Goal: Contribute content: Add original content to the website for others to see

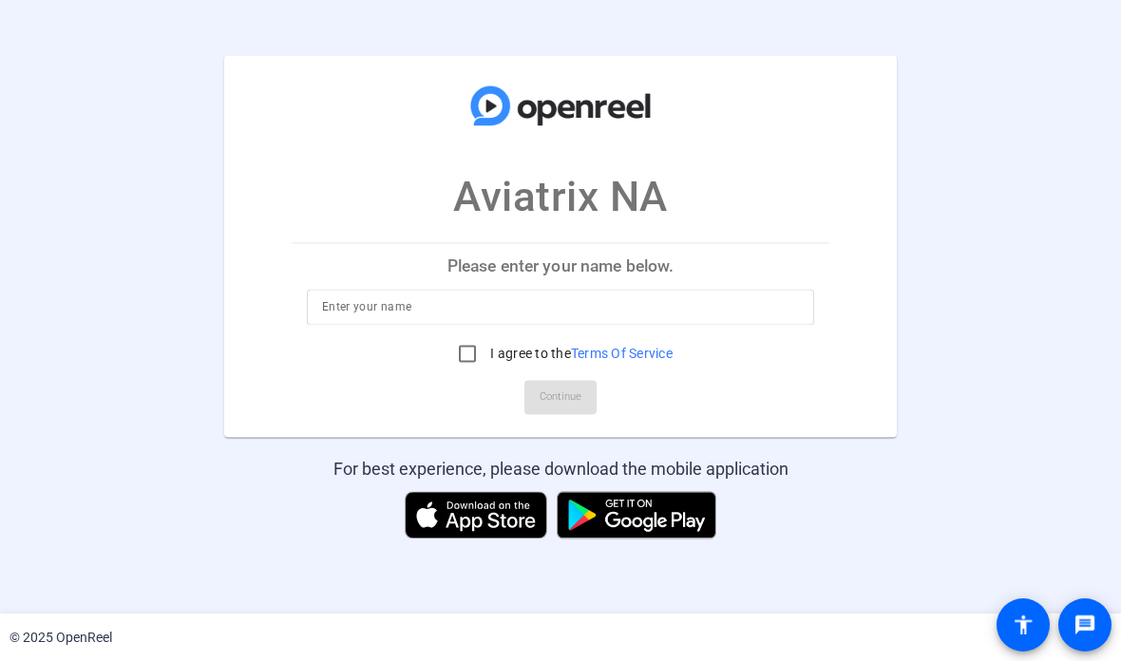
click at [532, 298] on input at bounding box center [560, 307] width 477 height 23
type input "[PERSON_NAME]"
click at [461, 344] on input "I agree to the Terms Of Service" at bounding box center [467, 354] width 38 height 38
checkbox input "true"
click at [576, 388] on span "Continue" at bounding box center [560, 398] width 42 height 28
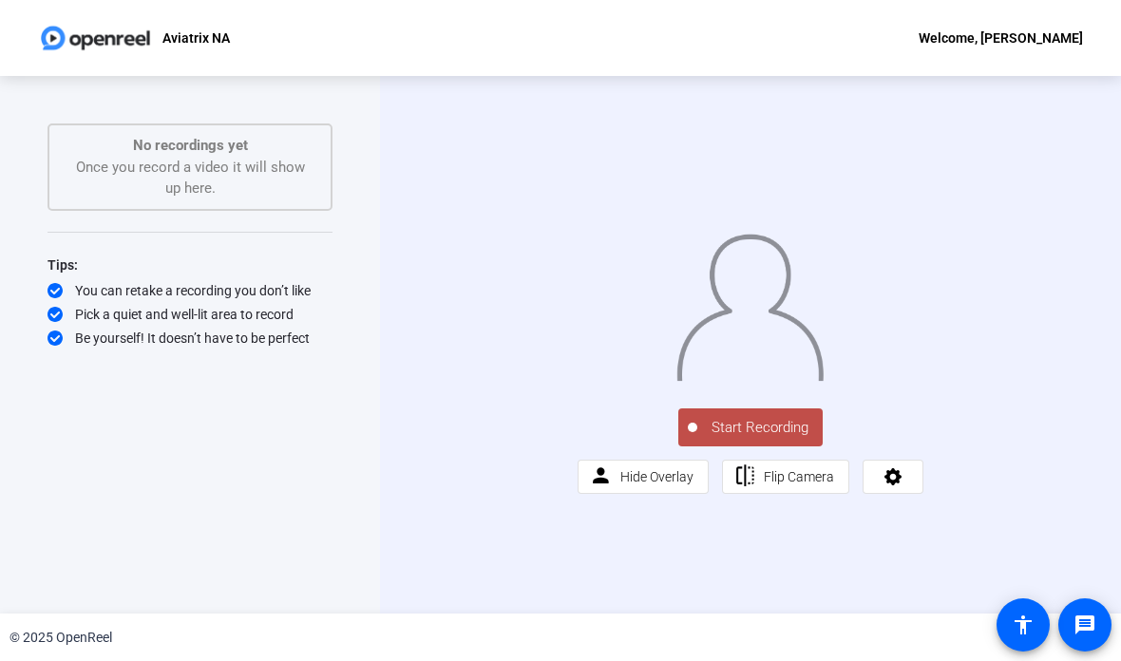
click at [1115, 372] on div "Start Recording person Hide Overlay flip Flip Camera" at bounding box center [750, 345] width 741 height 538
click at [1120, 202] on html "Accessibility Screen-Reader Guide, Feedback, and Issue Reporting | New window A…" at bounding box center [560, 330] width 1121 height 661
click at [8, 259] on div "Start Recording No recordings yet Once you record a video it will show up here.…" at bounding box center [190, 345] width 380 height 538
click at [3, 270] on div "Start Recording No recordings yet Once you record a video it will show up here.…" at bounding box center [190, 345] width 380 height 538
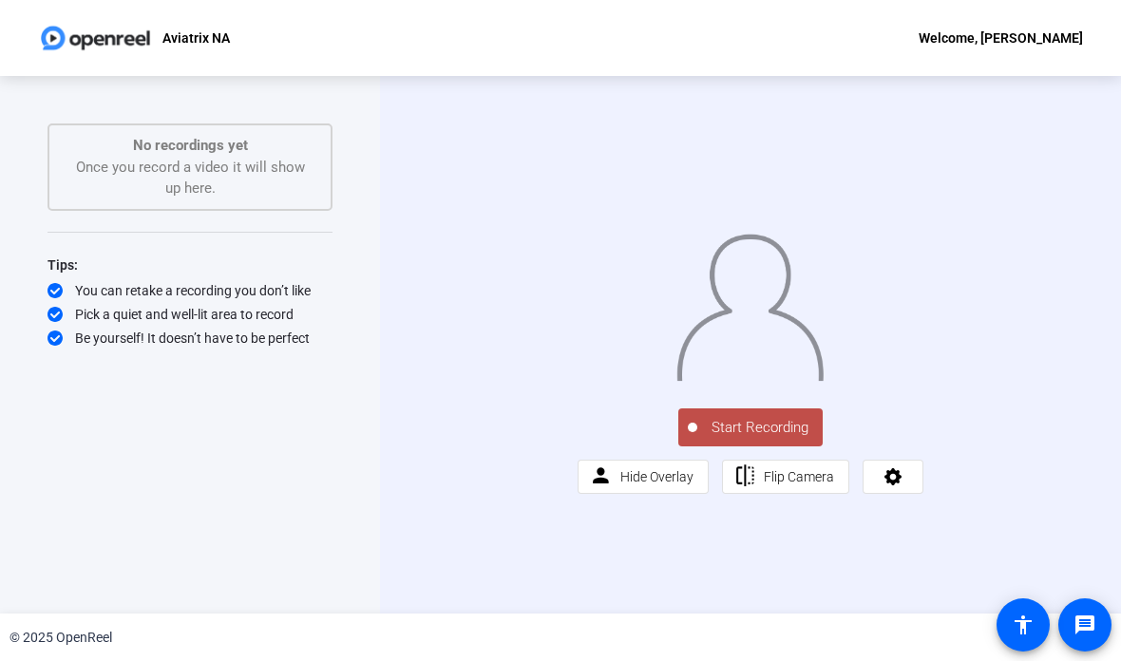
click at [1098, 160] on div "Start Recording person Hide Overlay flip Flip Camera" at bounding box center [750, 345] width 741 height 538
click at [9, 461] on div "Start Recording No recordings yet Once you record a video it will show up here.…" at bounding box center [190, 345] width 380 height 538
click at [652, 495] on span "Hide Overlay" at bounding box center [656, 477] width 73 height 36
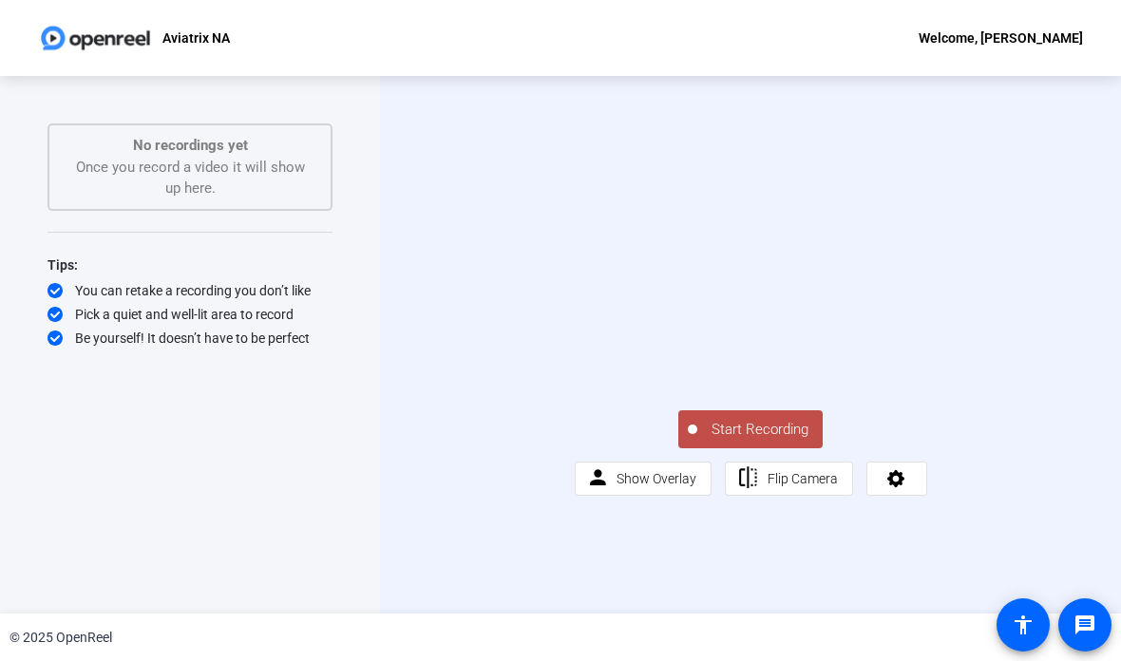
click at [783, 448] on button "Start Recording" at bounding box center [750, 429] width 144 height 38
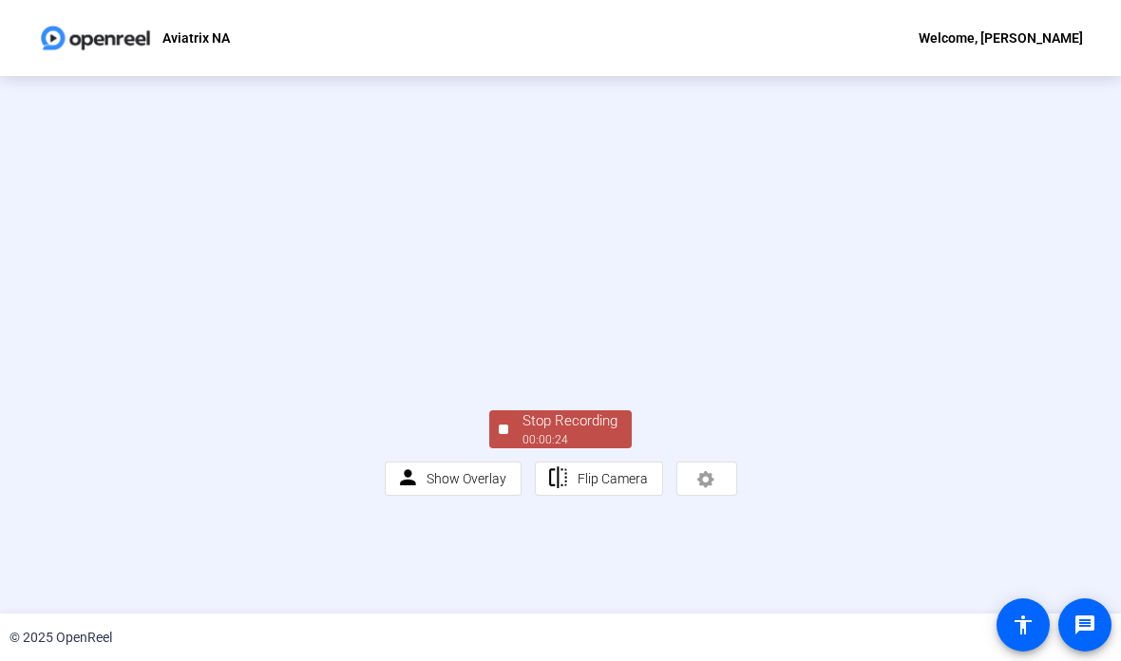
click at [582, 432] on div "Stop Recording" at bounding box center [569, 421] width 95 height 22
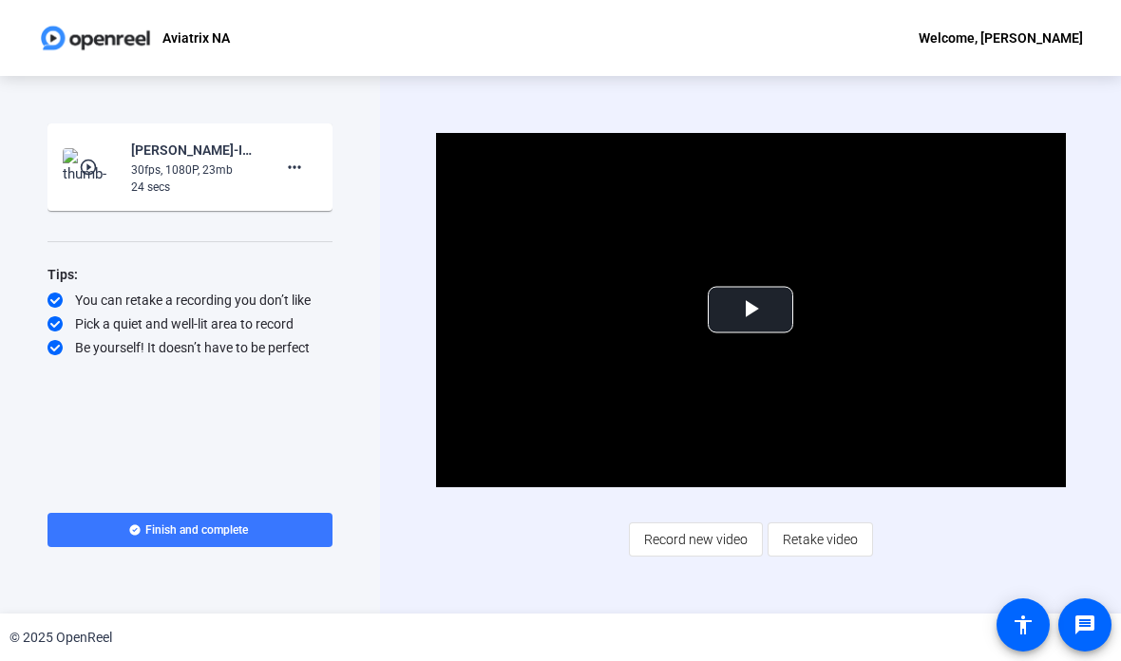
click at [289, 168] on mat-icon "more_horiz" at bounding box center [294, 167] width 23 height 23
click at [344, 209] on span "Delete clip" at bounding box center [325, 207] width 76 height 23
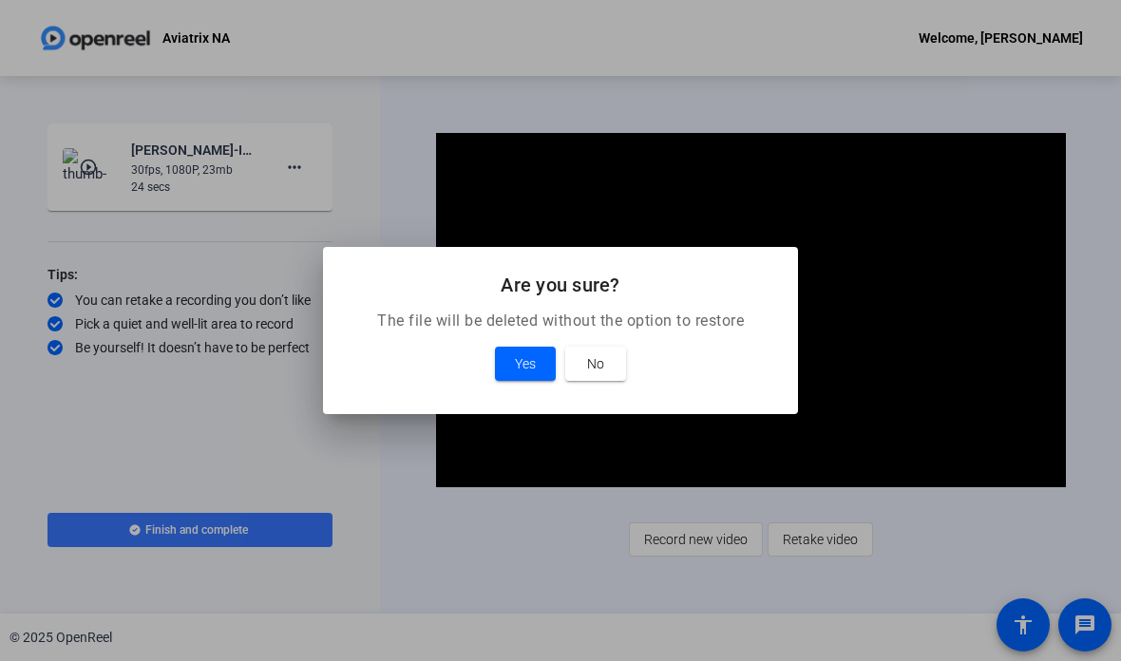
click at [529, 357] on span "Yes" at bounding box center [525, 363] width 21 height 23
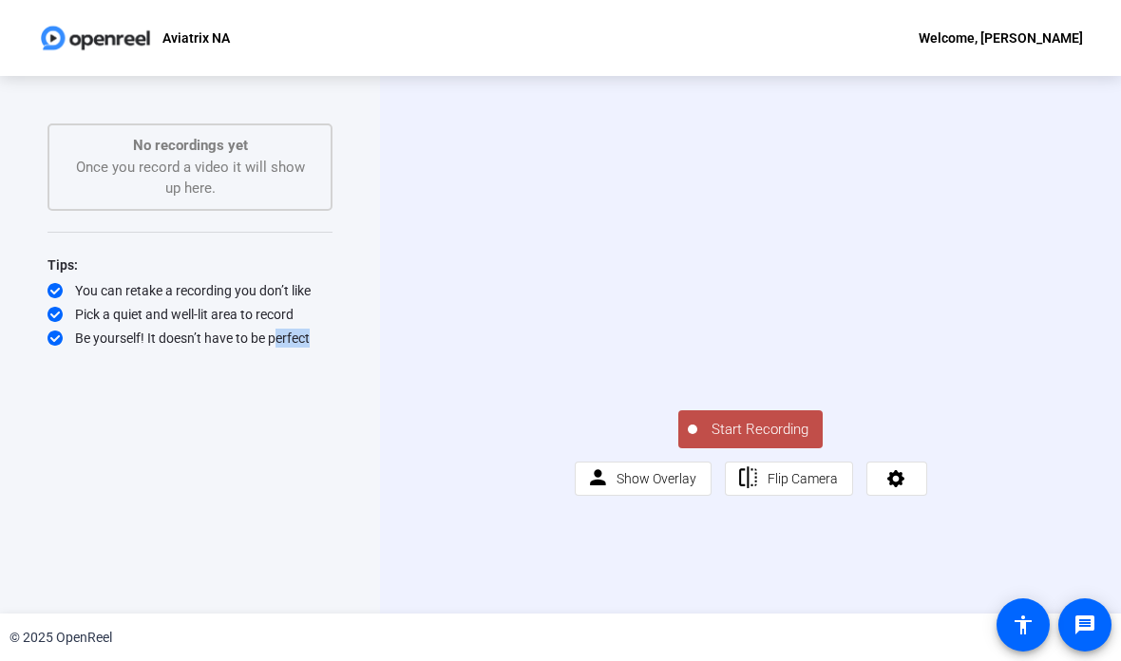
click at [927, 496] on div "Start Recording person Show Overlay flip Flip Camera" at bounding box center [751, 450] width 352 height 89
click at [783, 448] on button "Start Recording" at bounding box center [750, 429] width 144 height 38
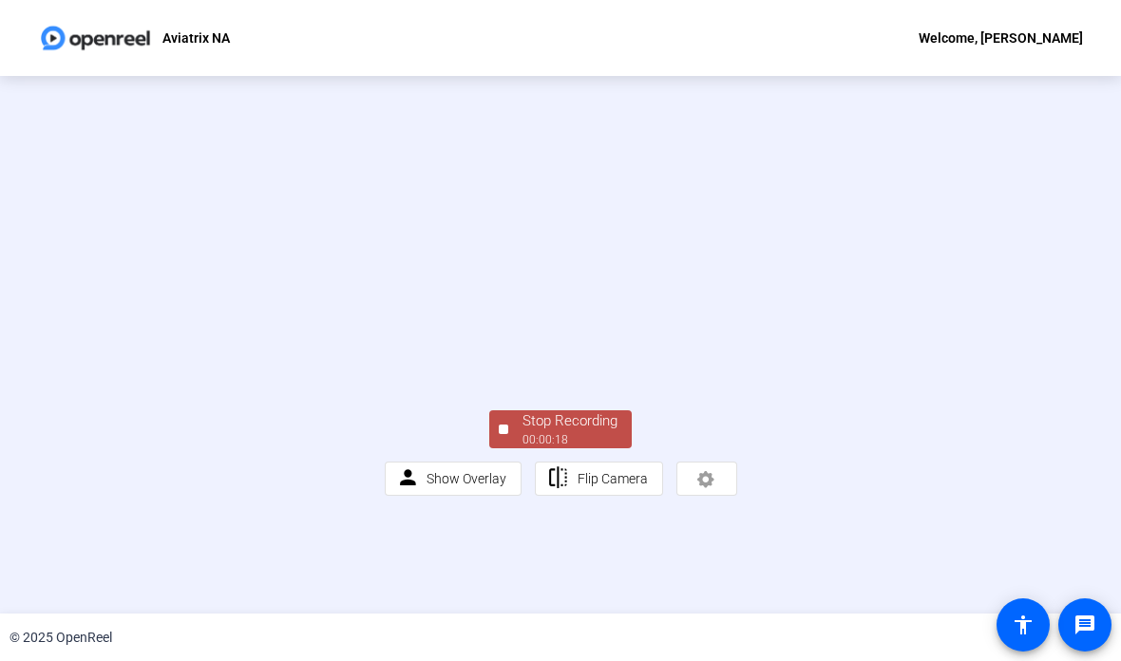
click at [564, 432] on div "Stop Recording" at bounding box center [569, 421] width 95 height 22
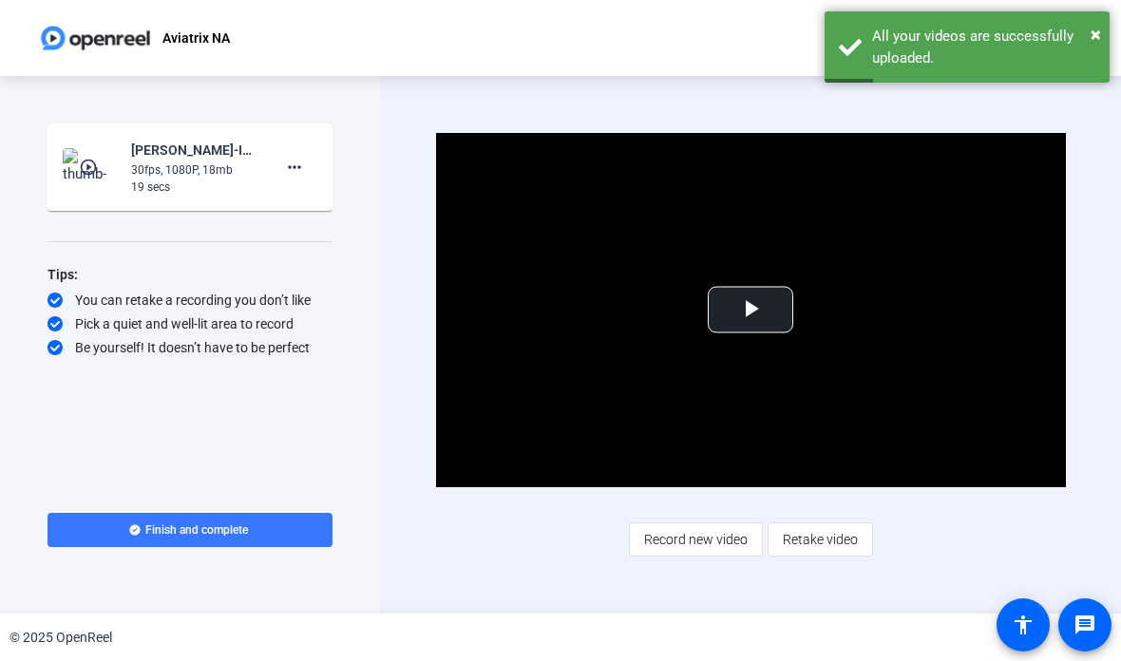
click at [293, 165] on mat-icon "more_horiz" at bounding box center [294, 167] width 23 height 23
click at [343, 198] on span "Delete clip" at bounding box center [325, 207] width 76 height 23
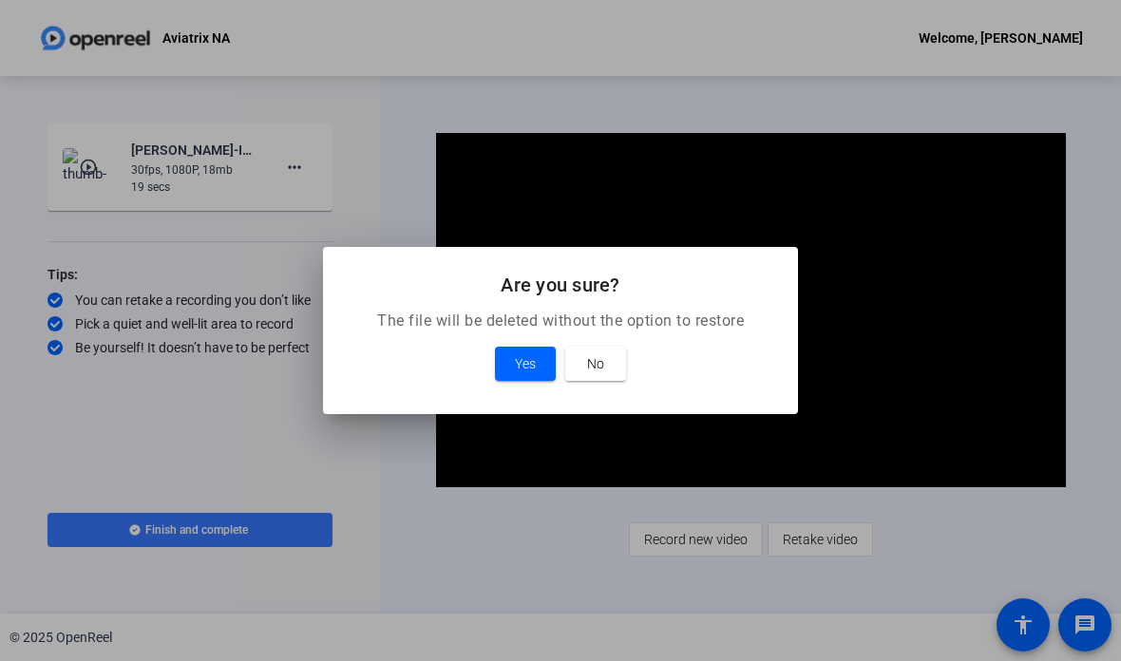
click at [527, 361] on span "Yes" at bounding box center [525, 363] width 21 height 23
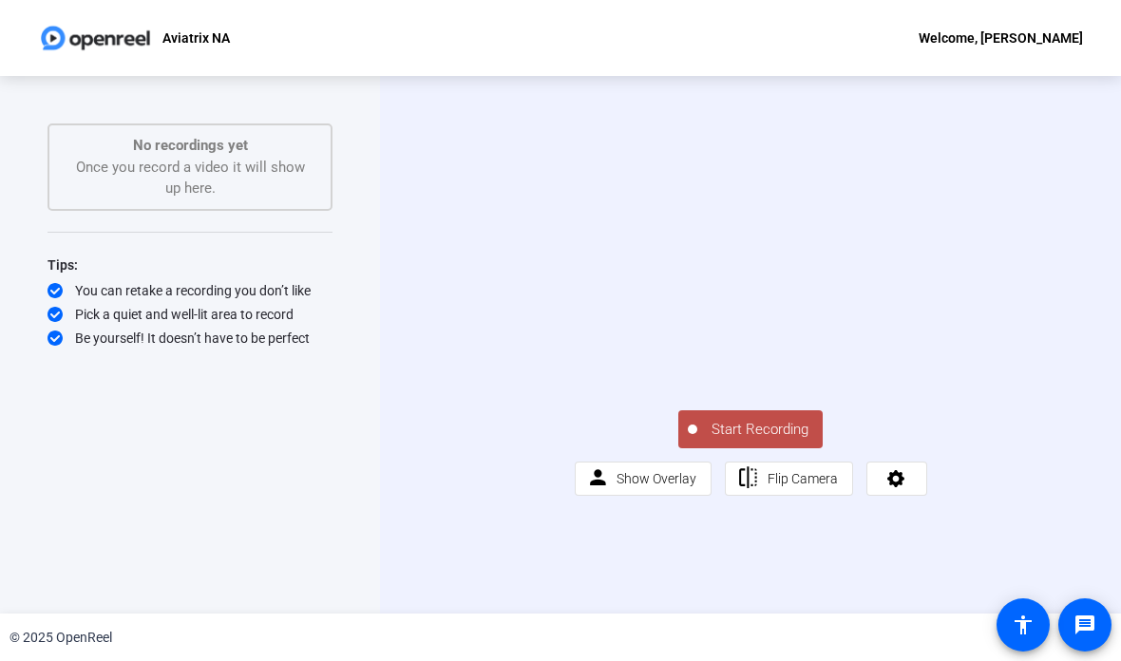
click at [770, 448] on button "Start Recording" at bounding box center [750, 429] width 144 height 38
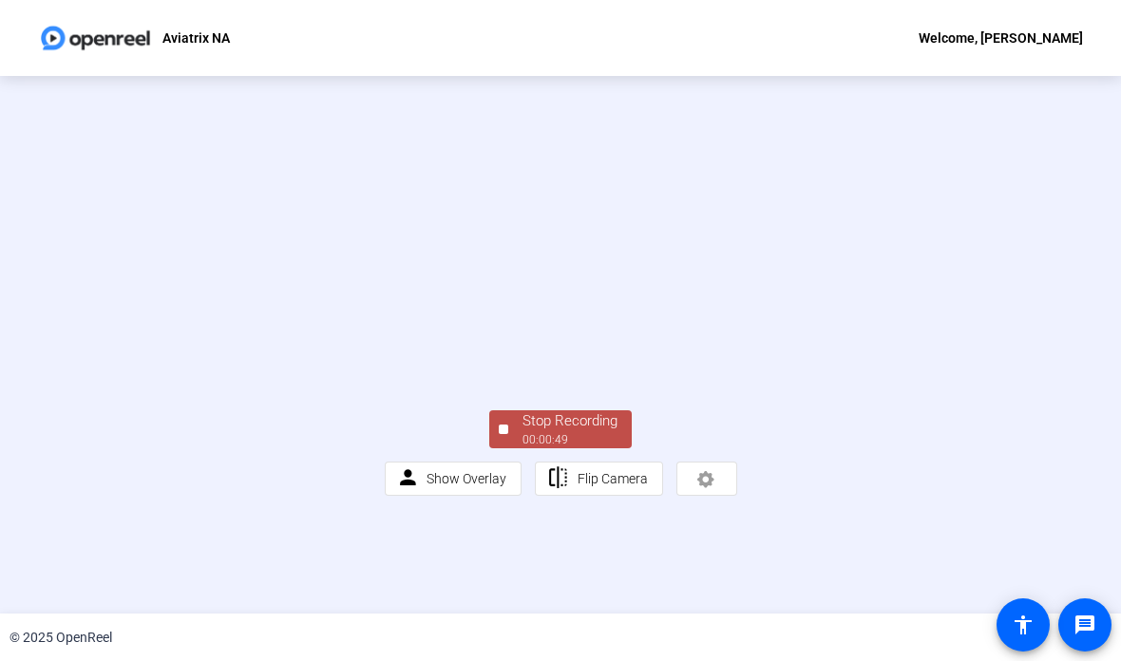
click at [572, 432] on div "Stop Recording" at bounding box center [569, 421] width 95 height 22
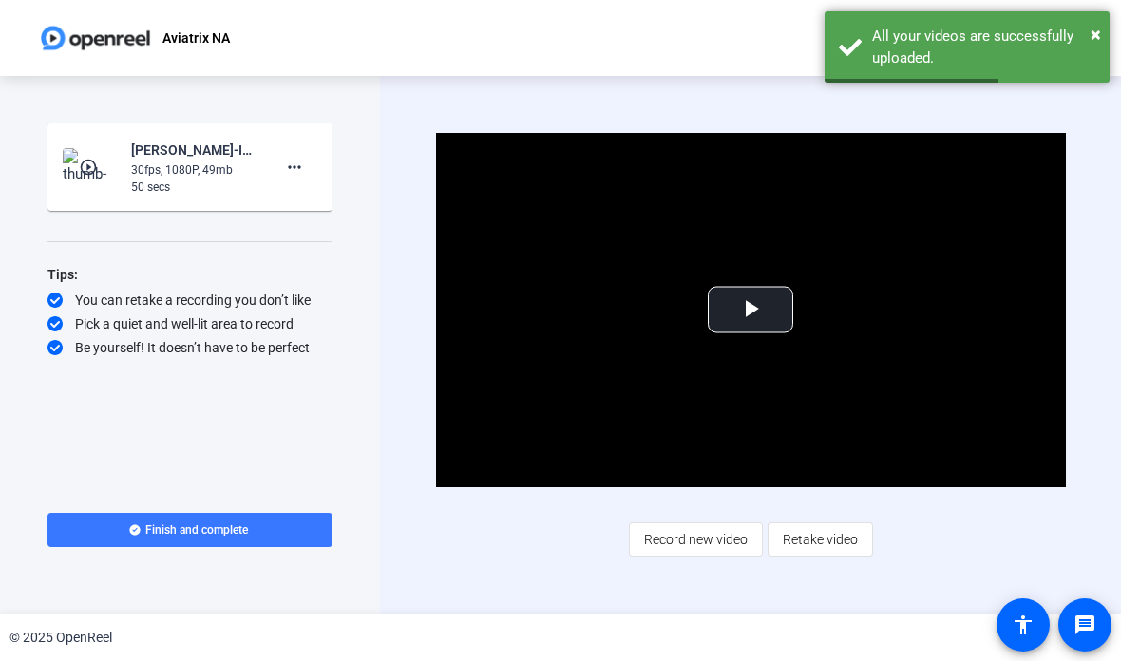
click at [295, 159] on mat-icon "more_horiz" at bounding box center [294, 167] width 23 height 23
click at [342, 197] on span "Delete clip" at bounding box center [325, 207] width 76 height 23
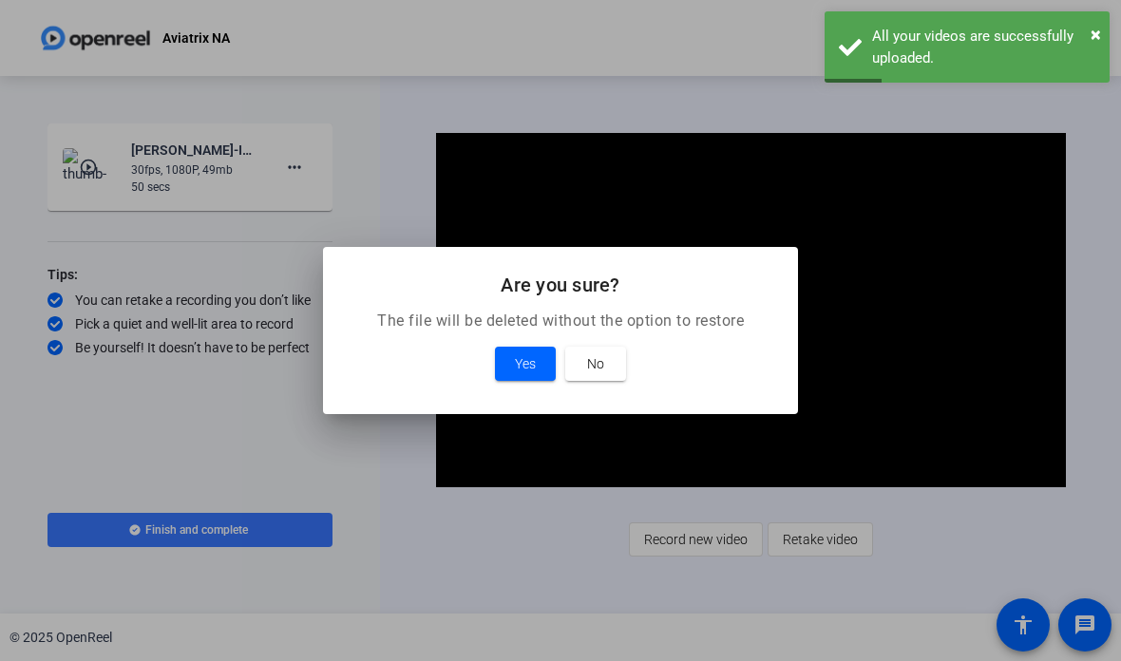
click at [541, 364] on span at bounding box center [525, 364] width 61 height 46
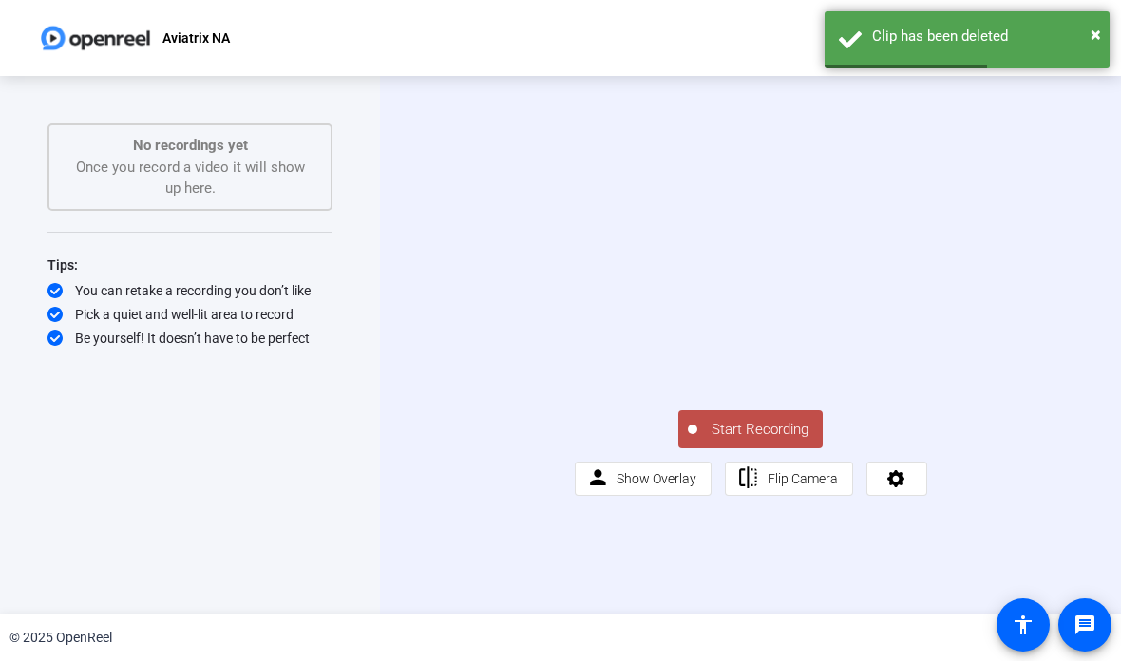
click at [764, 448] on button "Start Recording" at bounding box center [750, 429] width 144 height 38
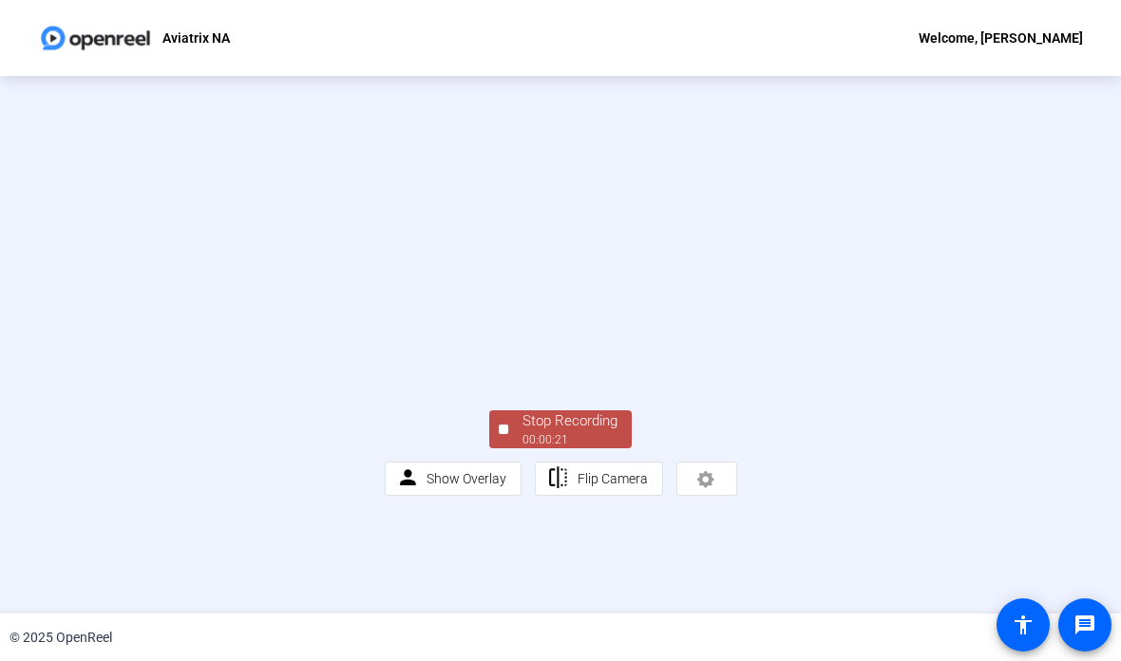
click at [567, 448] on div "00:00:21" at bounding box center [569, 439] width 95 height 17
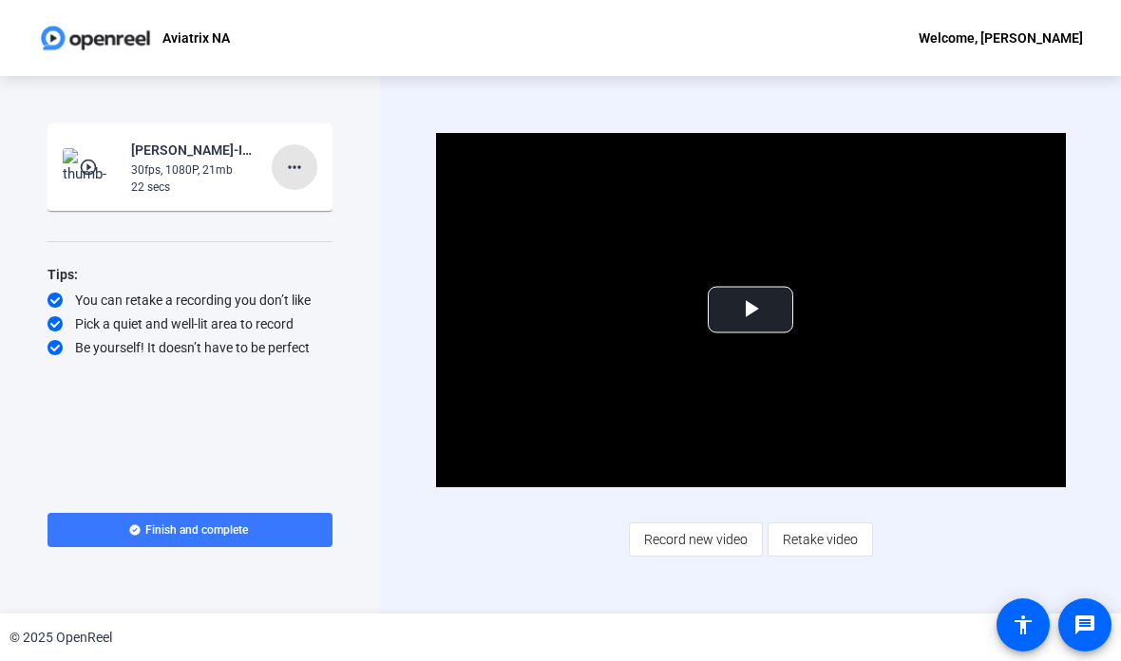
click at [308, 159] on span at bounding box center [295, 167] width 46 height 46
click at [334, 200] on span "Delete clip" at bounding box center [325, 207] width 76 height 23
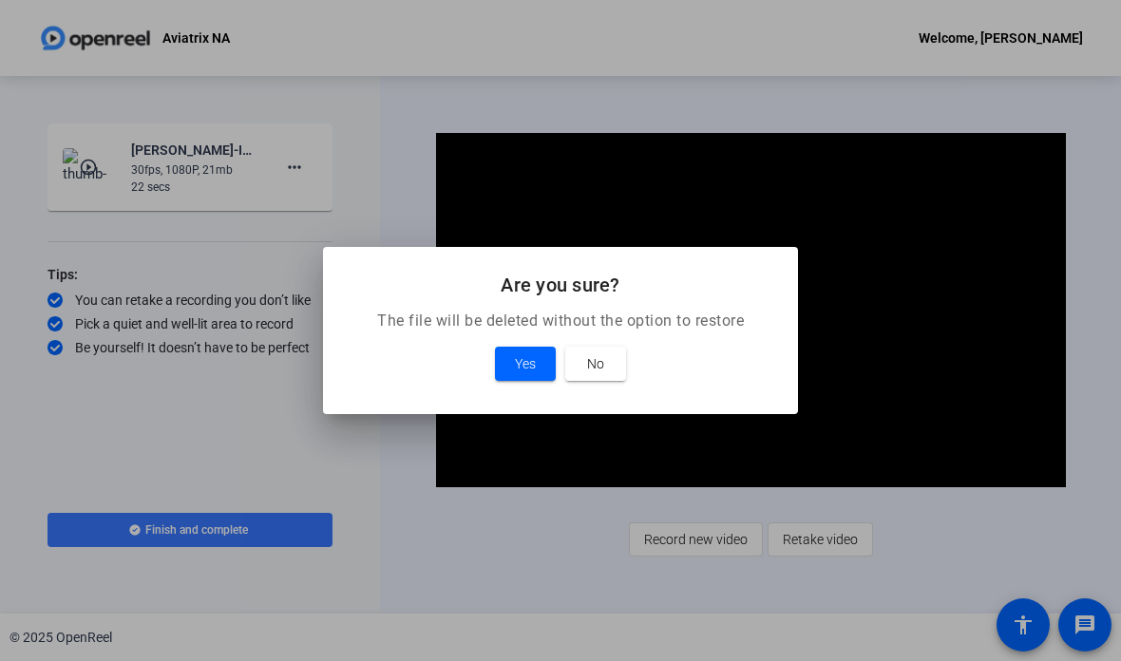
click at [533, 358] on span "Yes" at bounding box center [525, 363] width 21 height 23
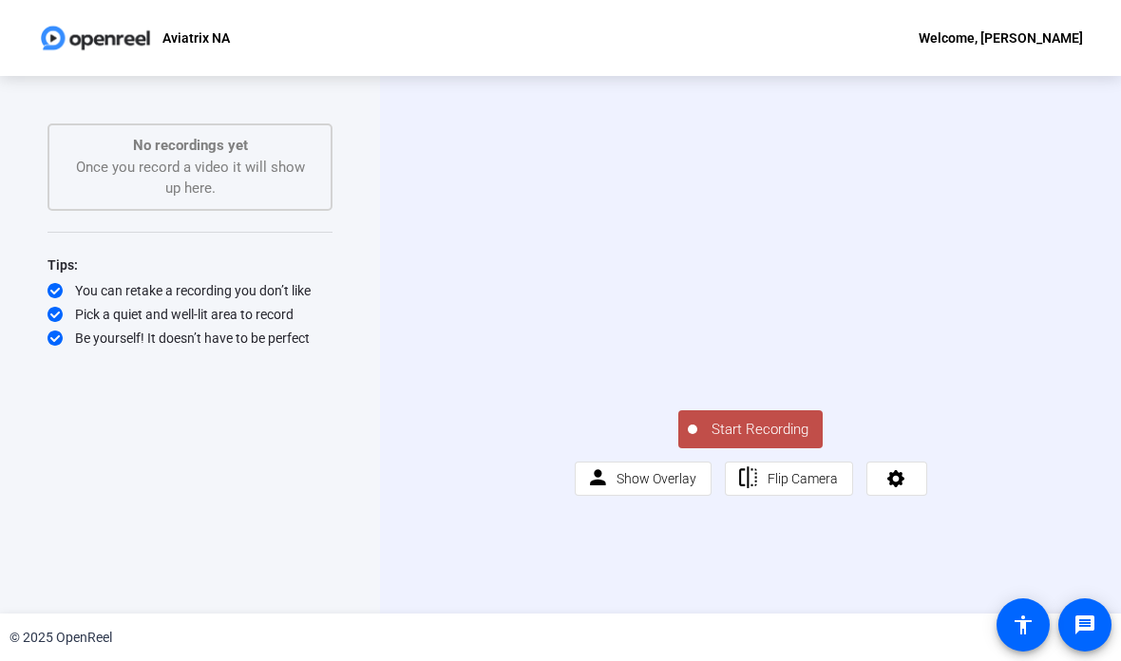
click at [738, 441] on span "Start Recording" at bounding box center [759, 430] width 125 height 22
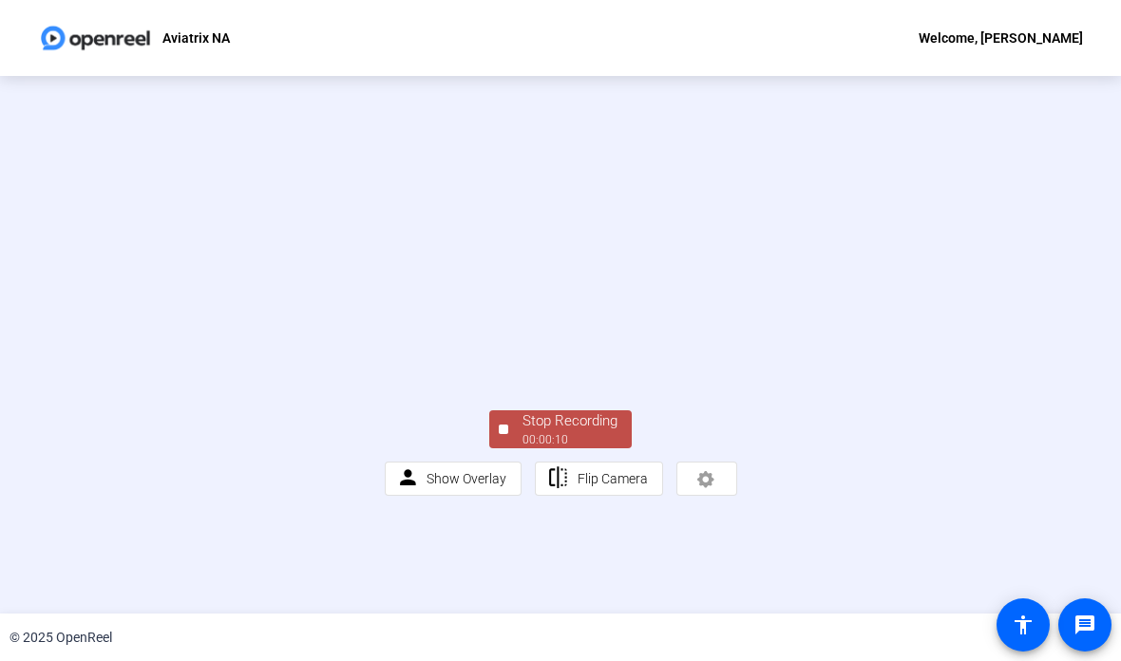
click at [577, 432] on div "Stop Recording" at bounding box center [569, 421] width 95 height 22
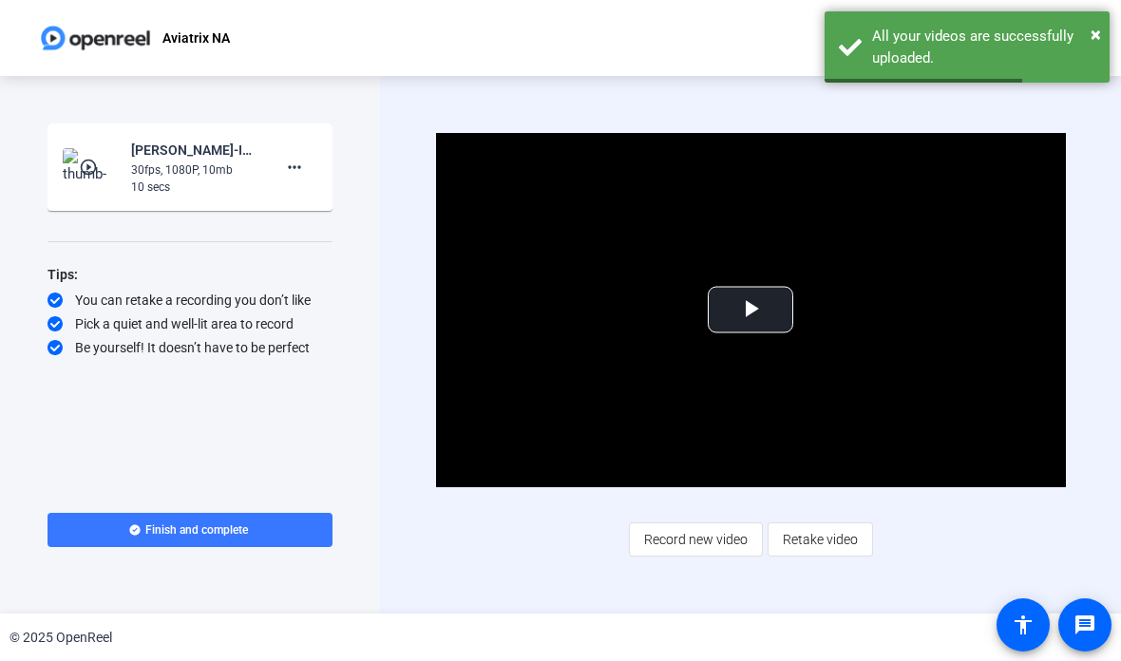
click at [298, 156] on mat-icon "more_horiz" at bounding box center [294, 167] width 23 height 23
click at [355, 186] on div at bounding box center [560, 330] width 1121 height 661
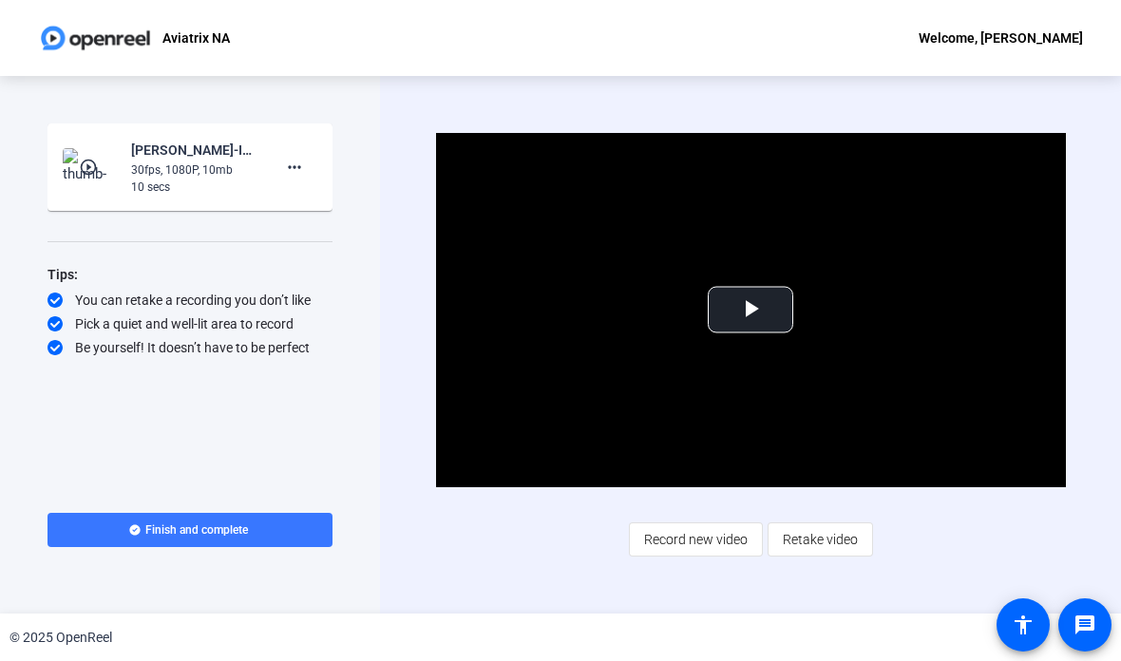
click at [282, 168] on span at bounding box center [295, 167] width 46 height 46
click at [355, 196] on span "Delete clip" at bounding box center [325, 207] width 76 height 23
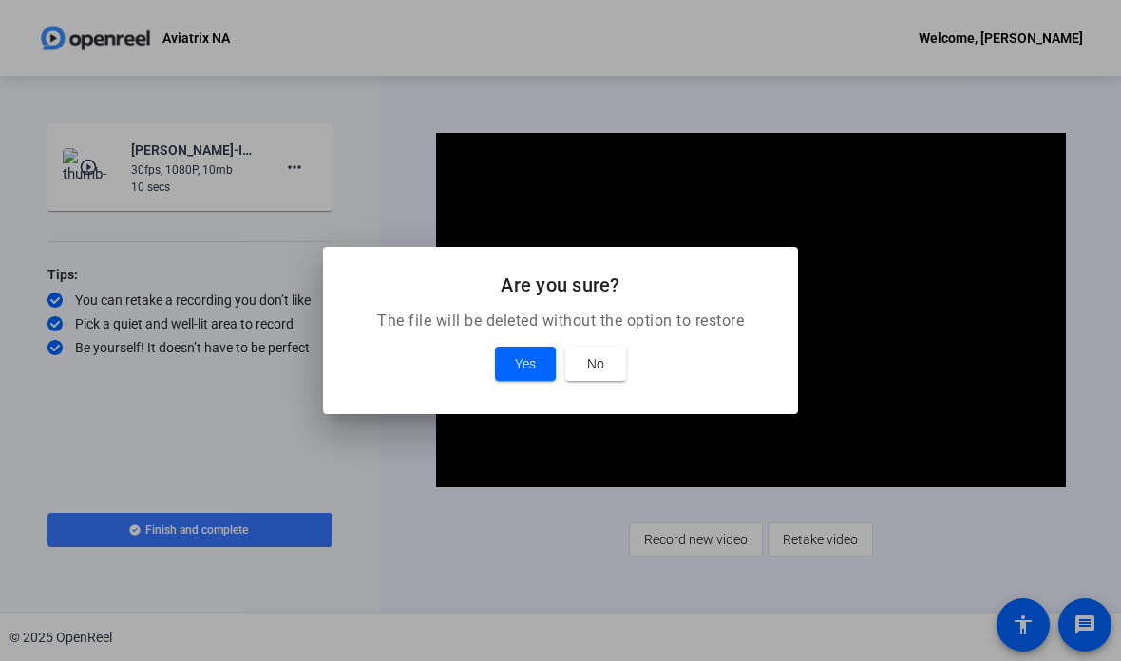
click at [530, 346] on span at bounding box center [525, 364] width 61 height 46
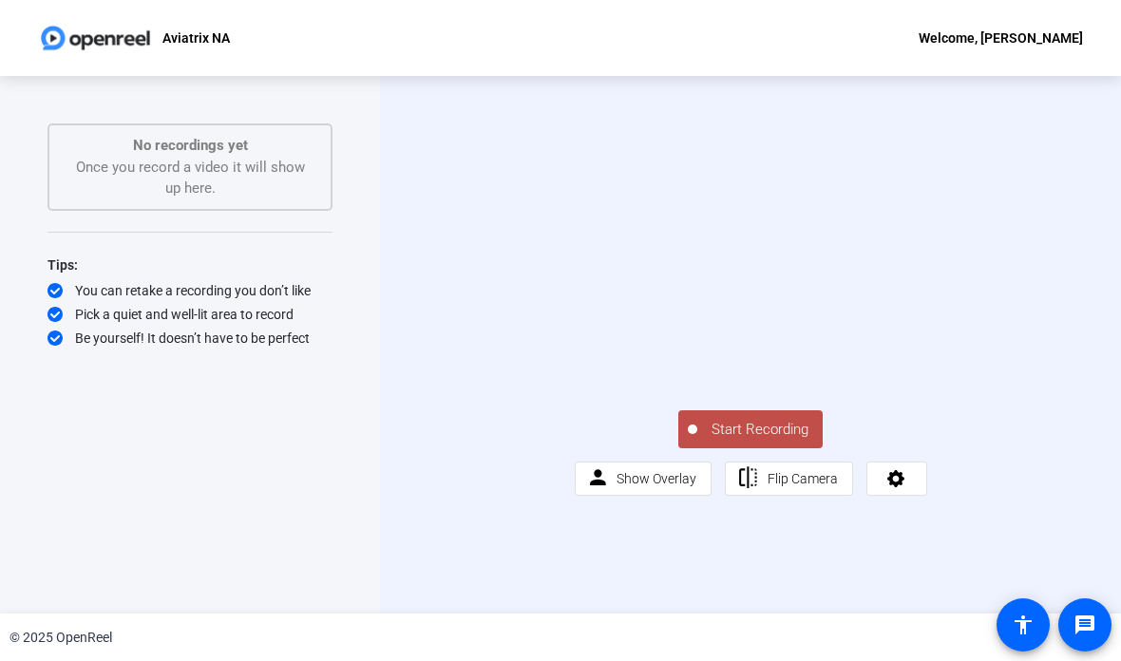
click at [753, 448] on button "Start Recording" at bounding box center [750, 429] width 144 height 38
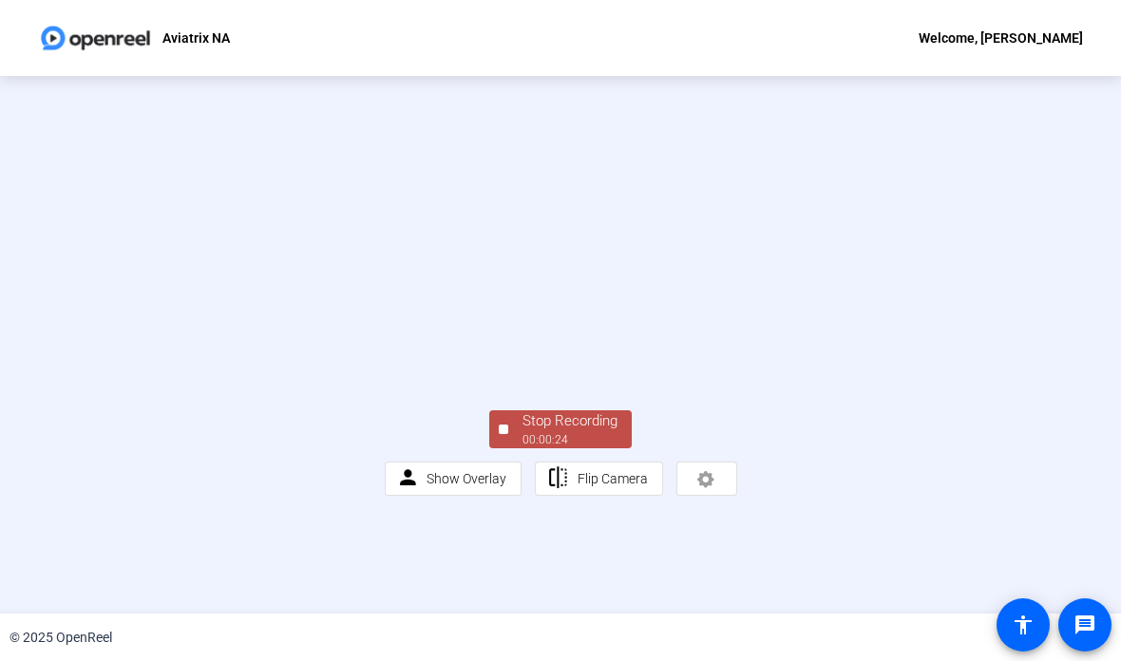
click at [578, 432] on div "Stop Recording" at bounding box center [569, 421] width 95 height 22
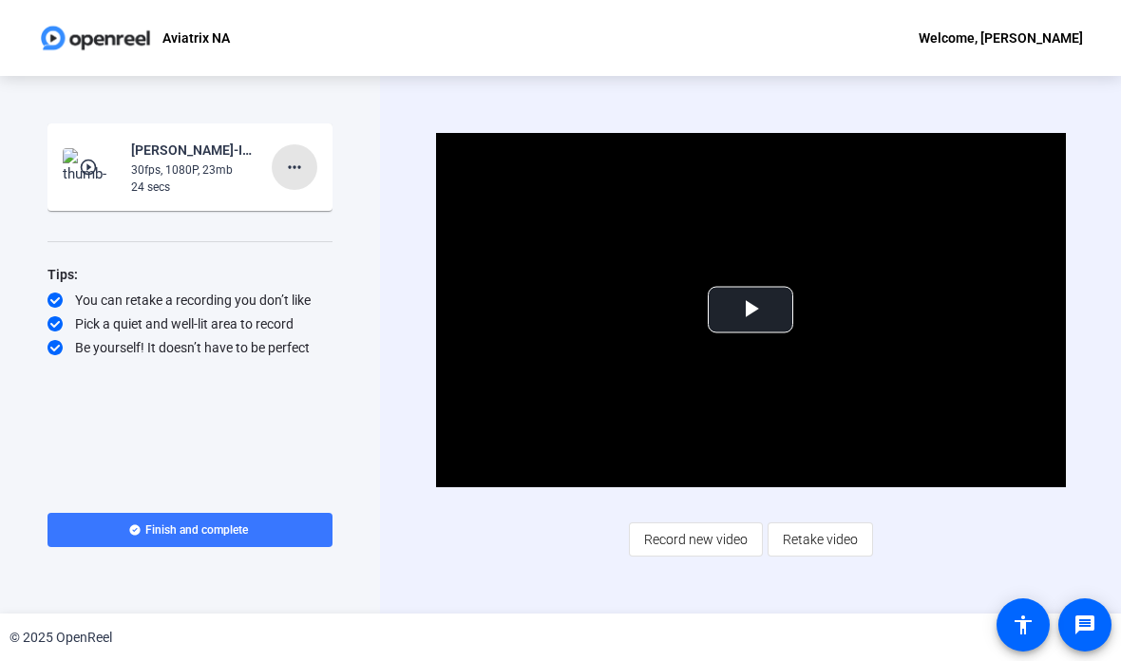
click at [303, 157] on mat-icon "more_horiz" at bounding box center [294, 167] width 23 height 23
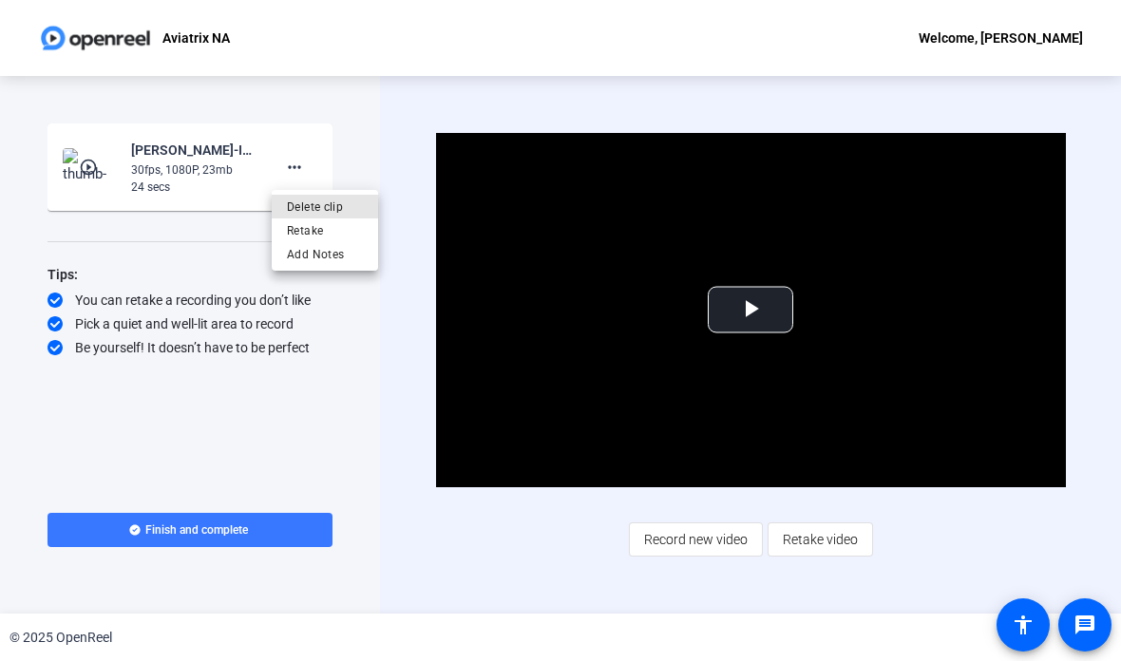
click at [331, 196] on span "Delete clip" at bounding box center [325, 207] width 76 height 23
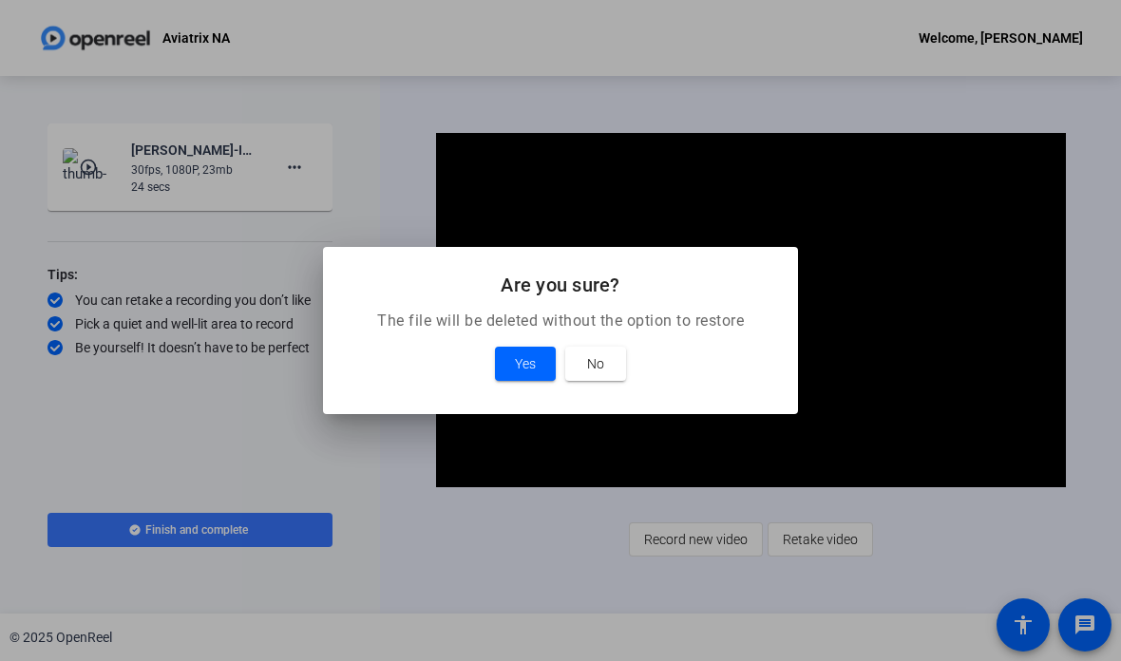
click at [520, 361] on span "Yes" at bounding box center [525, 363] width 21 height 23
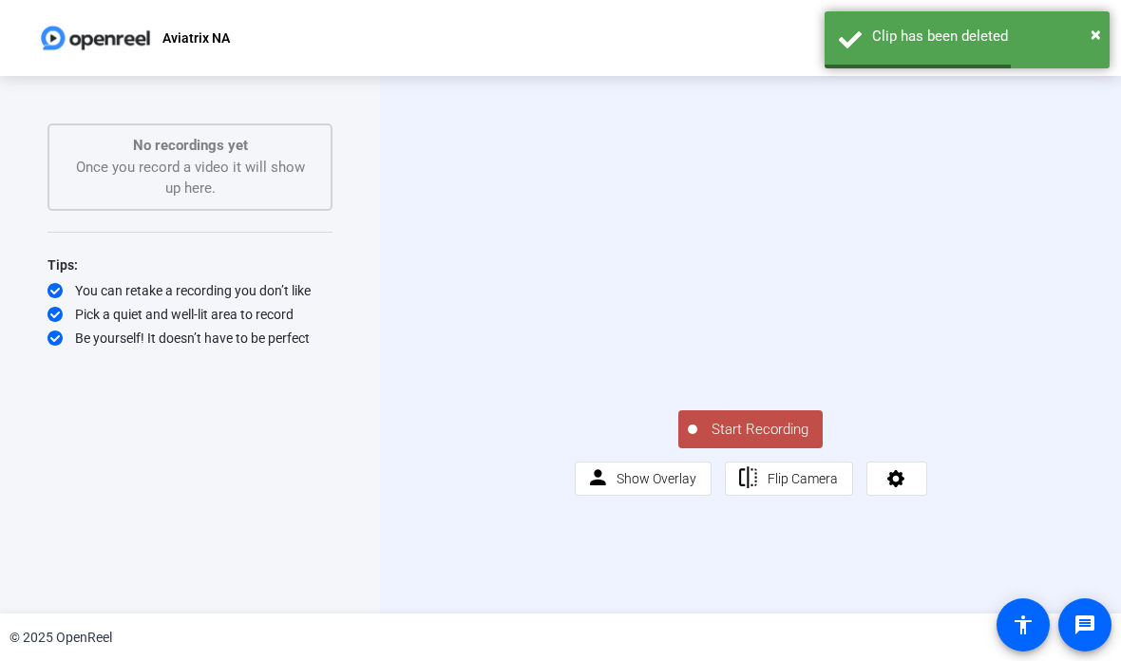
click at [761, 448] on button "Start Recording" at bounding box center [750, 429] width 144 height 38
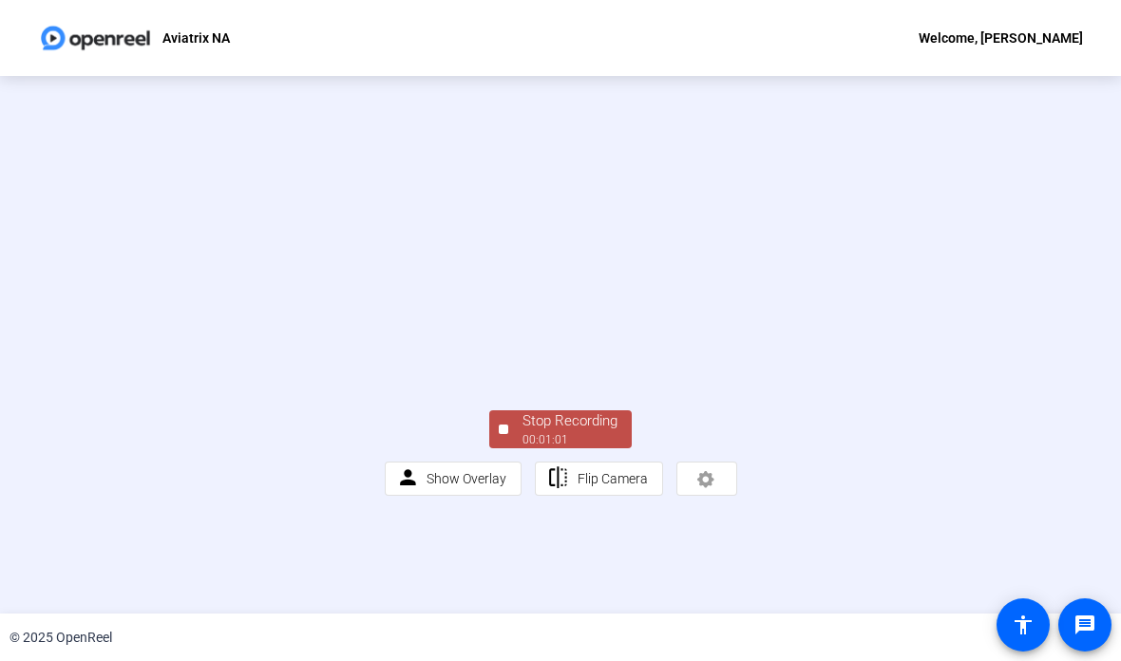
click at [609, 432] on div "Stop Recording" at bounding box center [569, 421] width 95 height 22
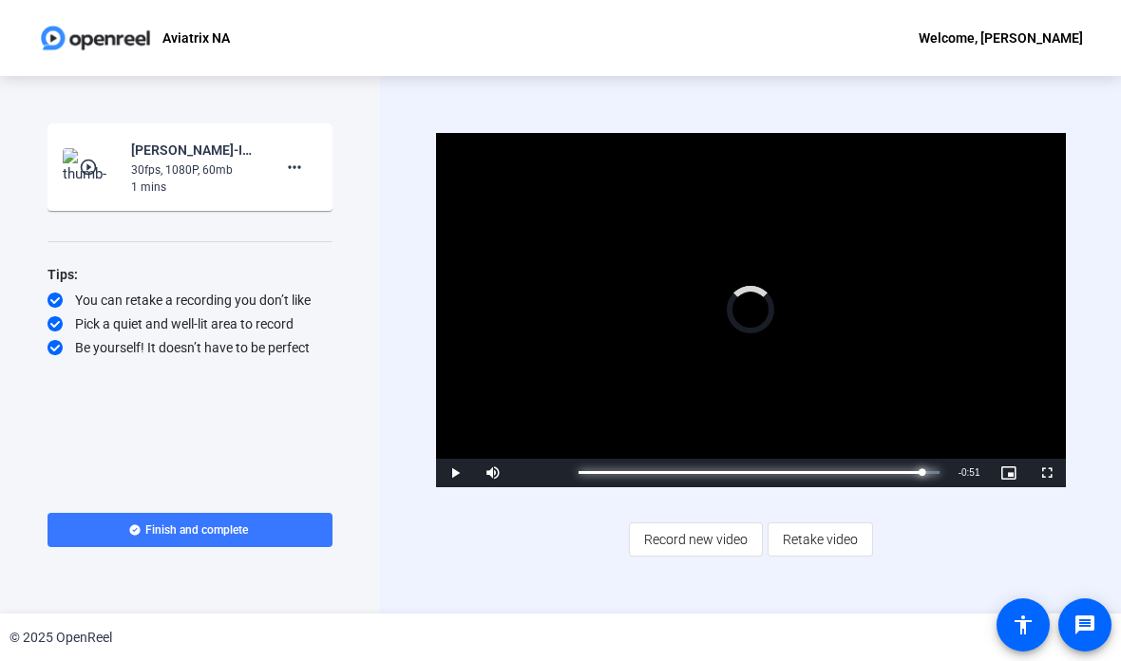
click at [890, 472] on div "Progress Bar" at bounding box center [758, 472] width 361 height 3
click at [654, 472] on div "Progress Bar" at bounding box center [652, 472] width 149 height 3
click at [692, 537] on span "Record new video" at bounding box center [696, 539] width 104 height 36
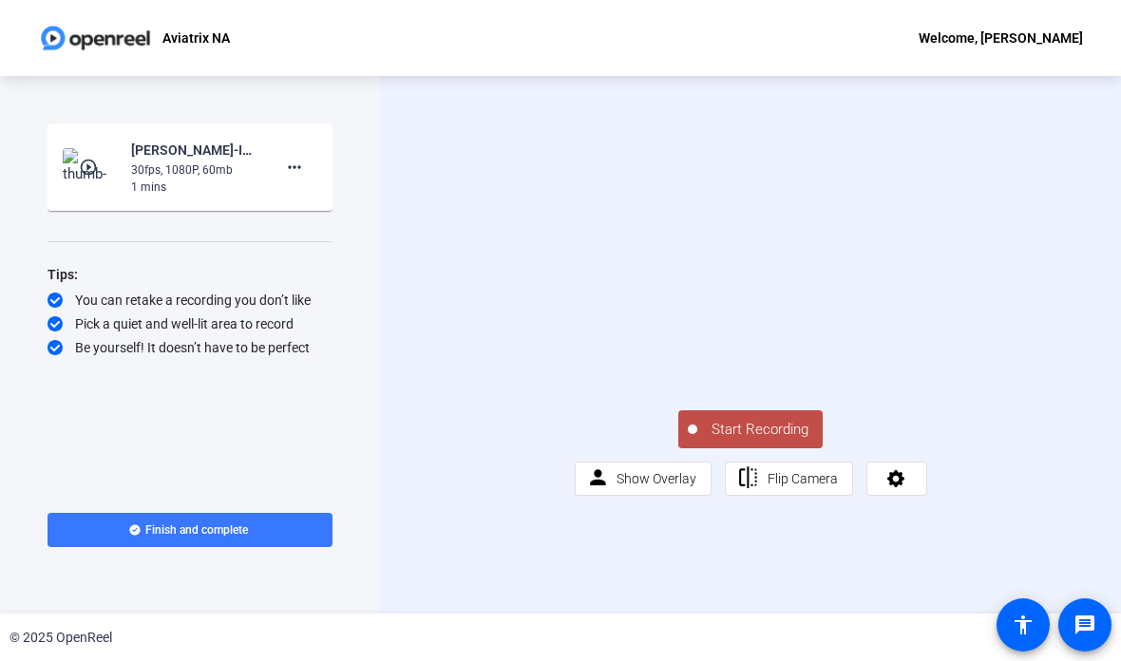
click at [759, 448] on button "Start Recording" at bounding box center [750, 429] width 144 height 38
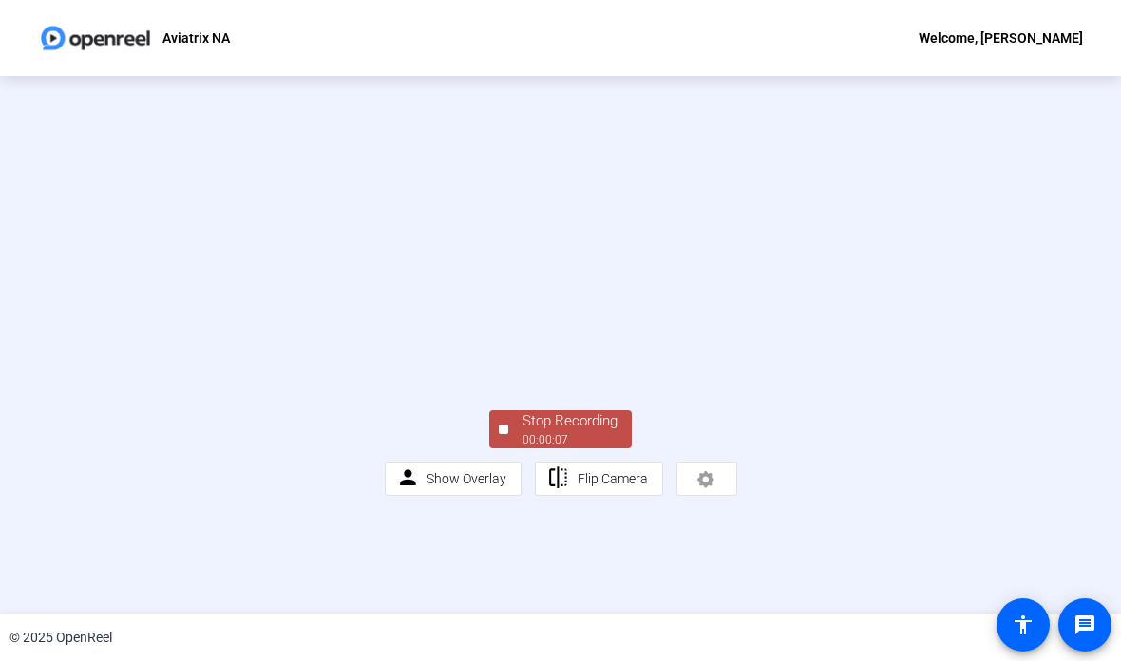
click at [584, 432] on div "Stop Recording" at bounding box center [569, 421] width 95 height 22
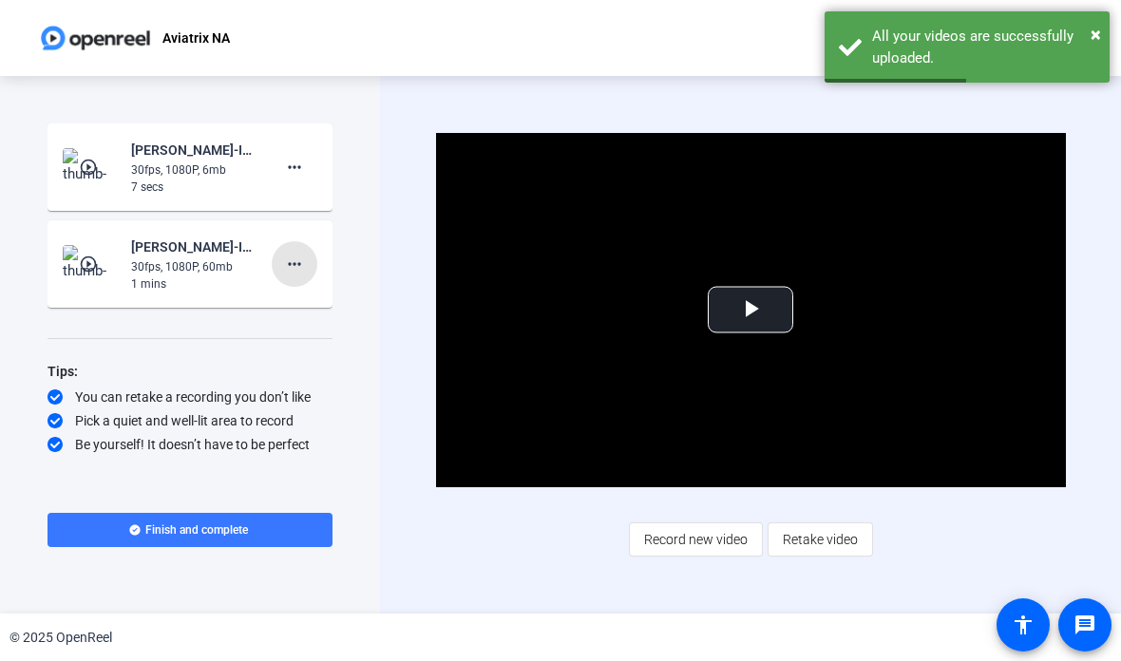
click at [289, 254] on mat-icon "more_horiz" at bounding box center [294, 264] width 23 height 23
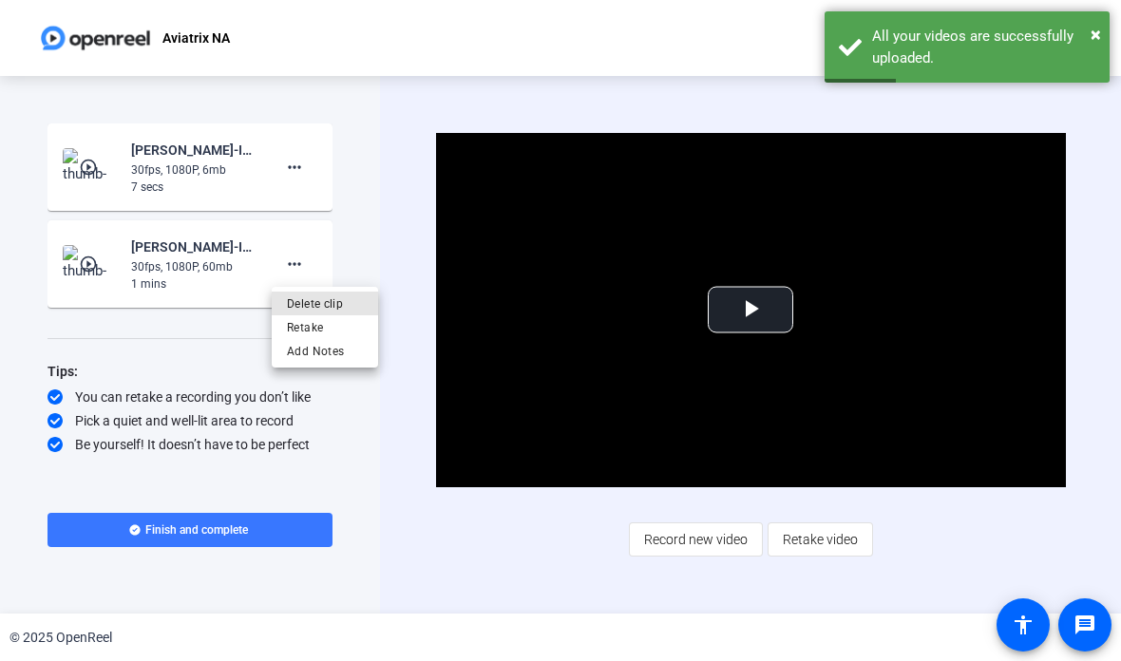
click at [332, 295] on span "Delete clip" at bounding box center [325, 304] width 76 height 23
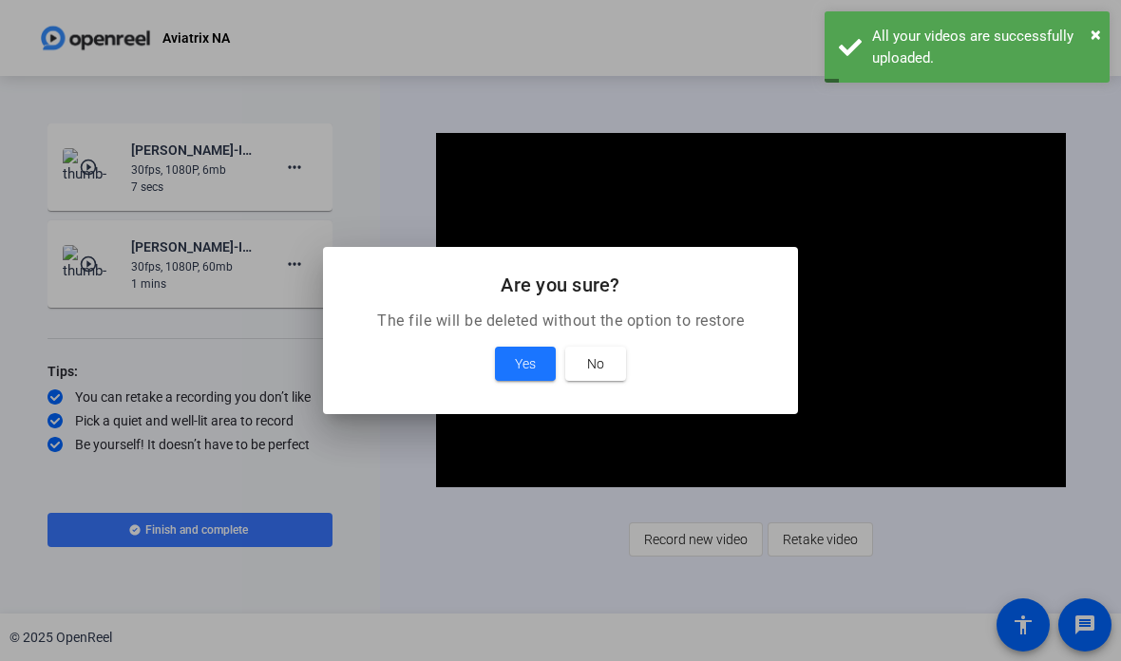
click at [514, 348] on span at bounding box center [525, 364] width 61 height 46
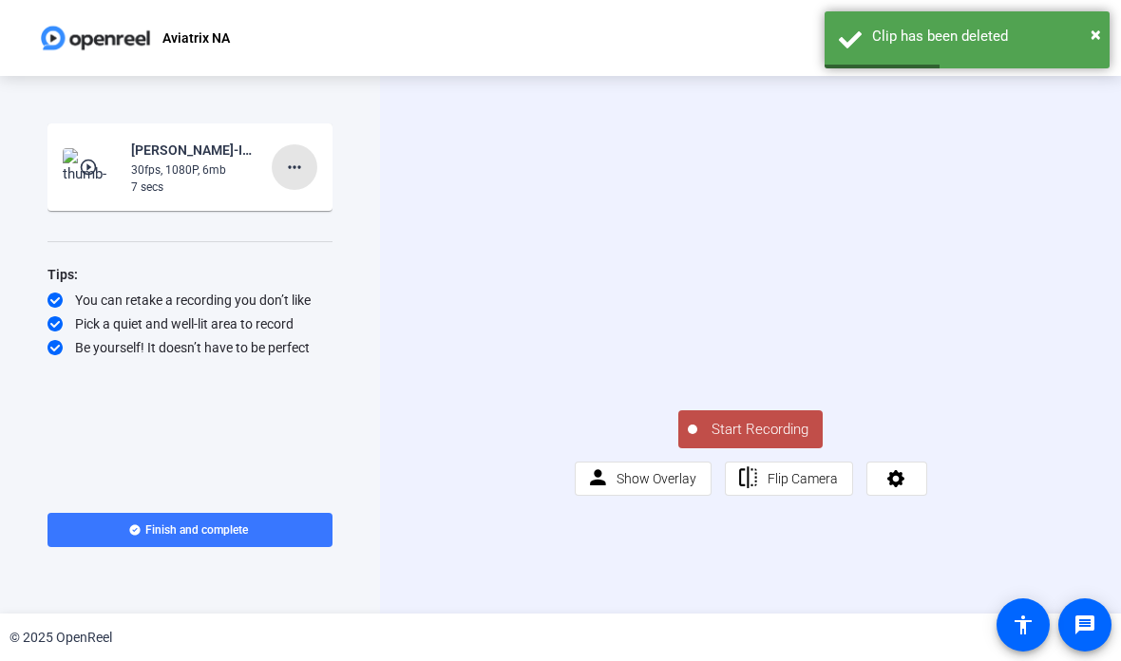
click at [299, 154] on span at bounding box center [295, 167] width 46 height 46
click at [338, 198] on span "Delete clip" at bounding box center [325, 207] width 76 height 23
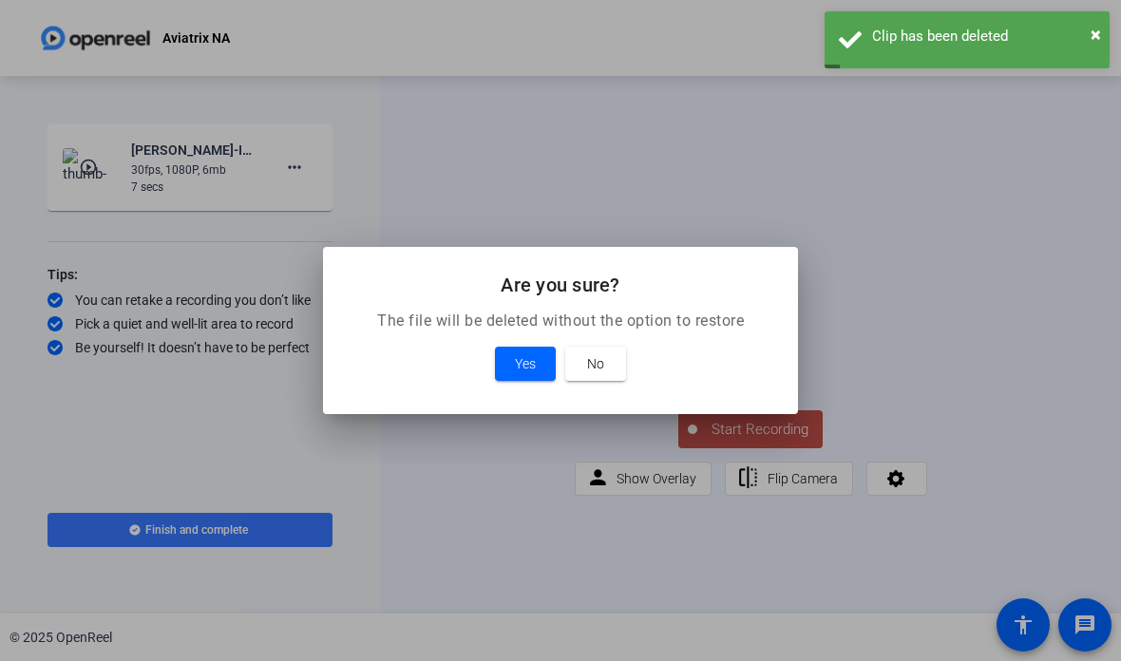
click at [519, 356] on span "Yes" at bounding box center [525, 363] width 21 height 23
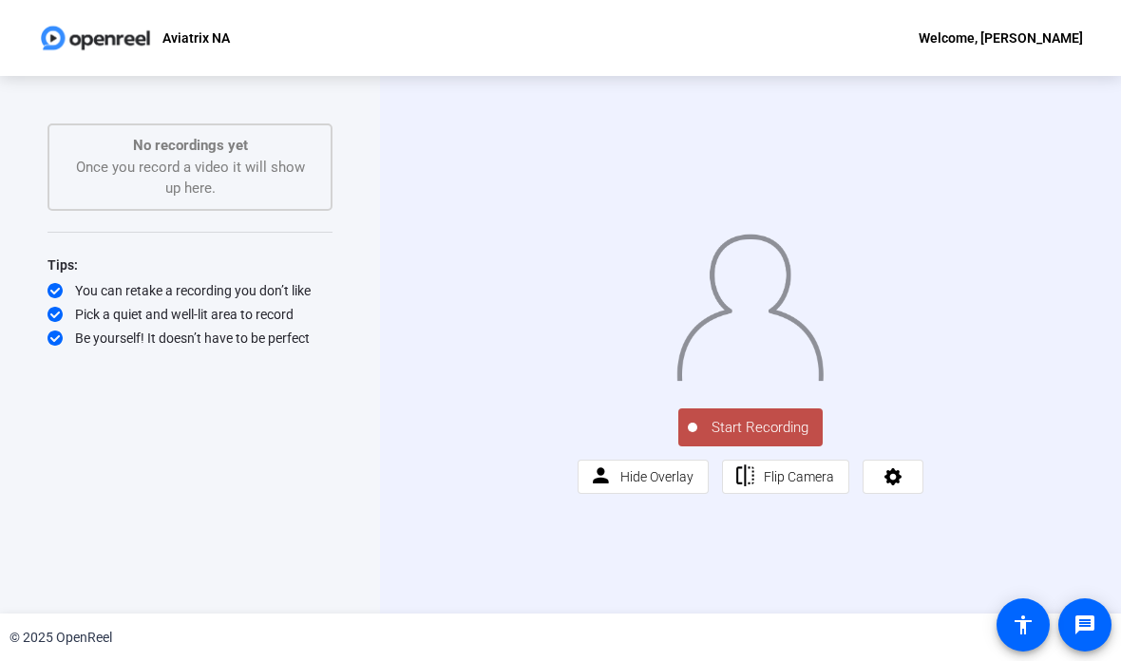
click at [767, 446] on button "Start Recording" at bounding box center [750, 427] width 144 height 38
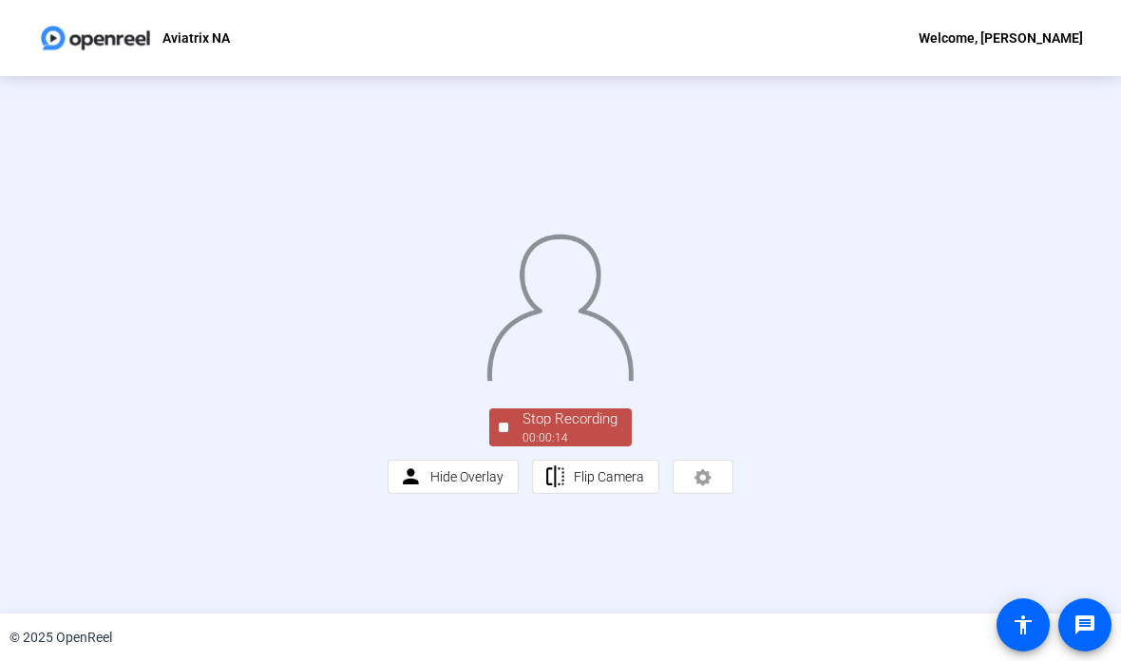
click at [559, 430] on div "Stop Recording" at bounding box center [569, 419] width 95 height 22
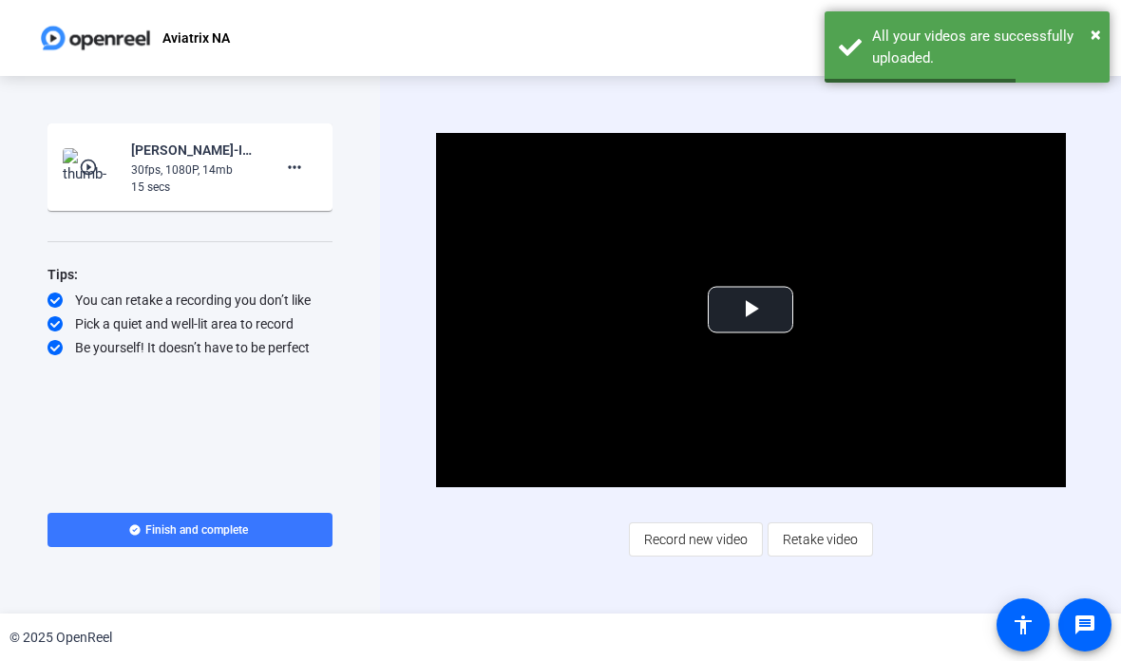
click at [308, 154] on span at bounding box center [295, 167] width 46 height 46
click at [349, 207] on span "Delete clip" at bounding box center [325, 207] width 76 height 23
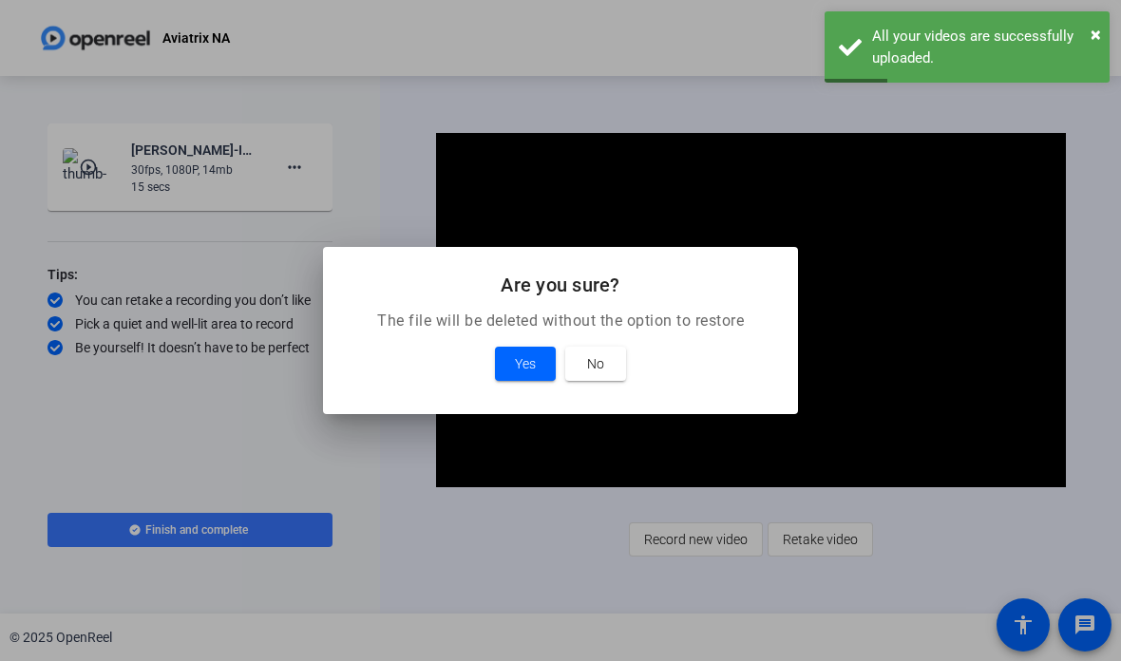
click at [530, 363] on span "Yes" at bounding box center [525, 363] width 21 height 23
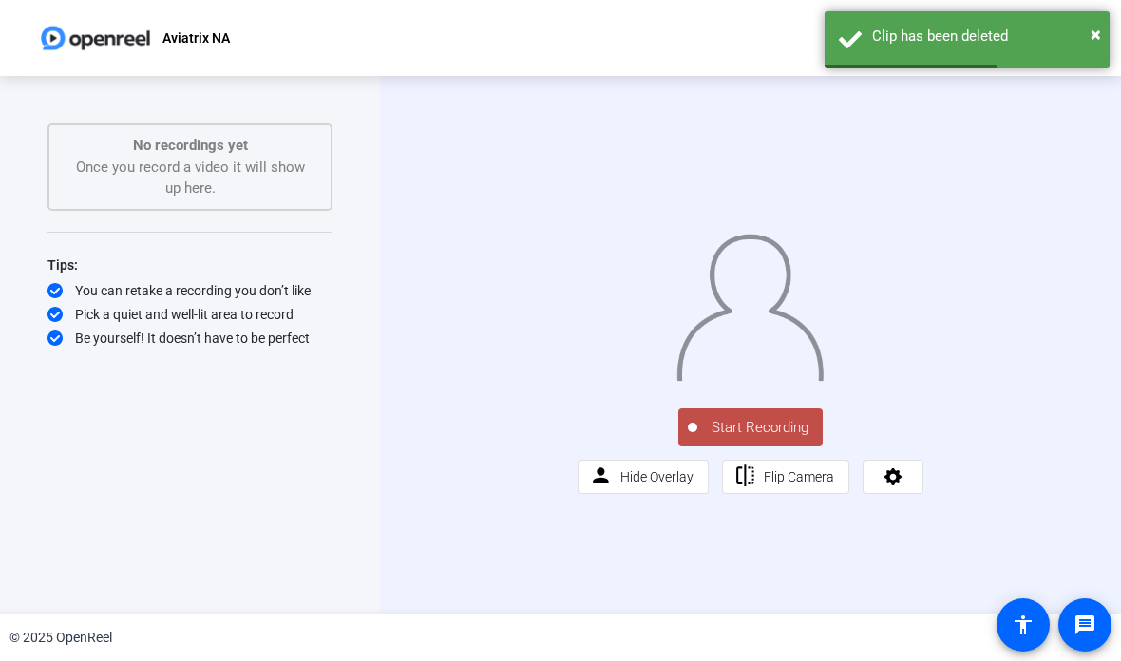
click at [763, 446] on button "Start Recording" at bounding box center [750, 427] width 144 height 38
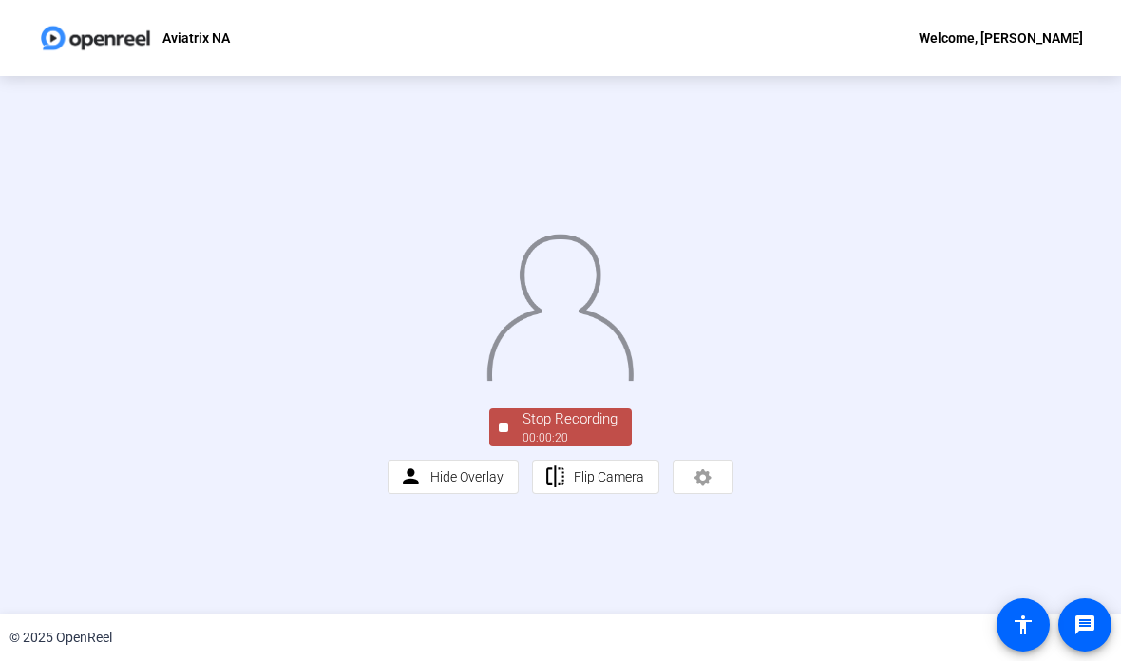
click at [576, 446] on div "00:00:20" at bounding box center [569, 437] width 95 height 17
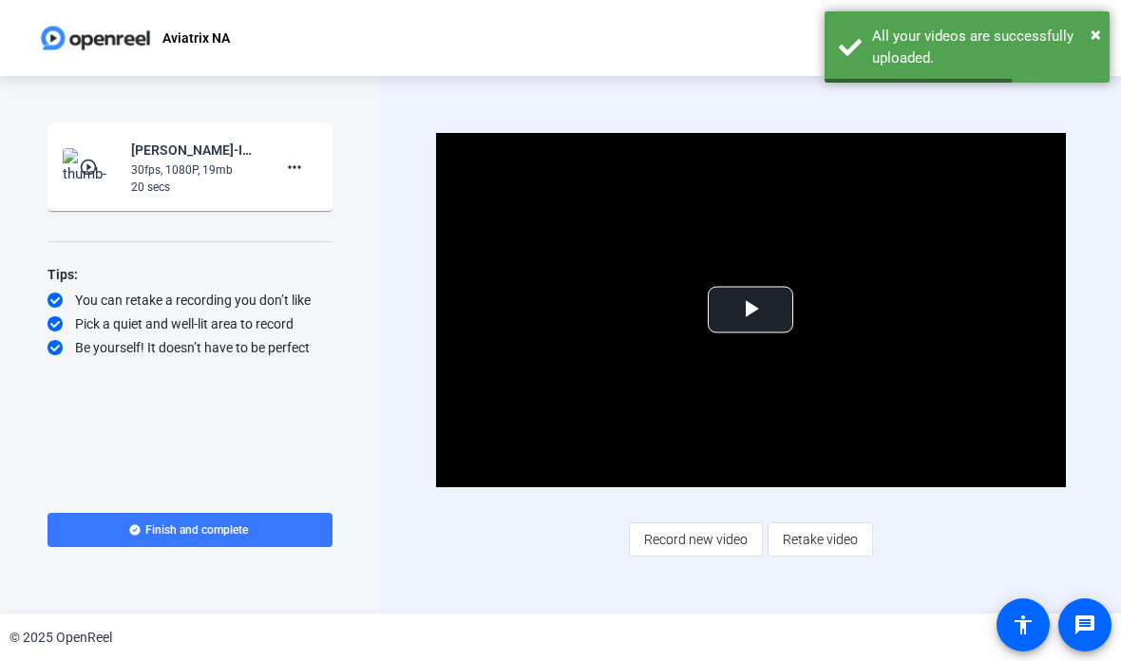
click at [279, 175] on span at bounding box center [295, 167] width 46 height 46
click at [337, 211] on span "Delete clip" at bounding box center [325, 207] width 76 height 23
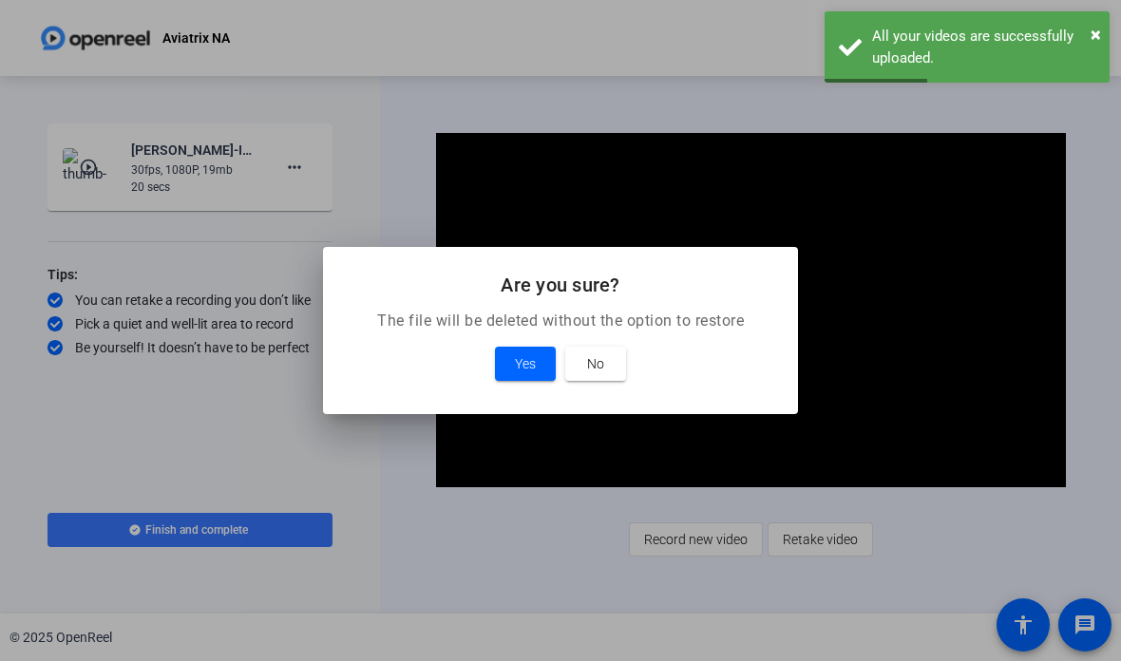
click at [530, 367] on span "Yes" at bounding box center [525, 363] width 21 height 23
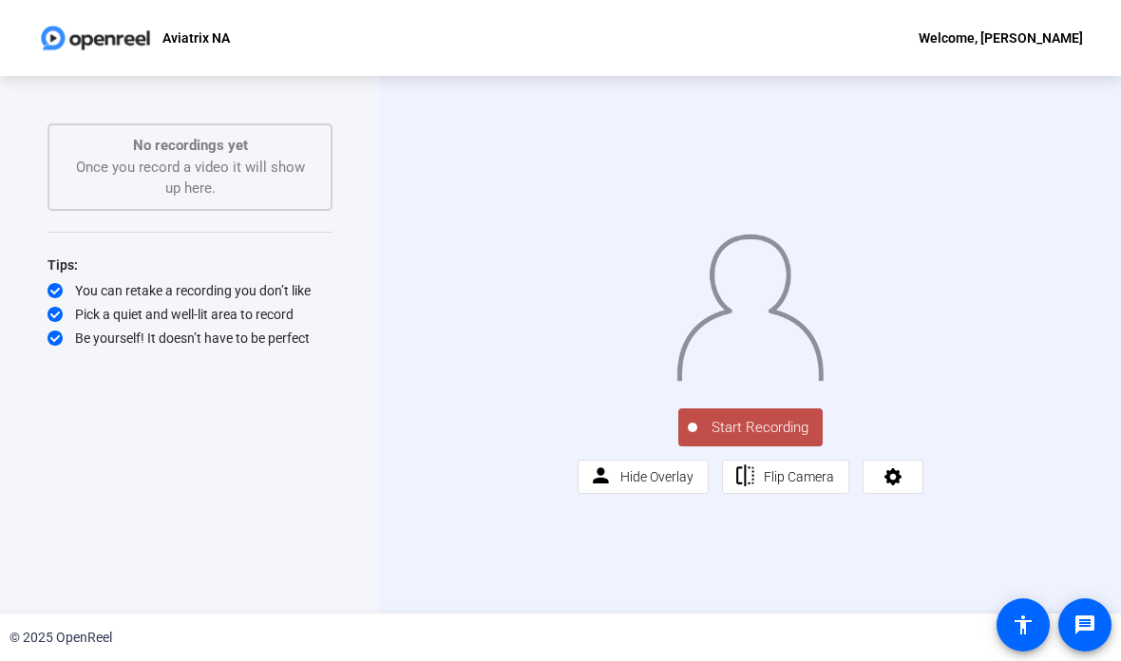
click at [744, 446] on button "Start Recording" at bounding box center [750, 427] width 144 height 38
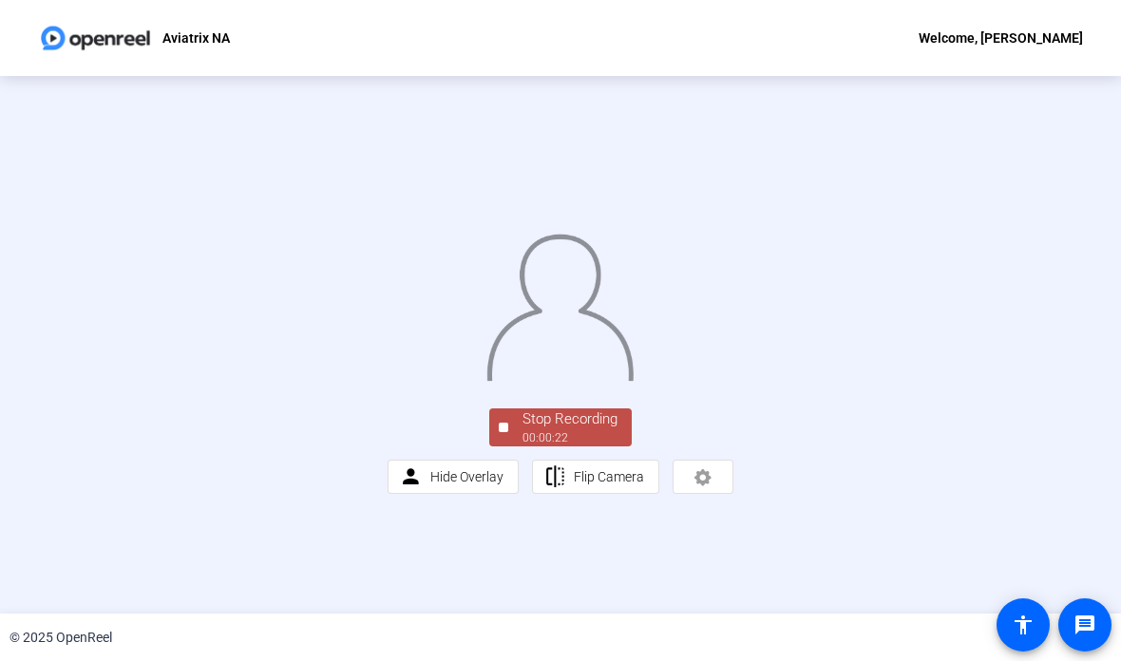
click at [586, 430] on div "Stop Recording" at bounding box center [569, 419] width 95 height 22
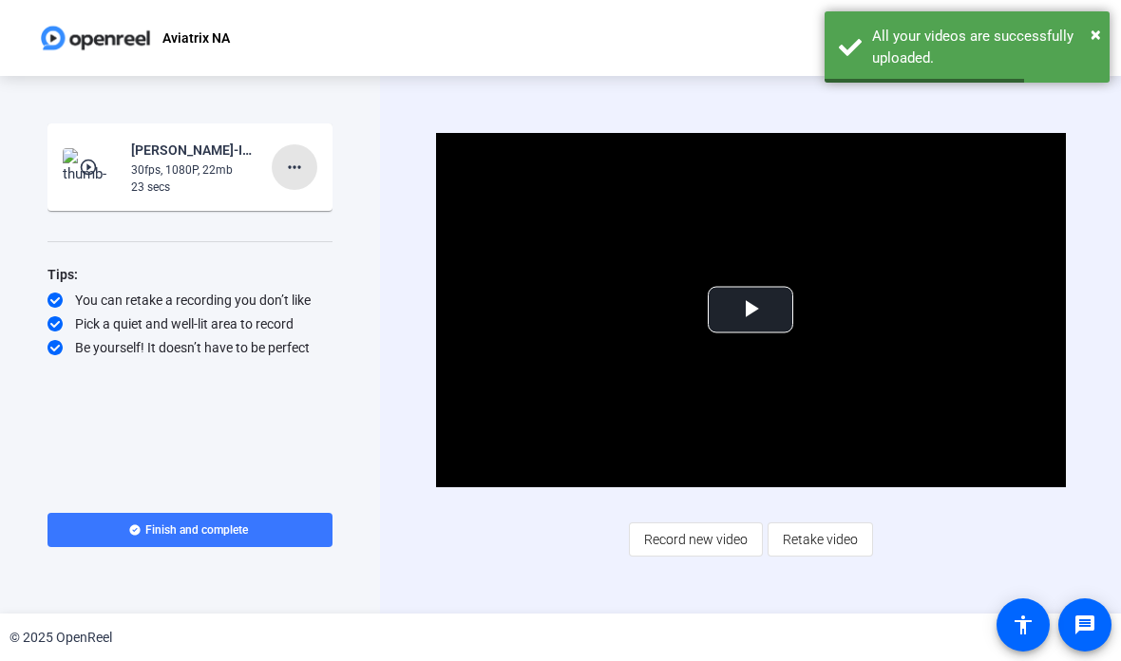
click at [298, 159] on mat-icon "more_horiz" at bounding box center [294, 167] width 23 height 23
click at [334, 197] on span "Delete clip" at bounding box center [325, 207] width 76 height 23
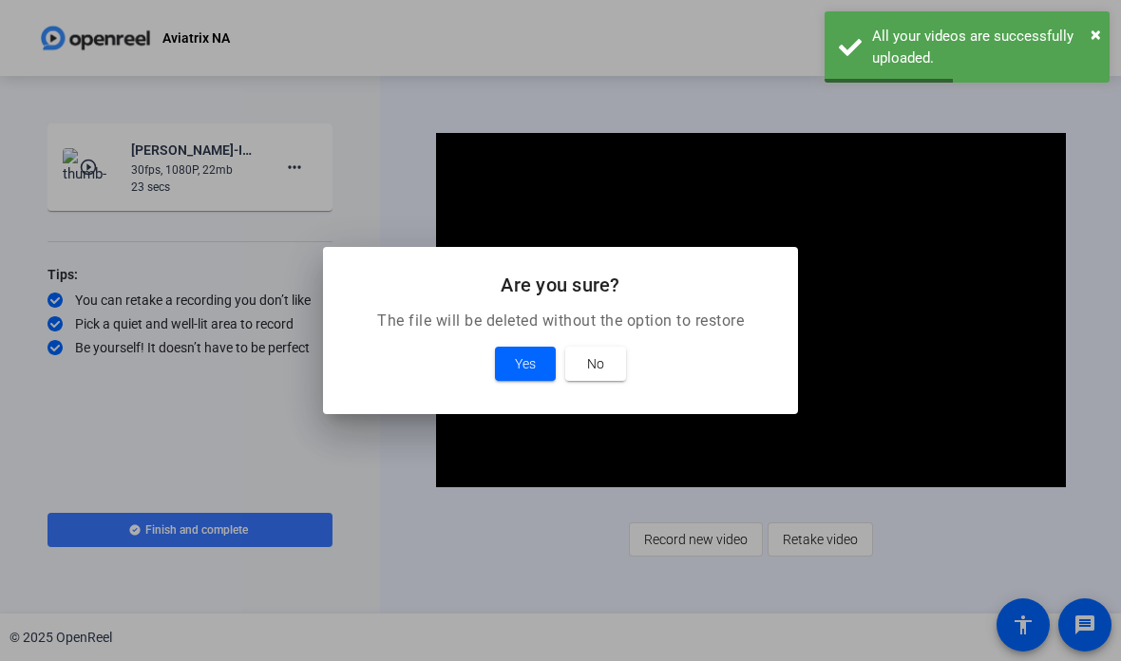
click at [530, 361] on span "Yes" at bounding box center [525, 363] width 21 height 23
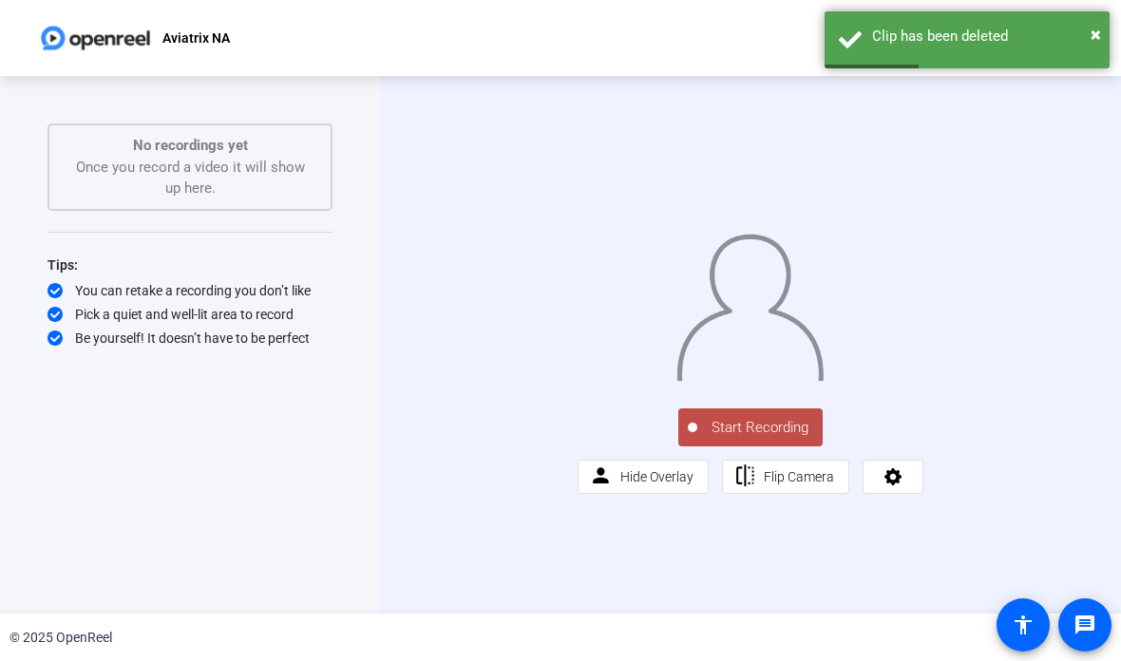
click at [749, 446] on button "Start Recording" at bounding box center [750, 427] width 144 height 38
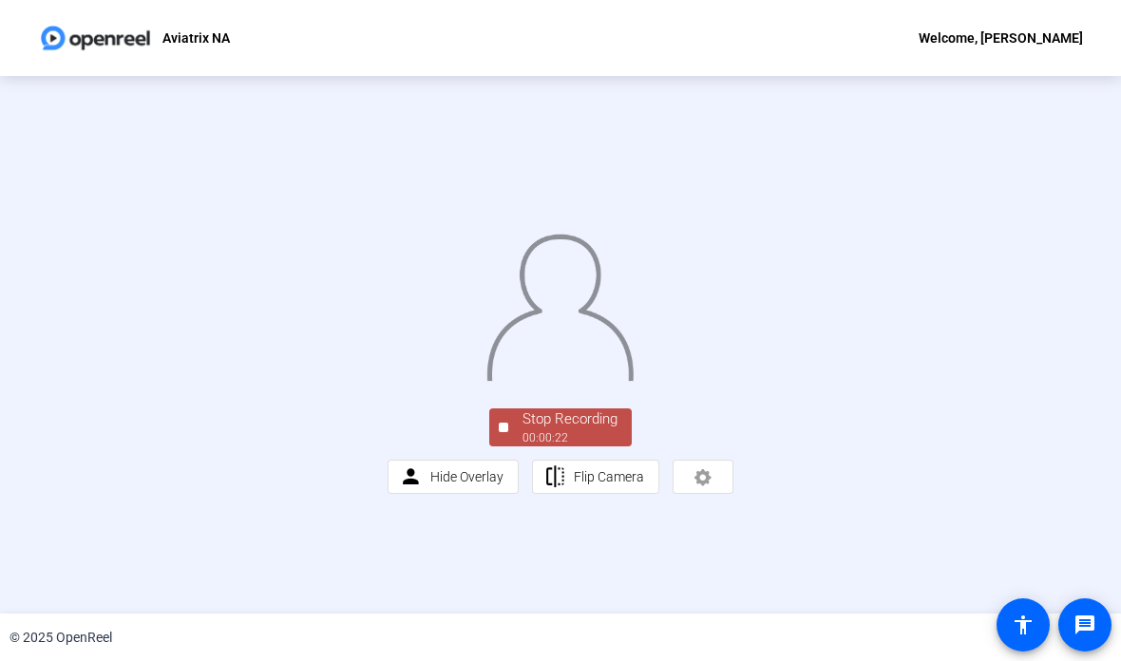
click at [580, 430] on div "Stop Recording" at bounding box center [569, 419] width 95 height 22
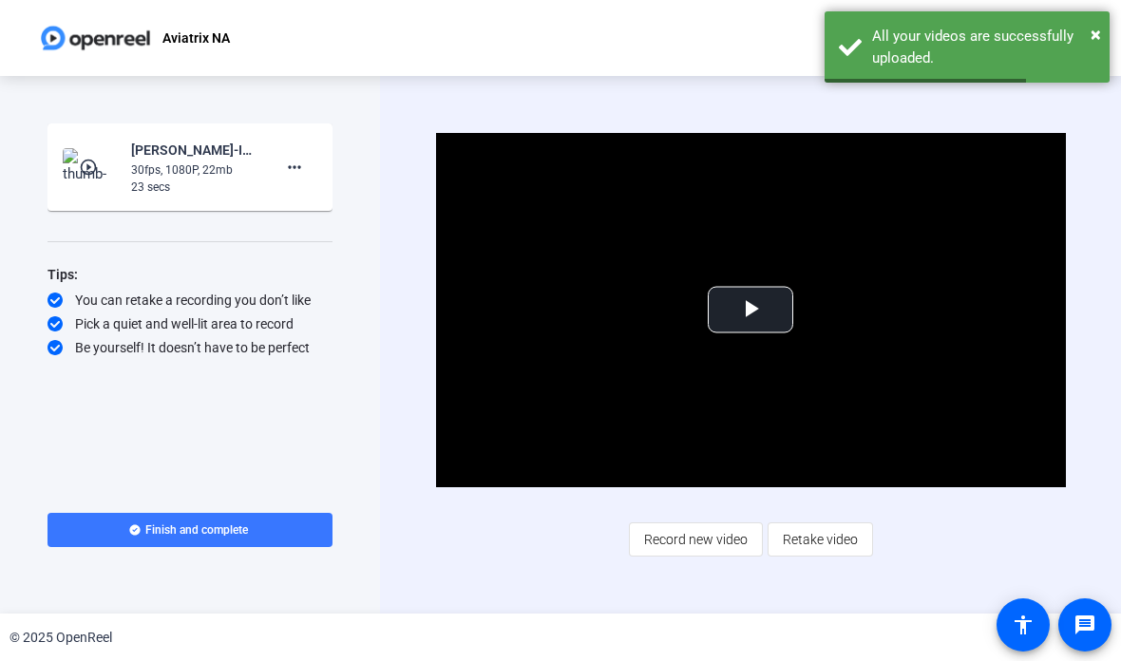
click at [300, 149] on span at bounding box center [295, 167] width 46 height 46
click at [324, 198] on span "Delete clip" at bounding box center [325, 207] width 76 height 23
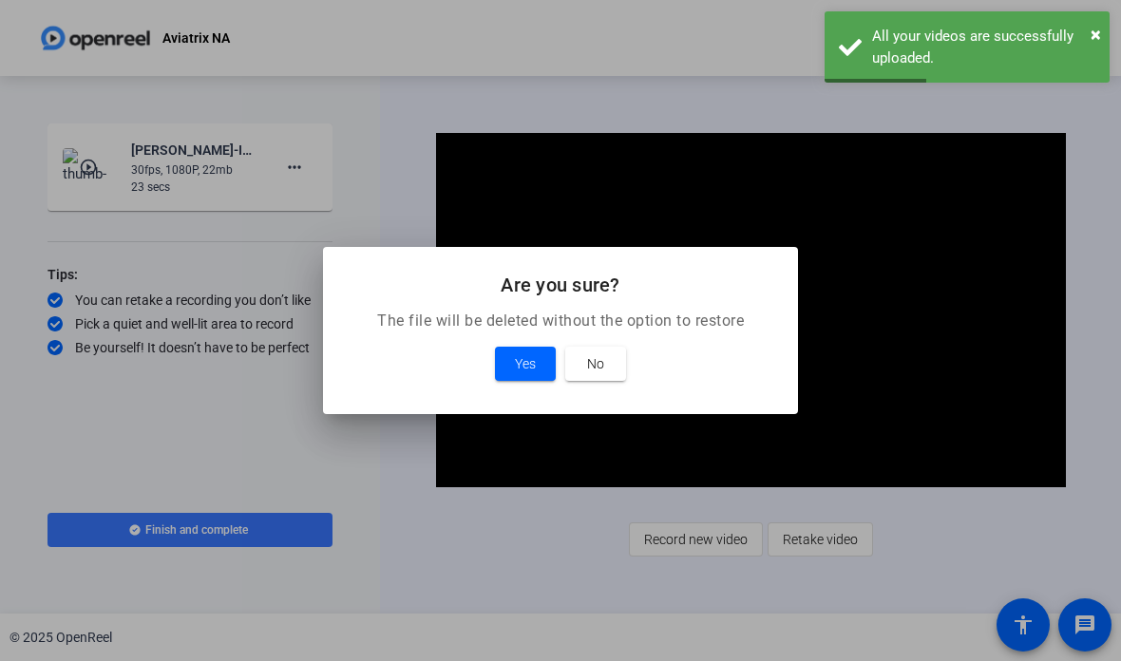
click at [528, 349] on span at bounding box center [525, 364] width 61 height 46
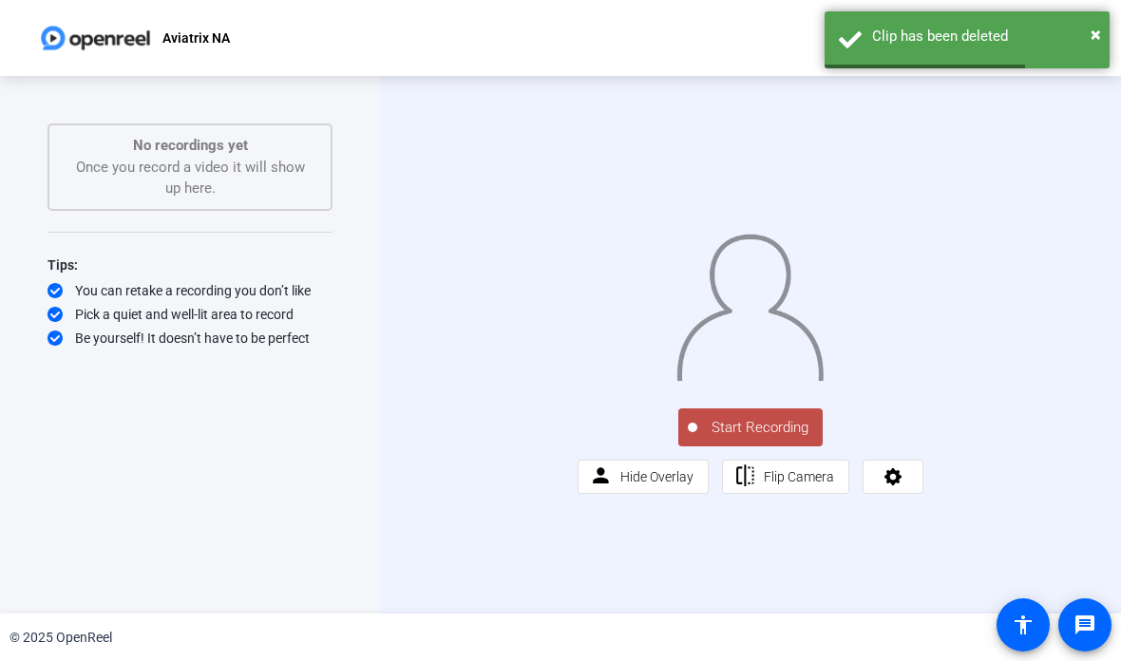
click at [765, 446] on button "Start Recording" at bounding box center [750, 427] width 144 height 38
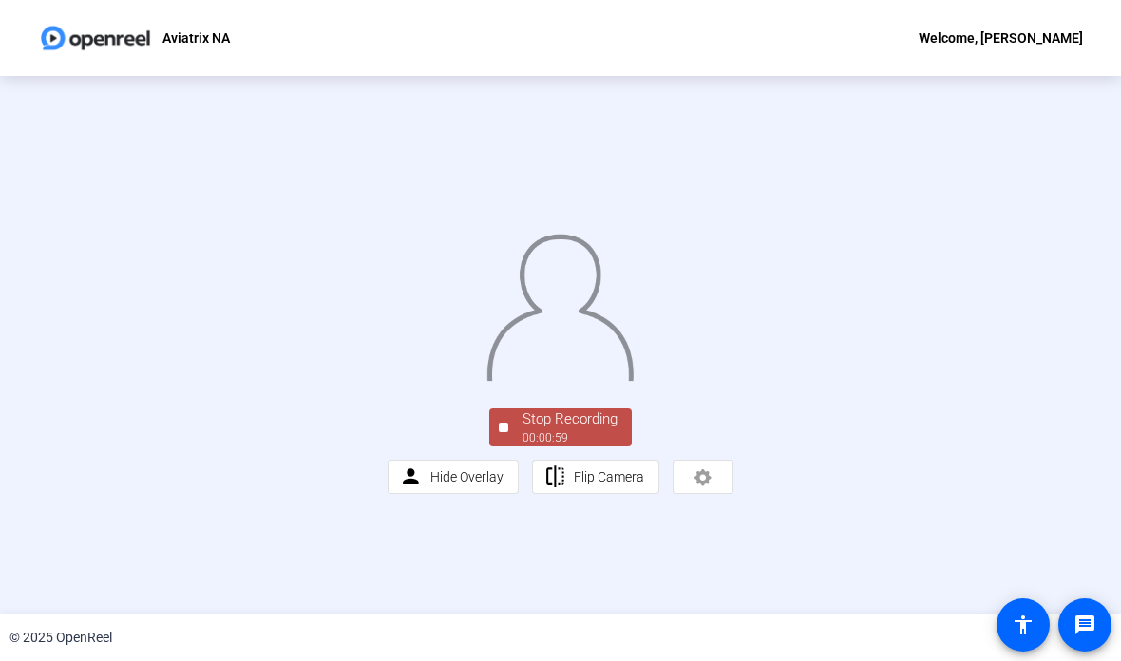
click at [583, 430] on div "Stop Recording" at bounding box center [569, 419] width 95 height 22
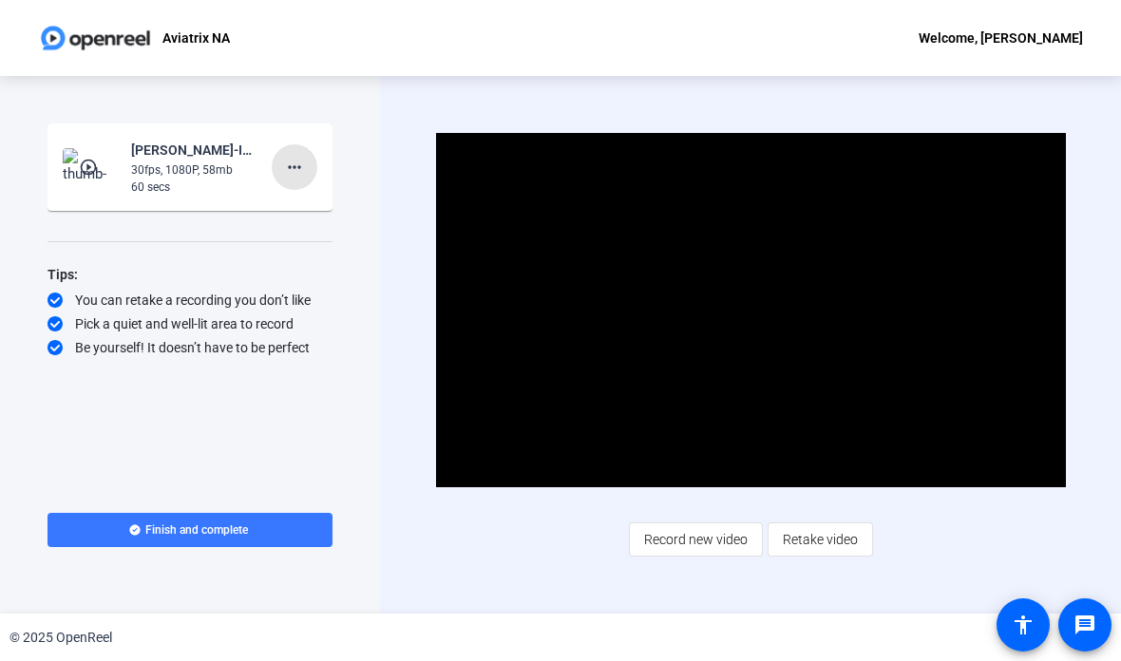
click at [300, 160] on mat-icon "more_horiz" at bounding box center [294, 167] width 23 height 23
click at [311, 219] on span "Retake" at bounding box center [325, 230] width 76 height 23
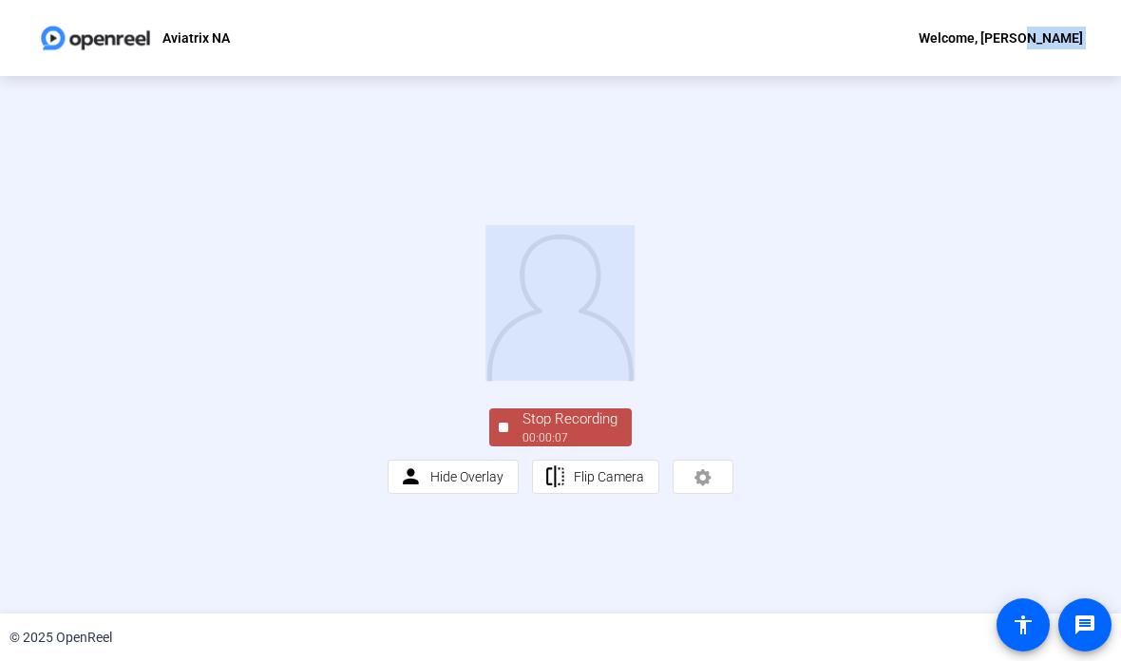
click at [573, 430] on div "Stop Recording" at bounding box center [569, 419] width 95 height 22
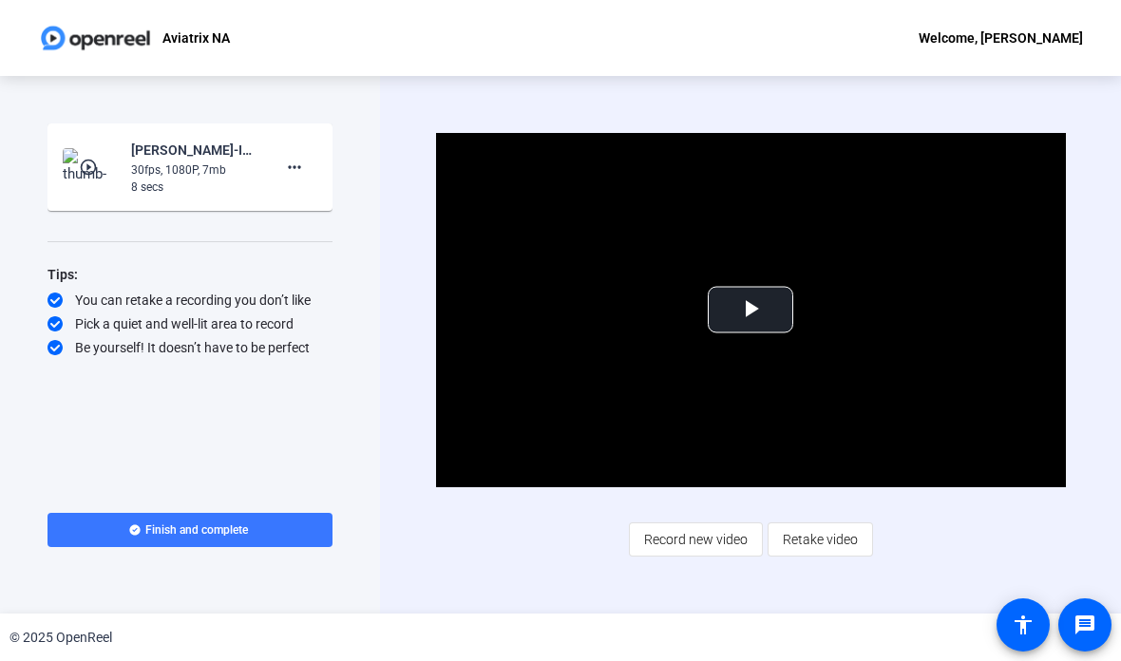
click at [289, 156] on mat-icon "more_horiz" at bounding box center [294, 167] width 23 height 23
click at [342, 196] on span "Delete clip" at bounding box center [325, 207] width 76 height 23
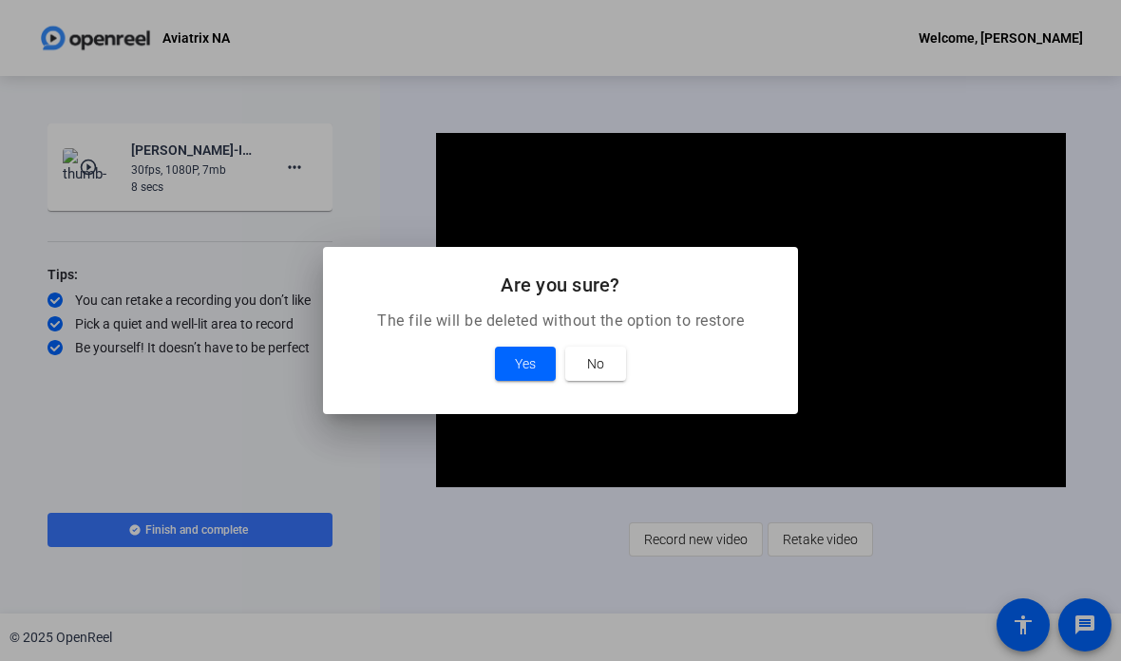
click at [528, 358] on span "Yes" at bounding box center [525, 363] width 21 height 23
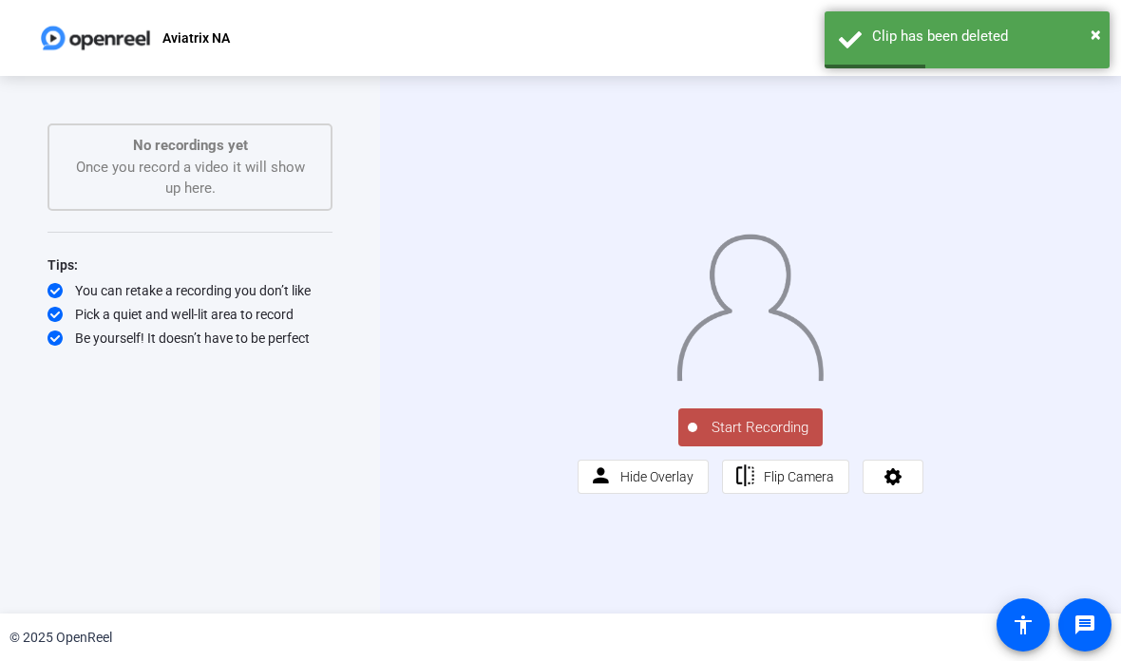
click at [764, 439] on span "Start Recording" at bounding box center [759, 428] width 125 height 22
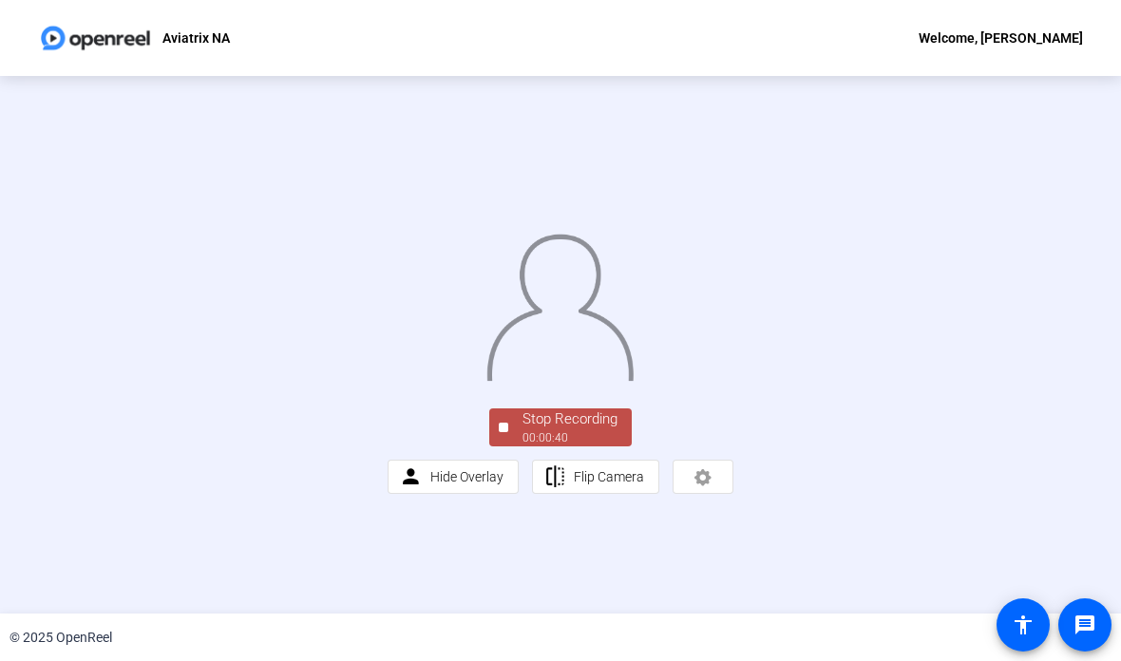
click at [572, 494] on div "Stop Recording 00:00:40 person Hide Overlay flip Flip Camera" at bounding box center [560, 345] width 346 height 298
click at [576, 430] on div "Stop Recording" at bounding box center [569, 419] width 95 height 22
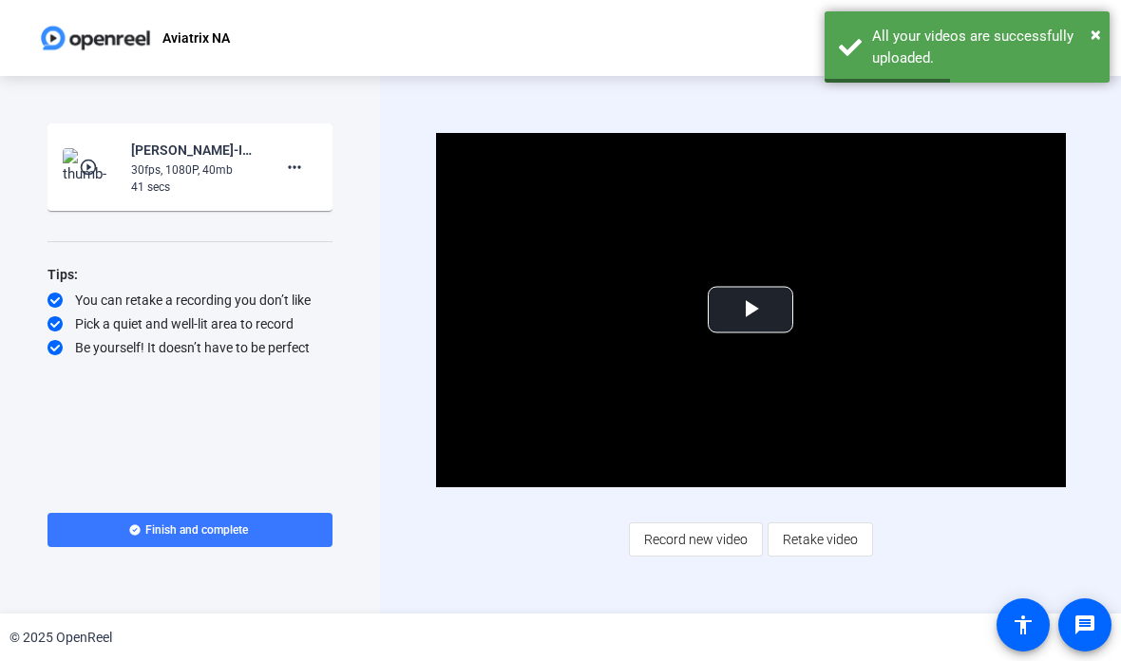
click at [294, 161] on mat-icon "more_horiz" at bounding box center [294, 167] width 23 height 23
click at [328, 202] on span "Delete clip" at bounding box center [325, 207] width 76 height 23
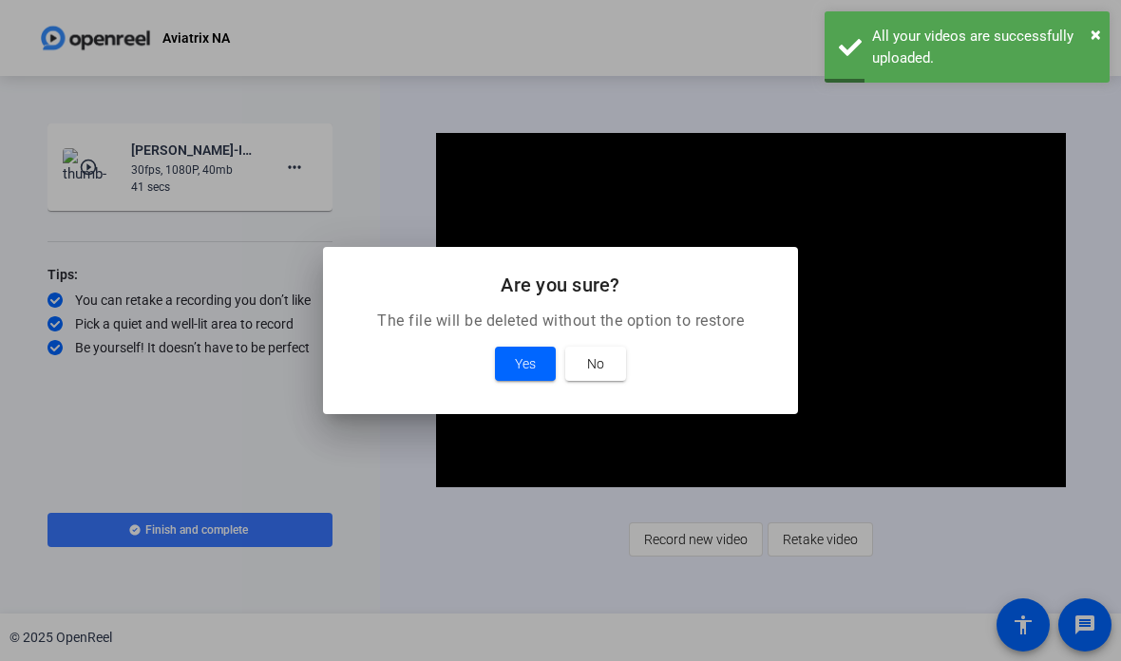
click at [524, 354] on span "Yes" at bounding box center [525, 363] width 21 height 23
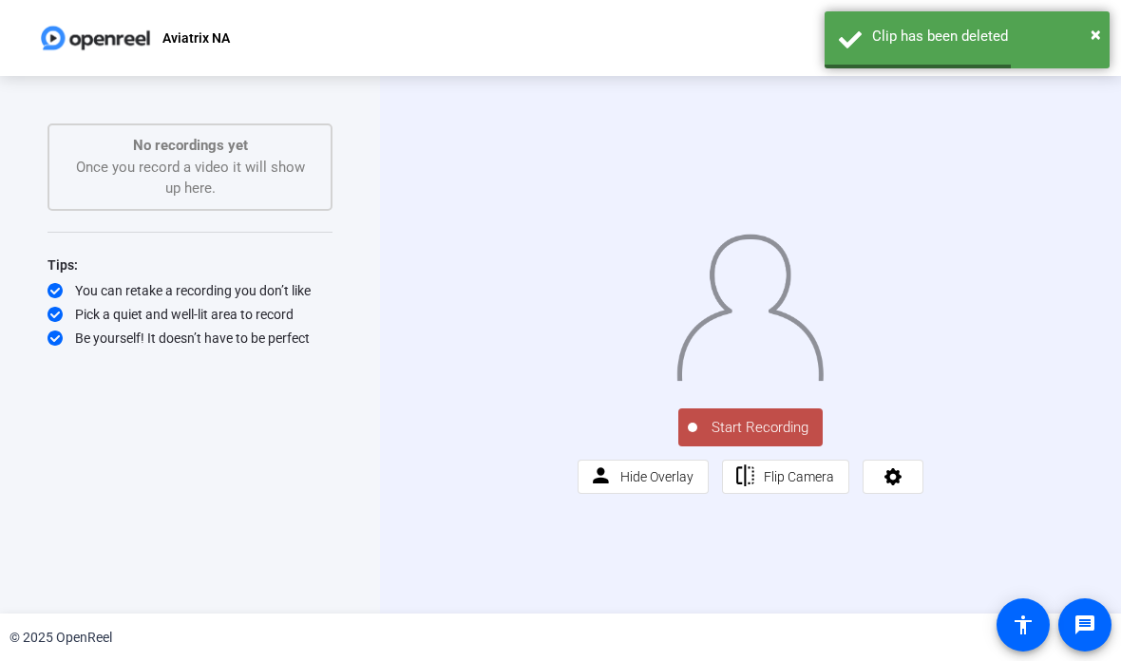
click at [759, 446] on button "Start Recording" at bounding box center [750, 427] width 144 height 38
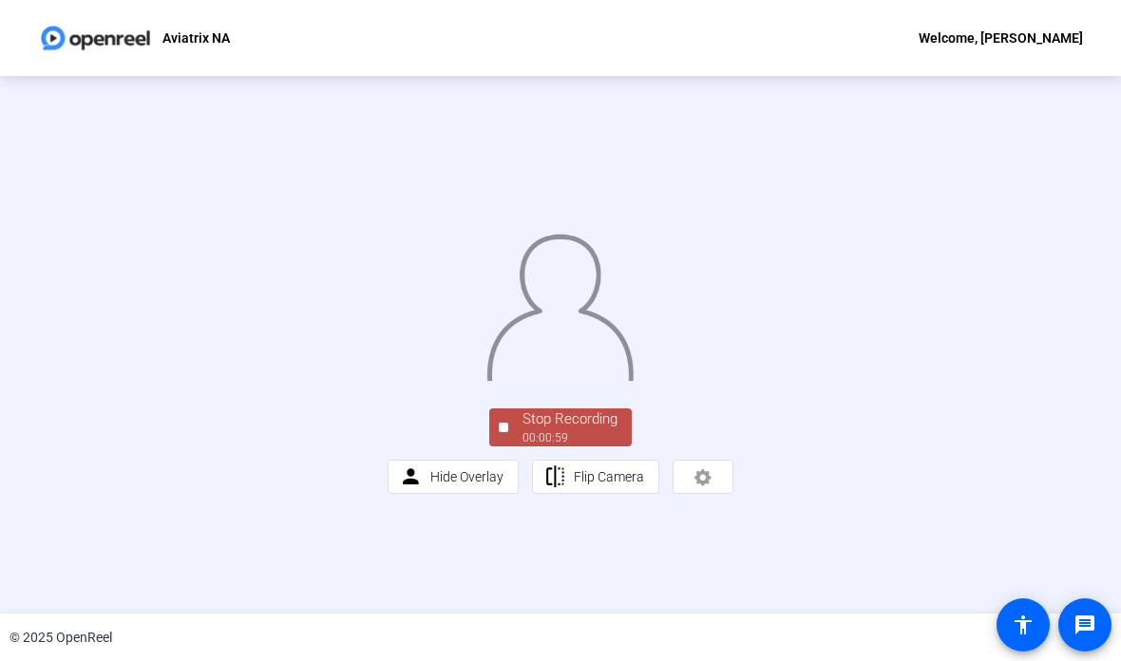
click at [582, 430] on div "Stop Recording" at bounding box center [569, 419] width 95 height 22
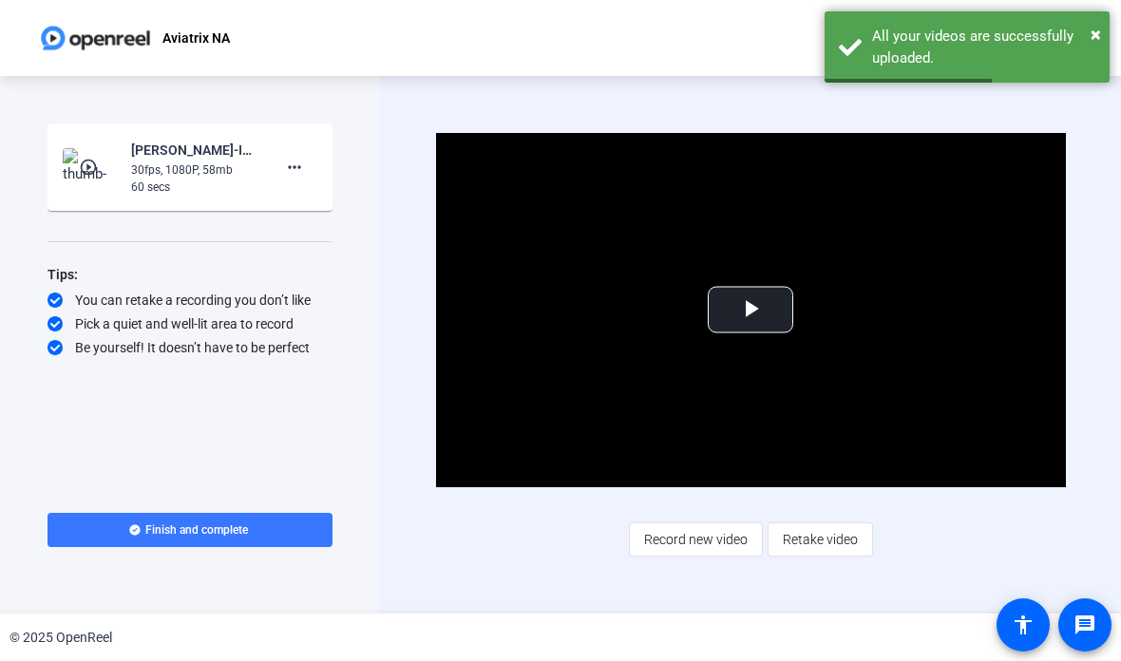
click at [314, 156] on span at bounding box center [295, 167] width 46 height 46
click at [333, 196] on span "Delete clip" at bounding box center [325, 207] width 76 height 23
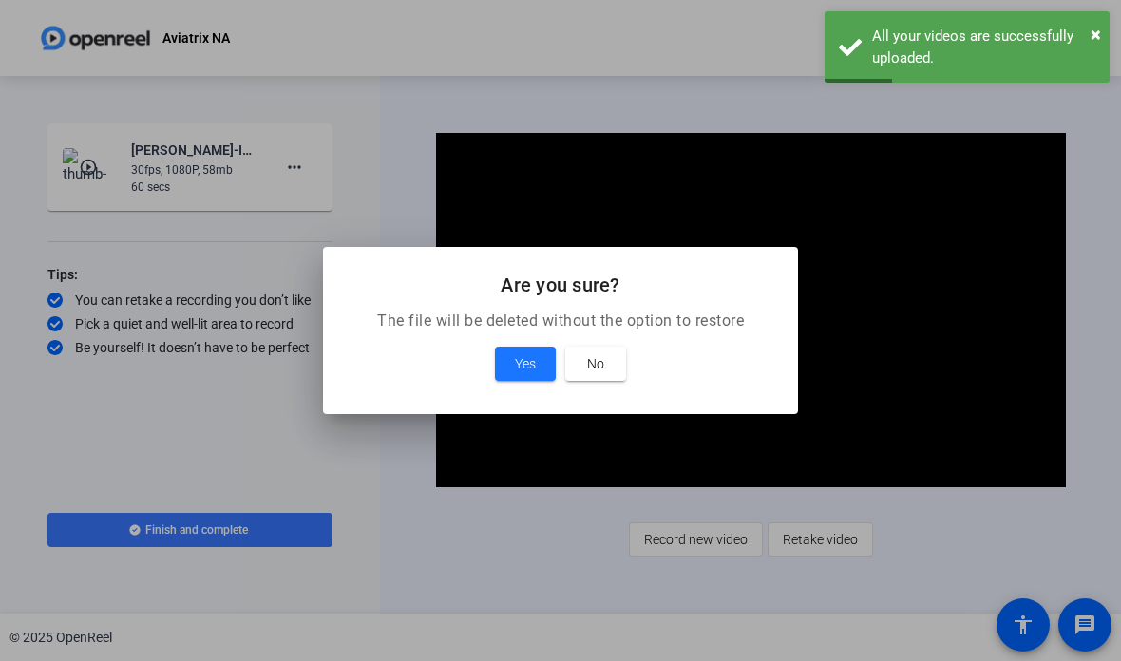
click at [528, 359] on span "Yes" at bounding box center [525, 363] width 21 height 23
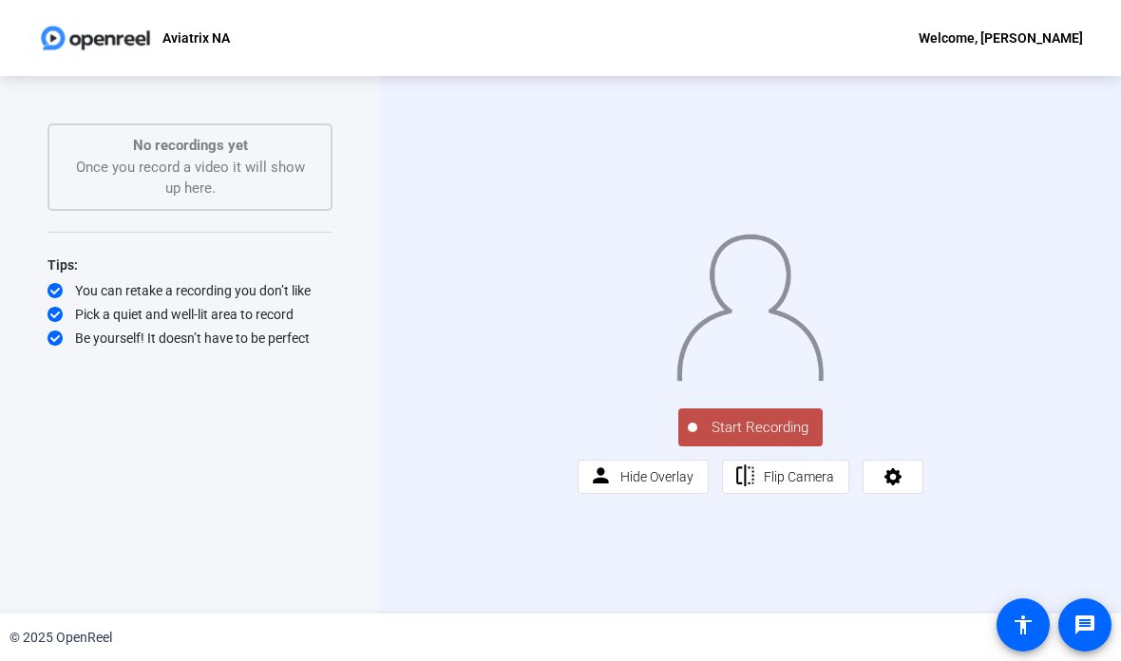
click at [766, 446] on button "Start Recording" at bounding box center [750, 427] width 144 height 38
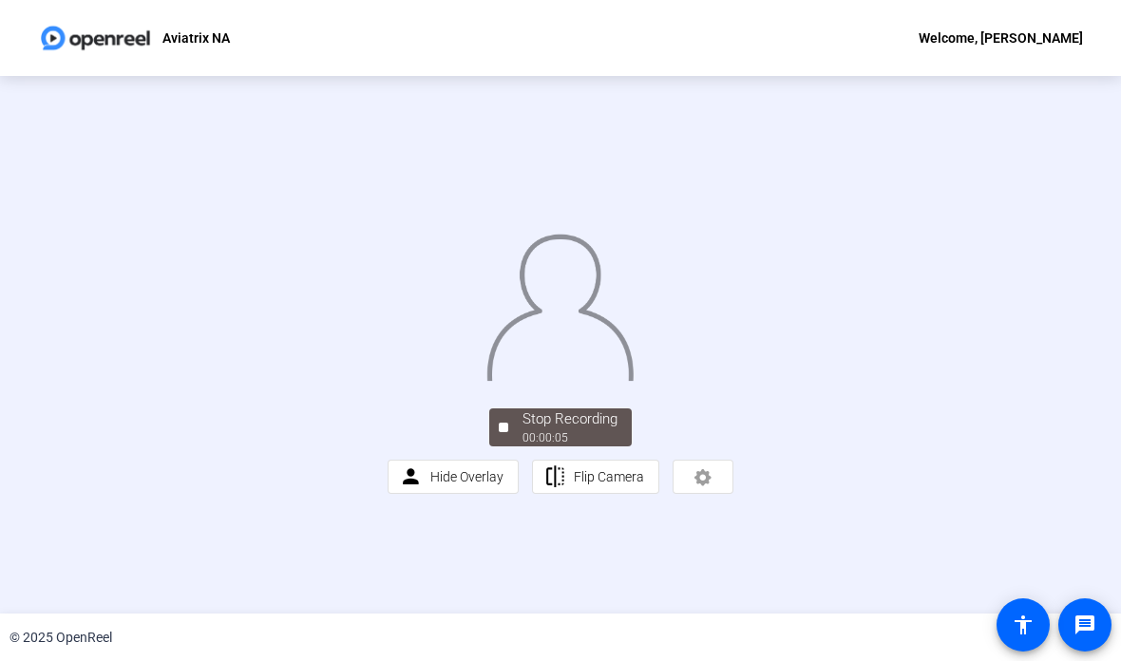
click at [585, 430] on div "Stop Recording" at bounding box center [569, 419] width 95 height 22
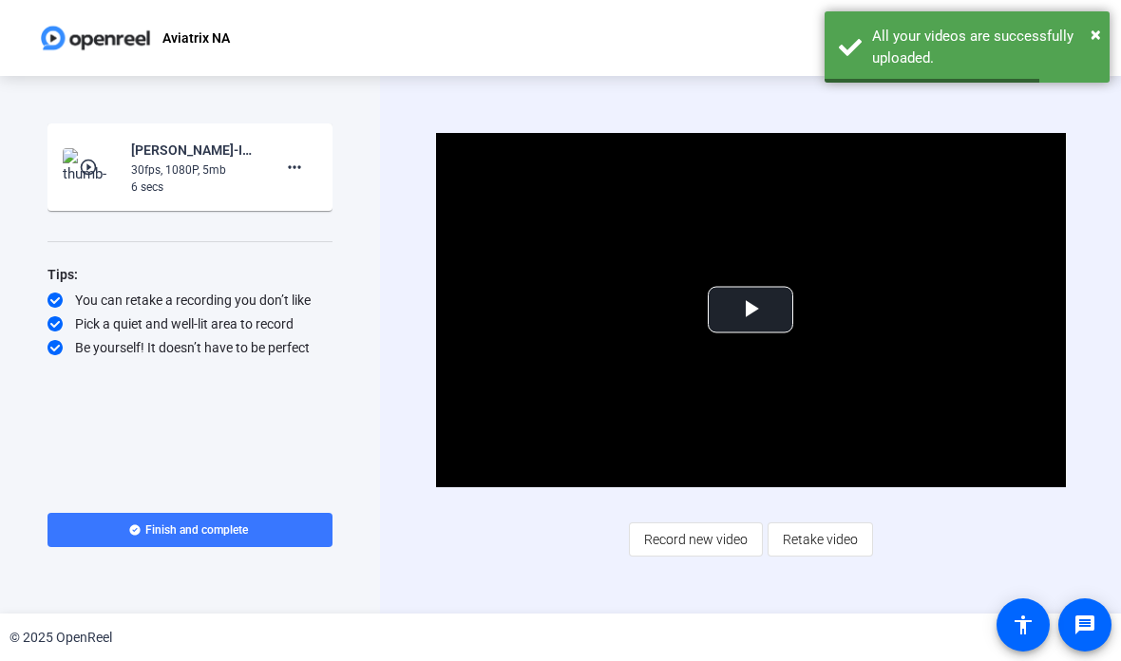
click at [292, 156] on mat-icon "more_horiz" at bounding box center [294, 167] width 23 height 23
click at [335, 196] on span "Delete clip" at bounding box center [325, 207] width 76 height 23
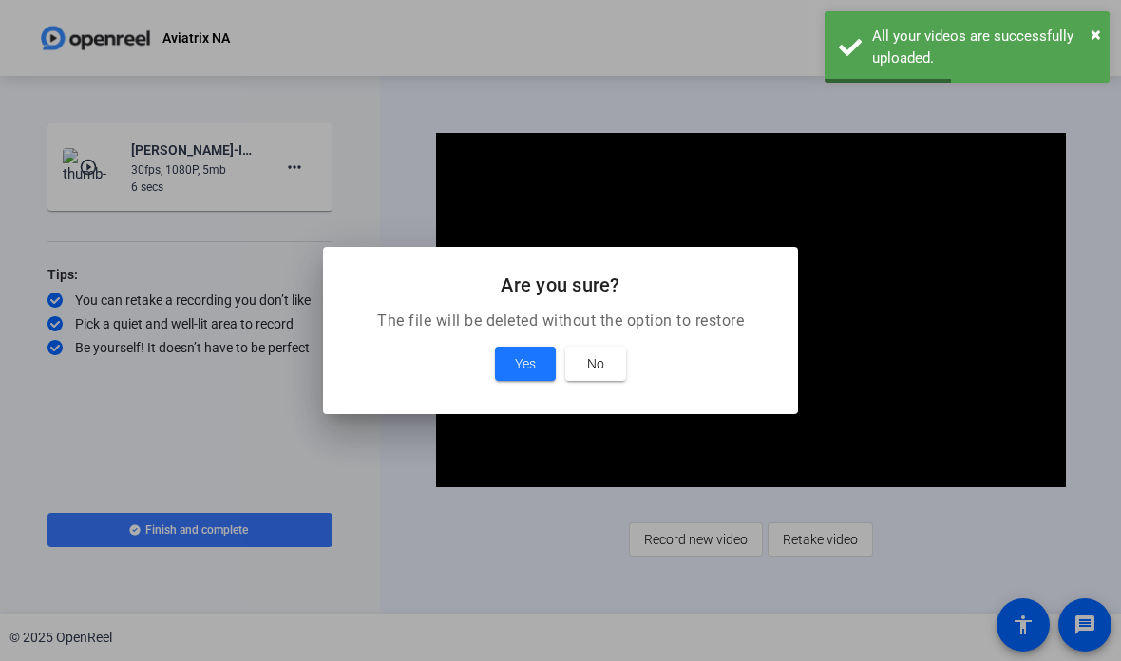
click at [523, 365] on span "Yes" at bounding box center [525, 363] width 21 height 23
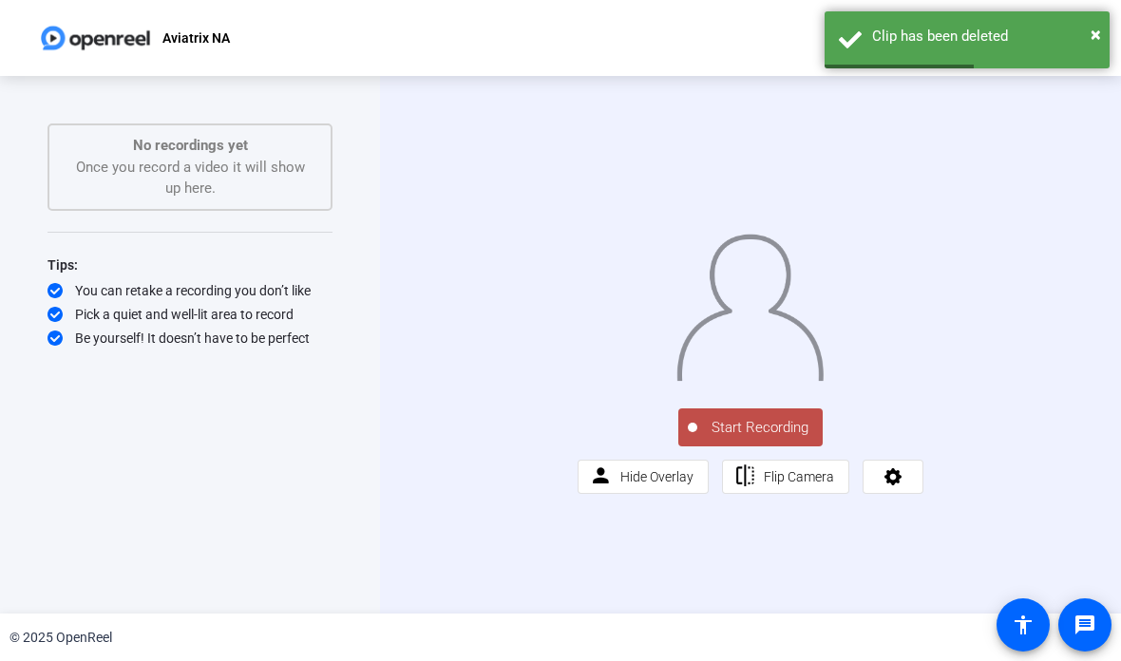
click at [764, 439] on span "Start Recording" at bounding box center [759, 428] width 125 height 22
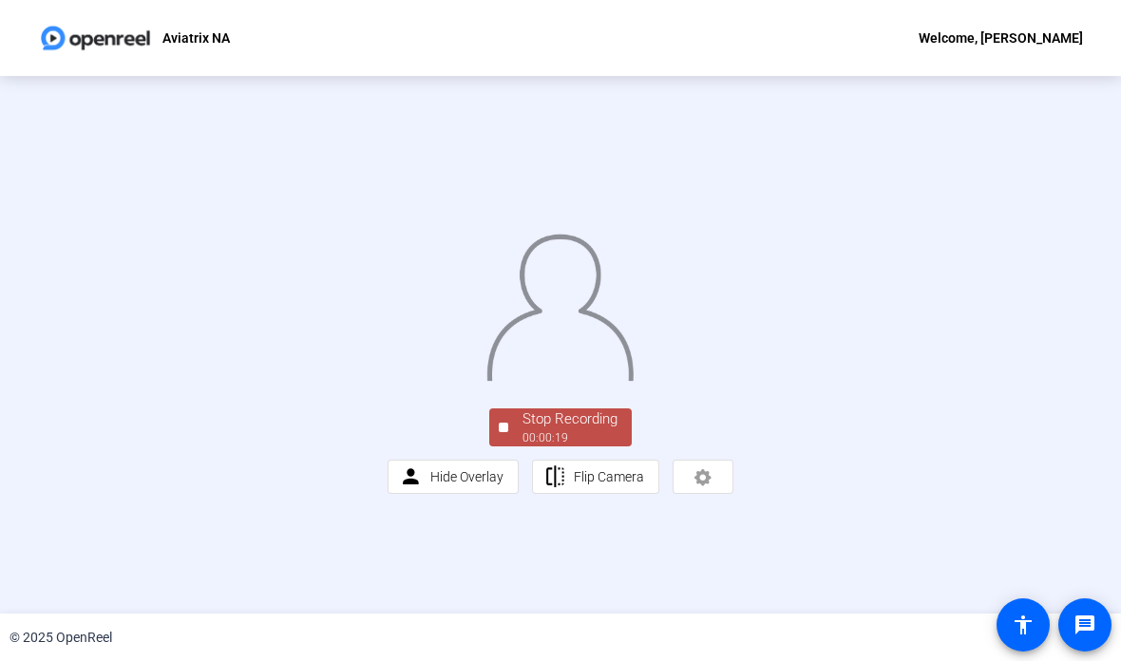
click at [583, 430] on div "Stop Recording" at bounding box center [569, 419] width 95 height 22
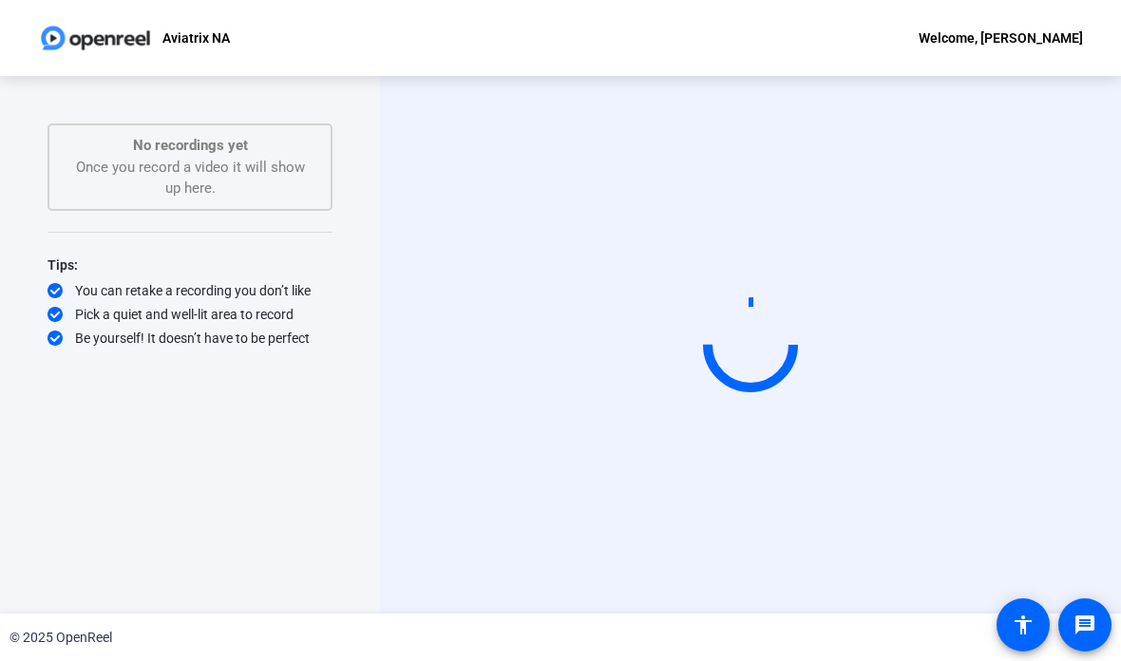
click at [74, 162] on div "No recordings yet Once you record a video it will show up here." at bounding box center [189, 167] width 243 height 65
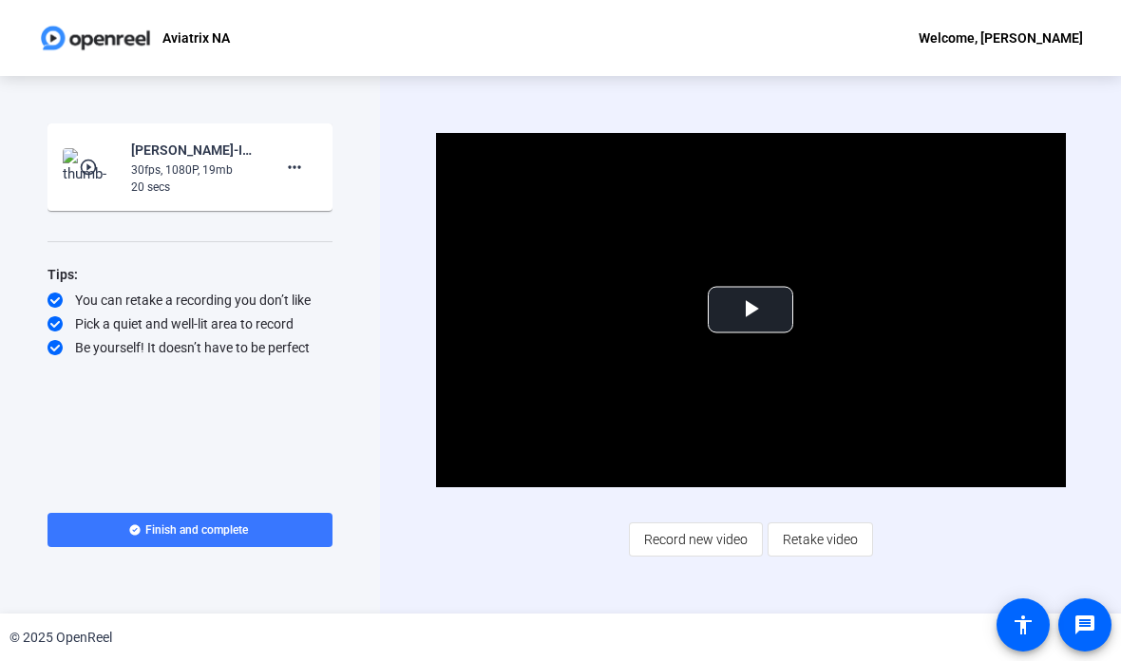
click at [290, 168] on mat-icon "more_horiz" at bounding box center [294, 167] width 23 height 23
click at [324, 203] on span "Delete clip" at bounding box center [325, 207] width 76 height 23
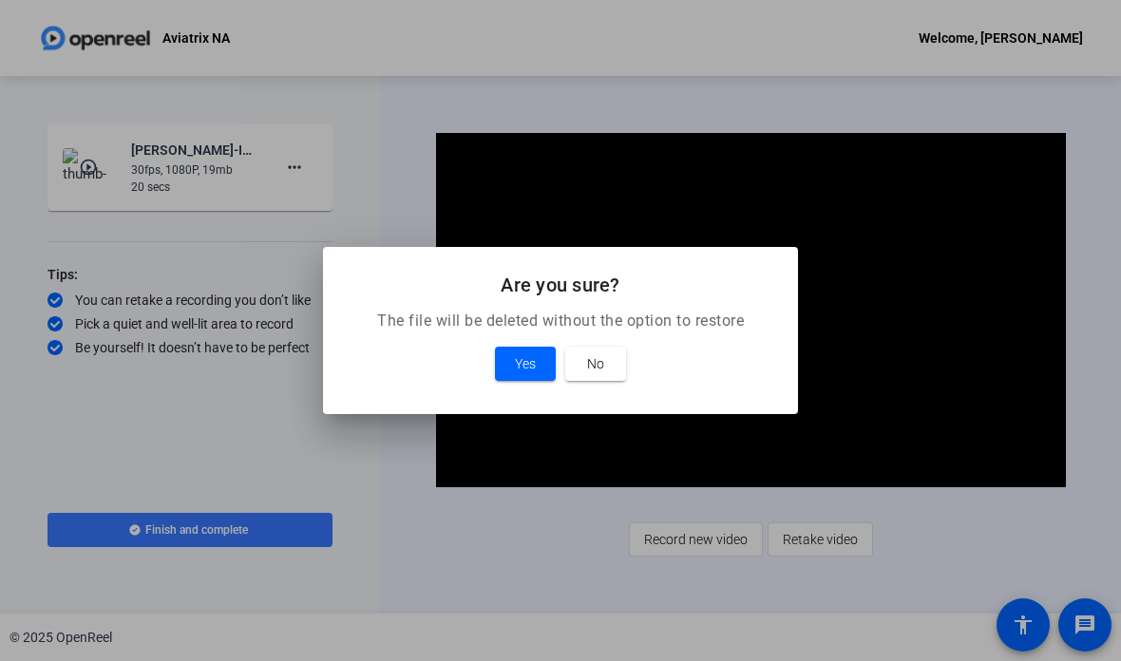
click at [533, 367] on span "Yes" at bounding box center [525, 363] width 21 height 23
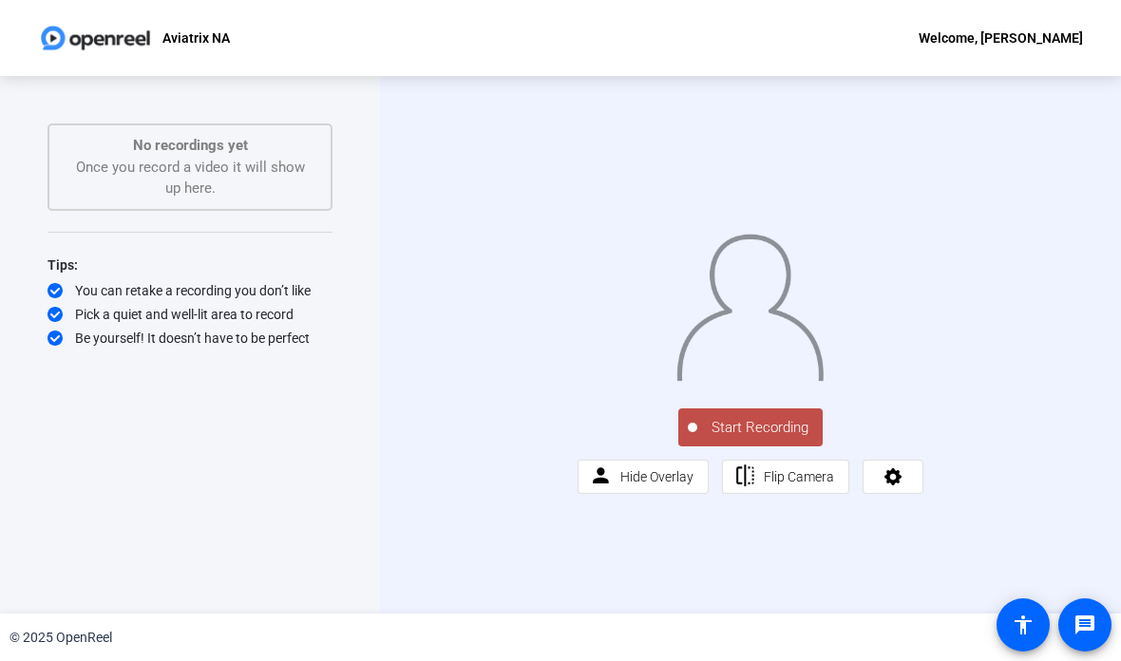
click at [771, 439] on span "Start Recording" at bounding box center [759, 428] width 125 height 22
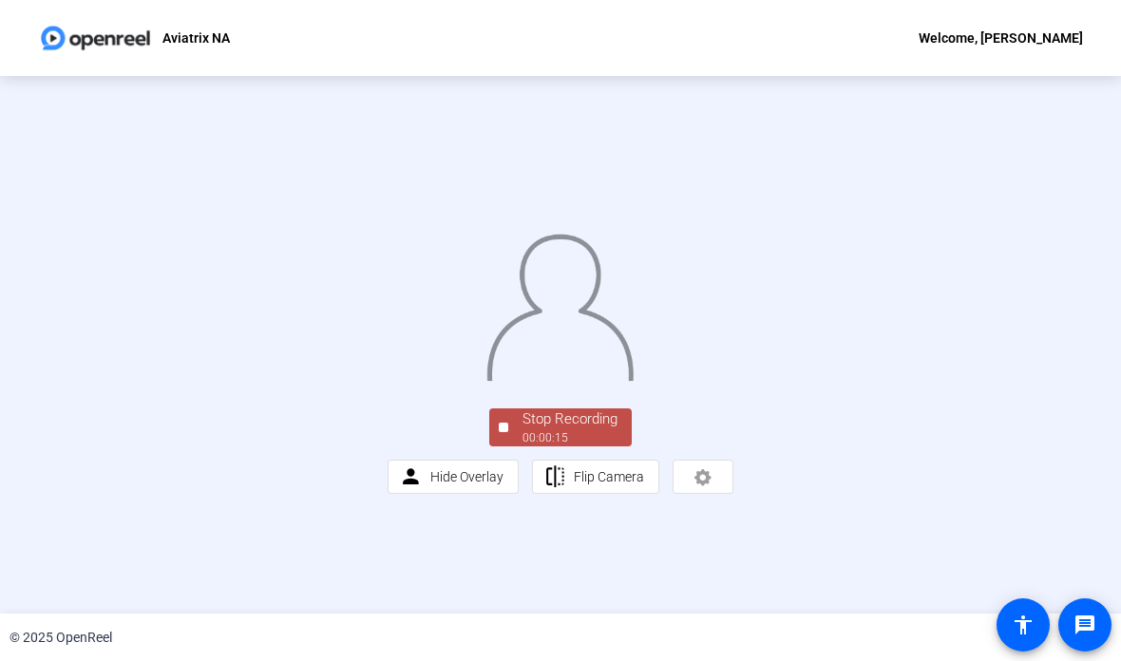
click at [570, 430] on div "Stop Recording" at bounding box center [569, 419] width 95 height 22
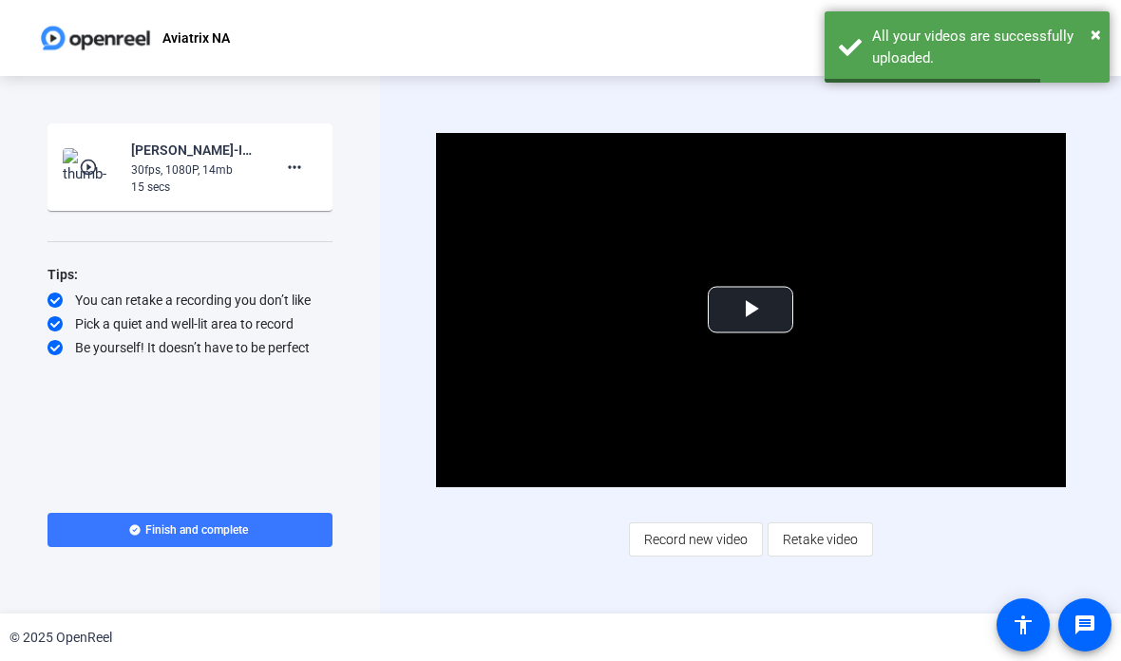
click at [293, 165] on mat-icon "more_horiz" at bounding box center [294, 167] width 23 height 23
click at [321, 196] on span "Delete clip" at bounding box center [325, 207] width 76 height 23
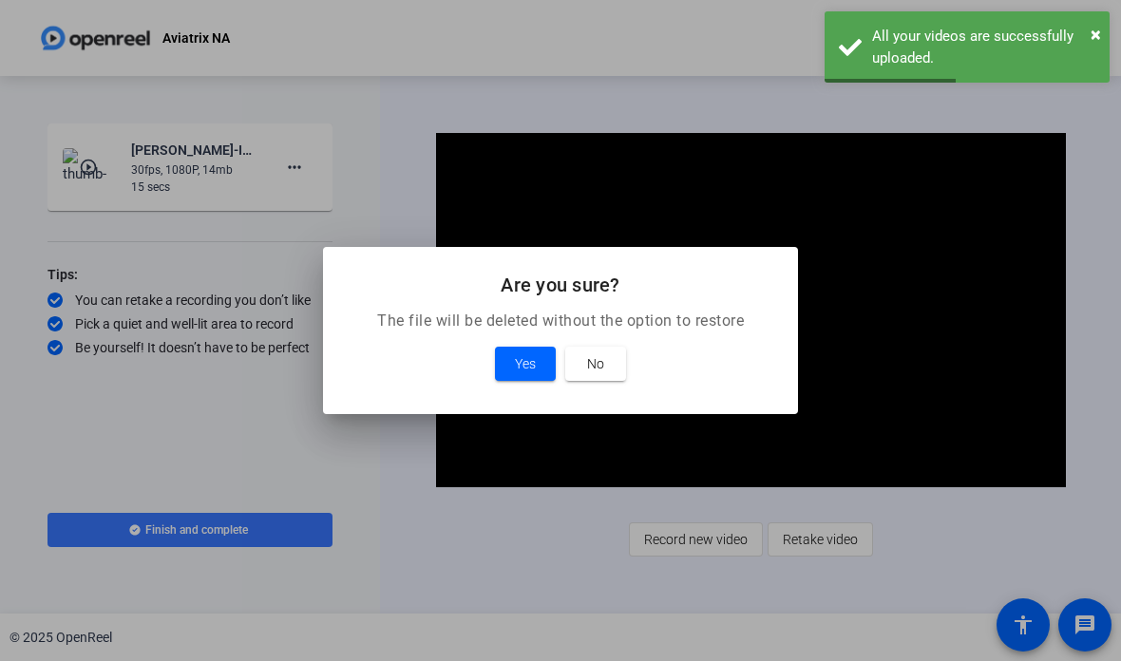
click at [528, 365] on span "Yes" at bounding box center [525, 363] width 21 height 23
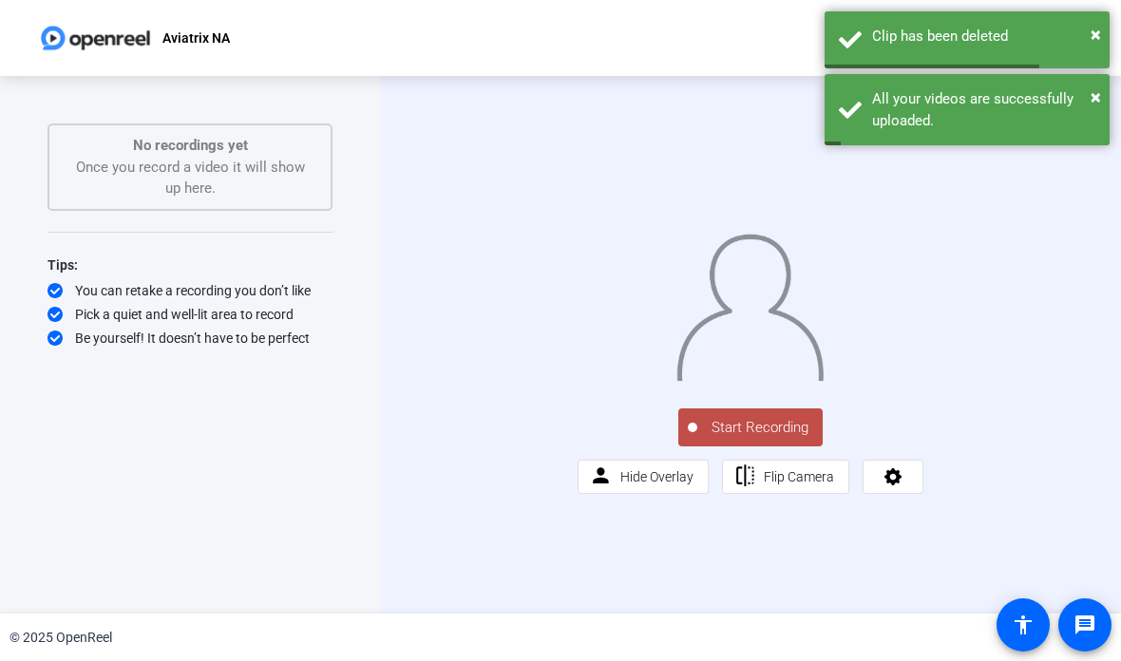
click at [764, 439] on span "Start Recording" at bounding box center [759, 428] width 125 height 22
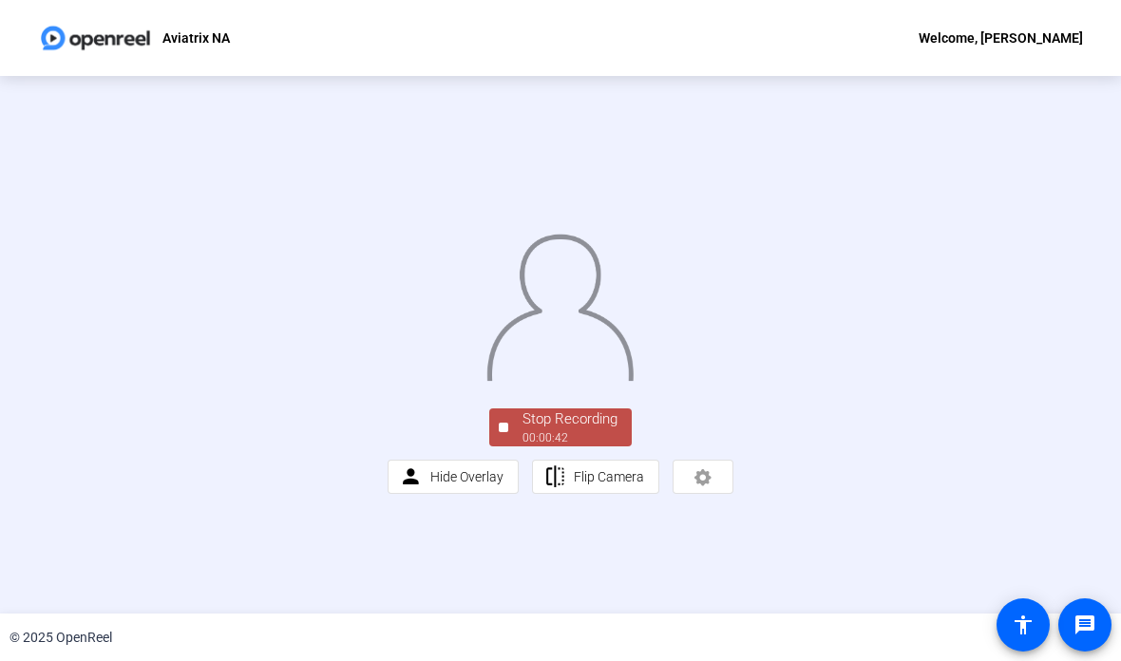
click at [562, 430] on div "Stop Recording" at bounding box center [569, 419] width 95 height 22
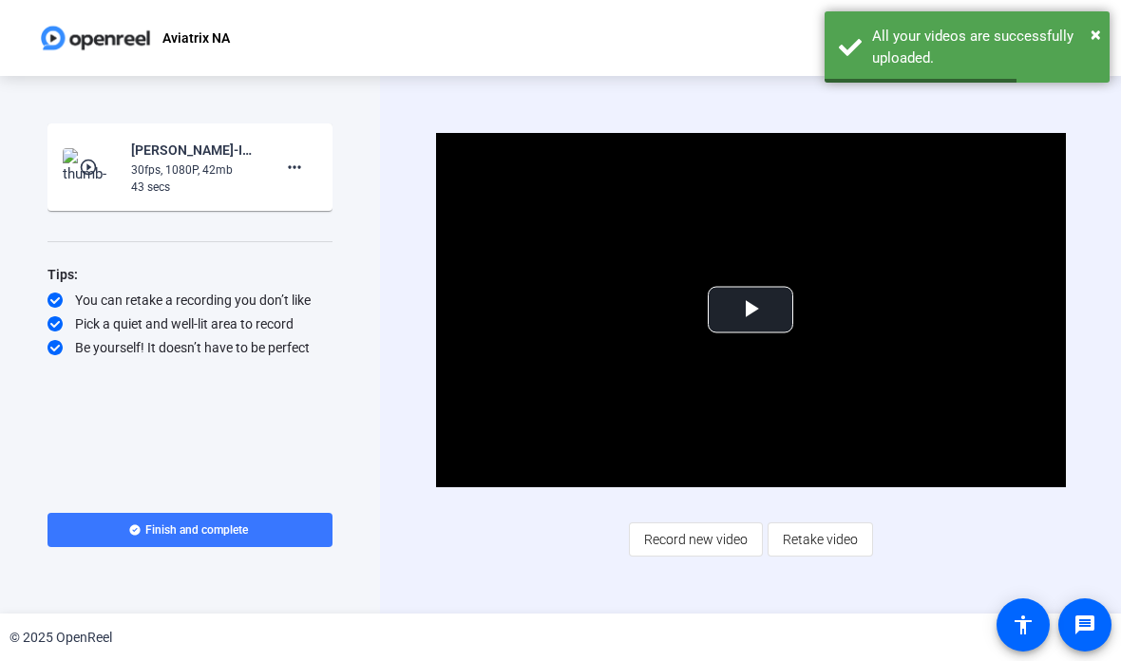
click at [301, 158] on mat-icon "more_horiz" at bounding box center [294, 167] width 23 height 23
click at [323, 199] on span "Delete clip" at bounding box center [325, 207] width 76 height 23
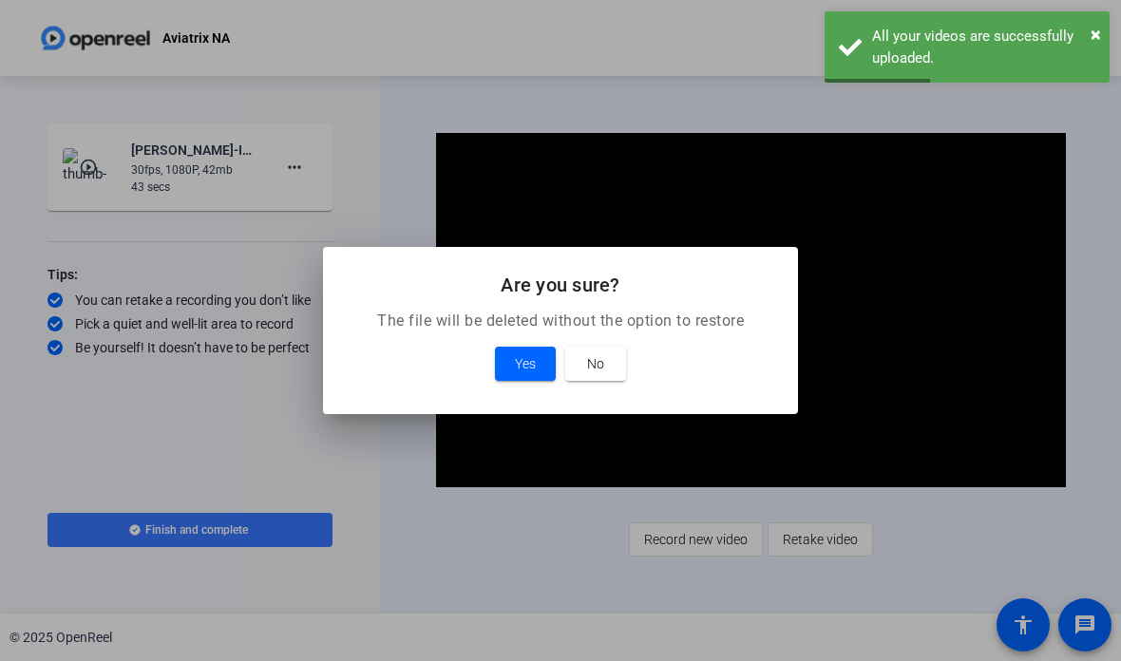
click at [527, 364] on span "Yes" at bounding box center [525, 363] width 21 height 23
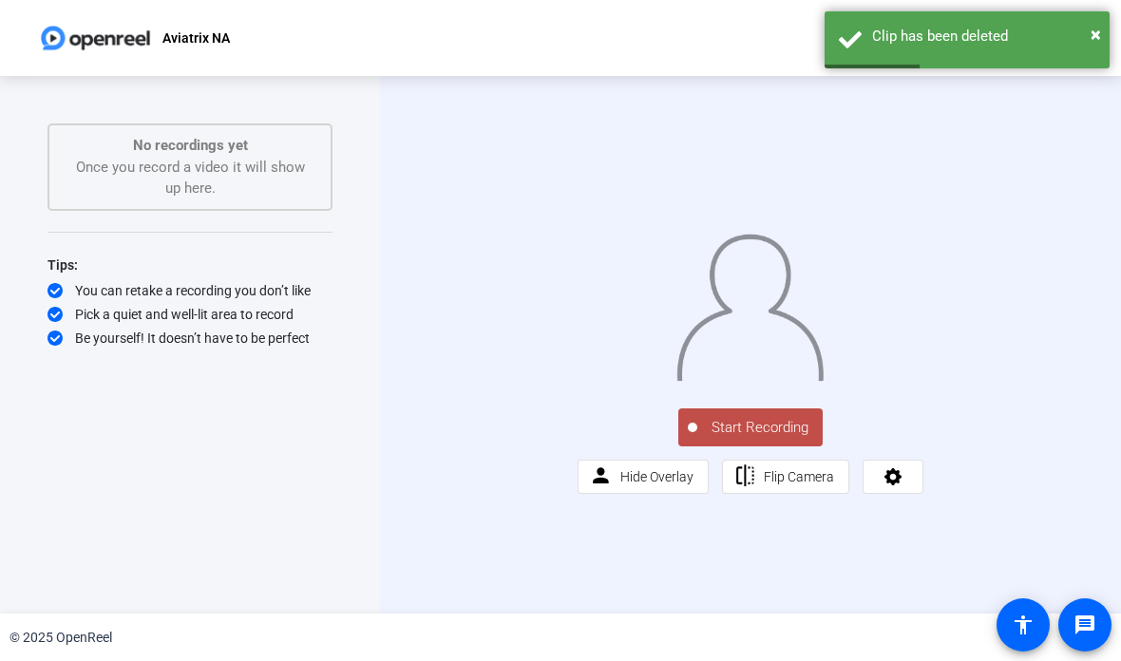
click at [763, 446] on button "Start Recording" at bounding box center [750, 427] width 144 height 38
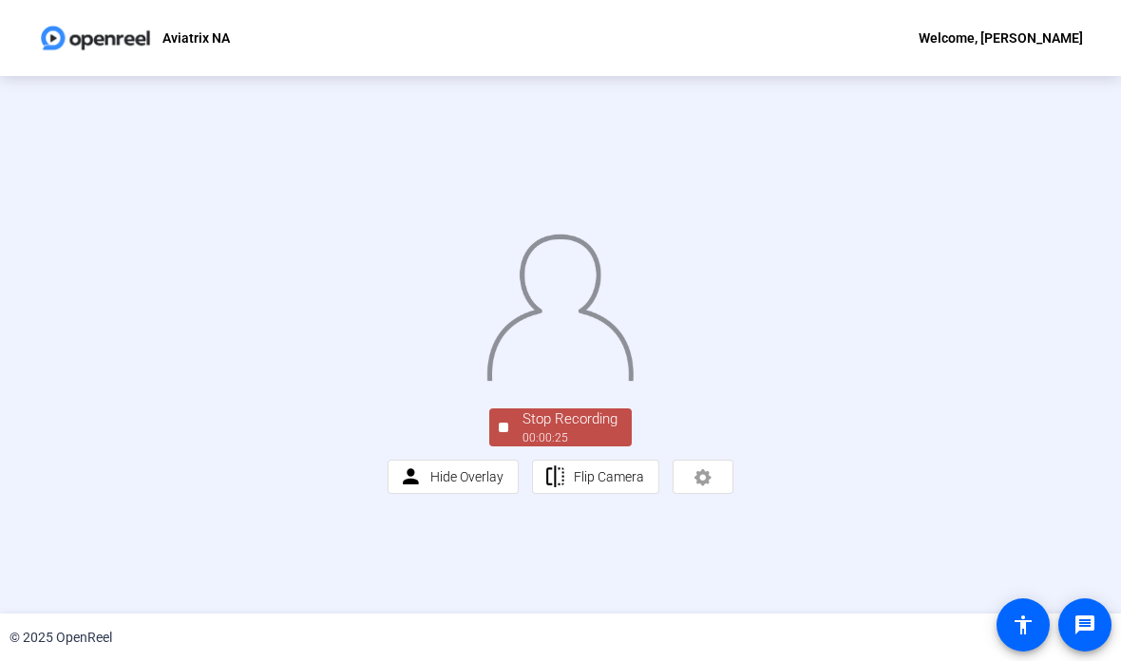
click at [595, 430] on div "Stop Recording" at bounding box center [569, 419] width 95 height 22
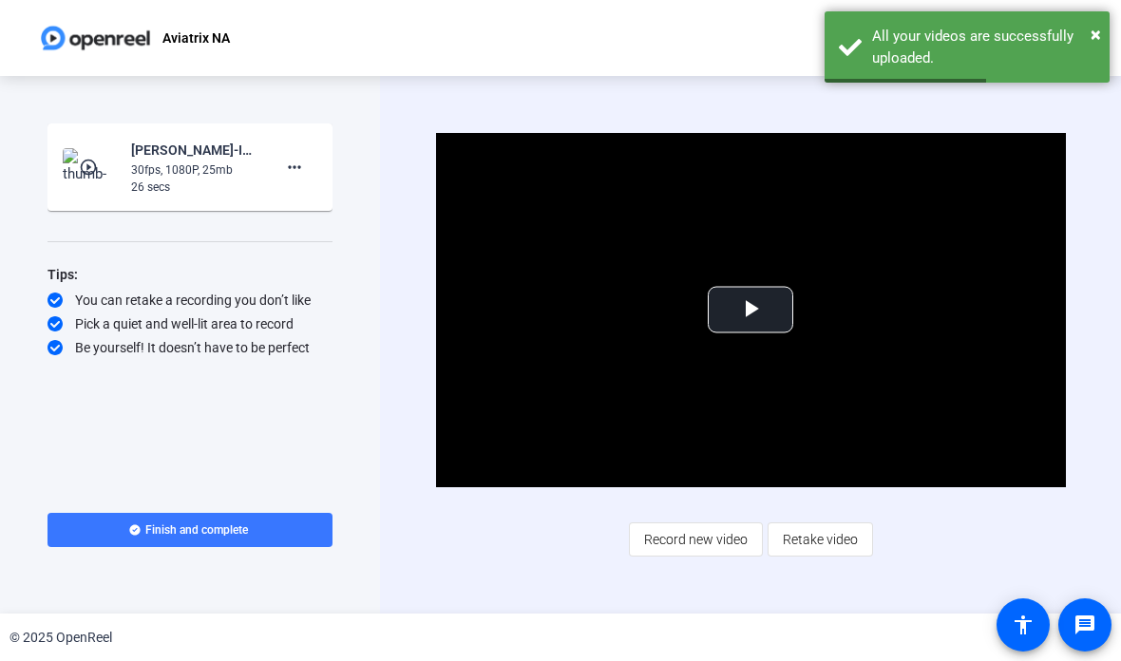
click at [285, 149] on span at bounding box center [295, 167] width 46 height 46
click at [323, 198] on span "Delete clip" at bounding box center [325, 207] width 76 height 23
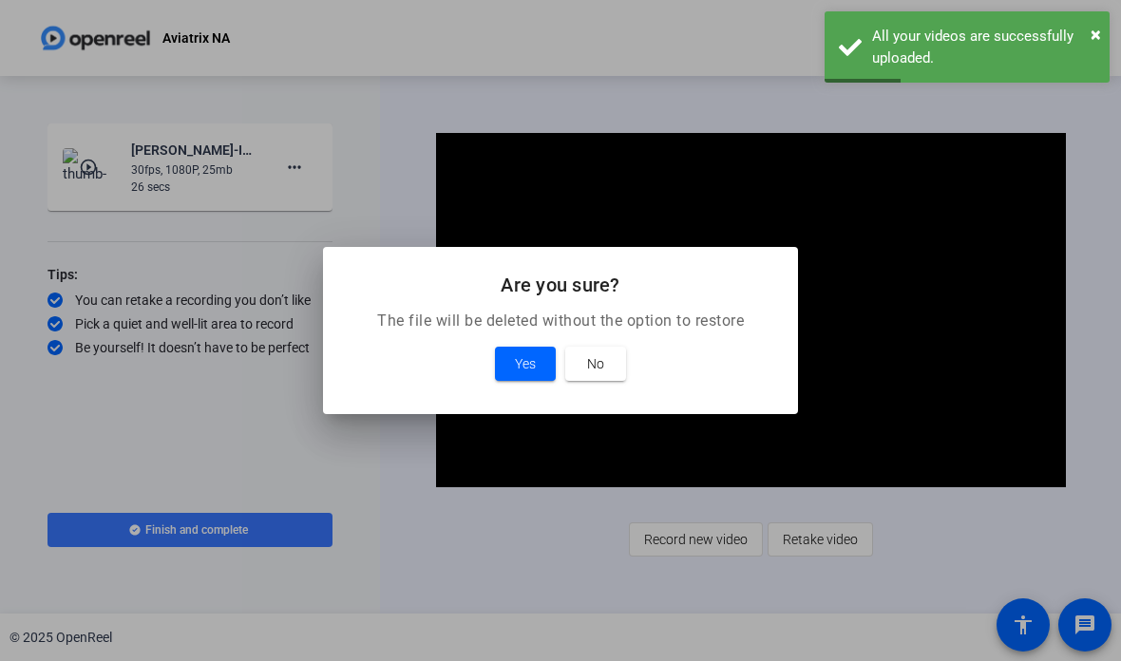
click at [537, 358] on span at bounding box center [525, 364] width 61 height 46
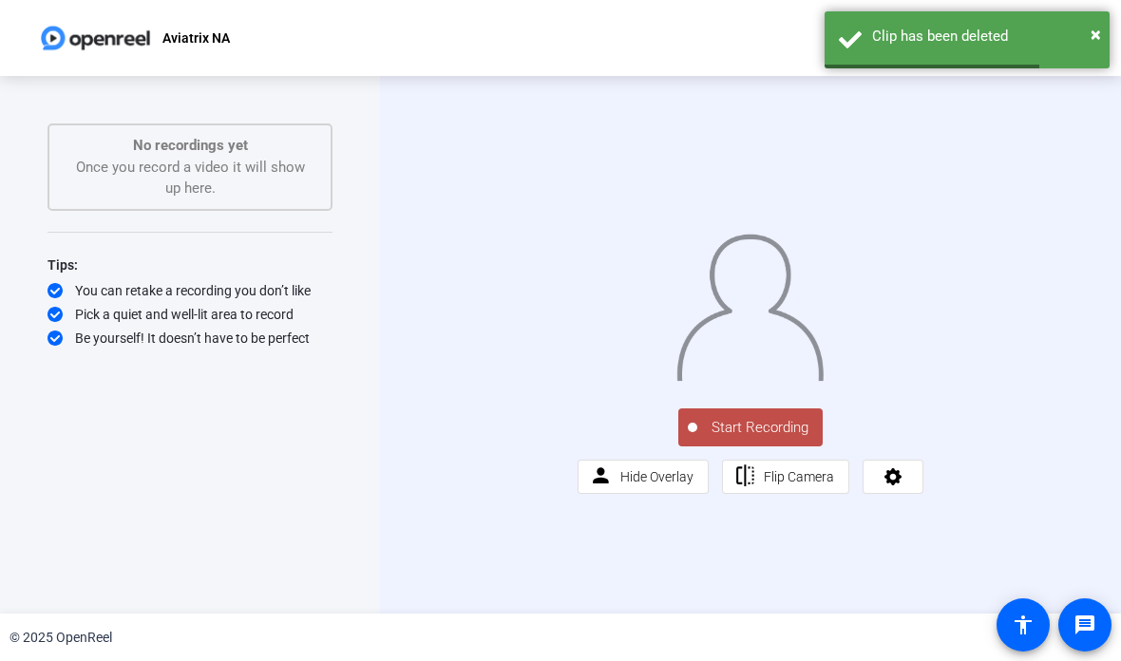
click at [766, 446] on button "Start Recording" at bounding box center [750, 427] width 144 height 38
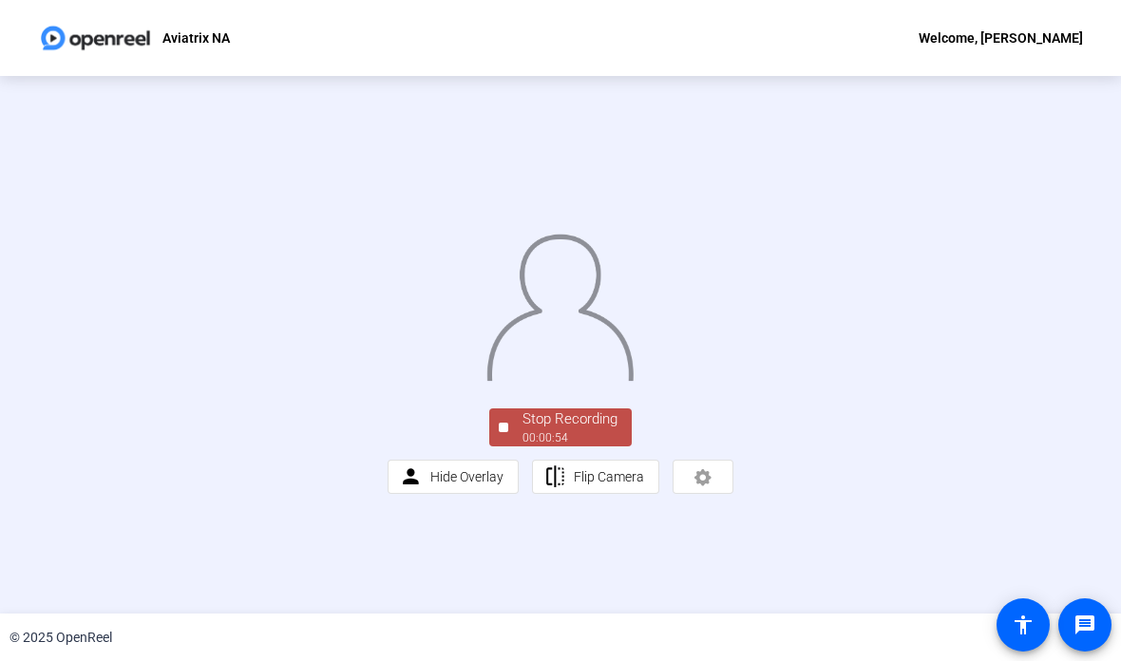
click at [583, 430] on div "Stop Recording" at bounding box center [569, 419] width 95 height 22
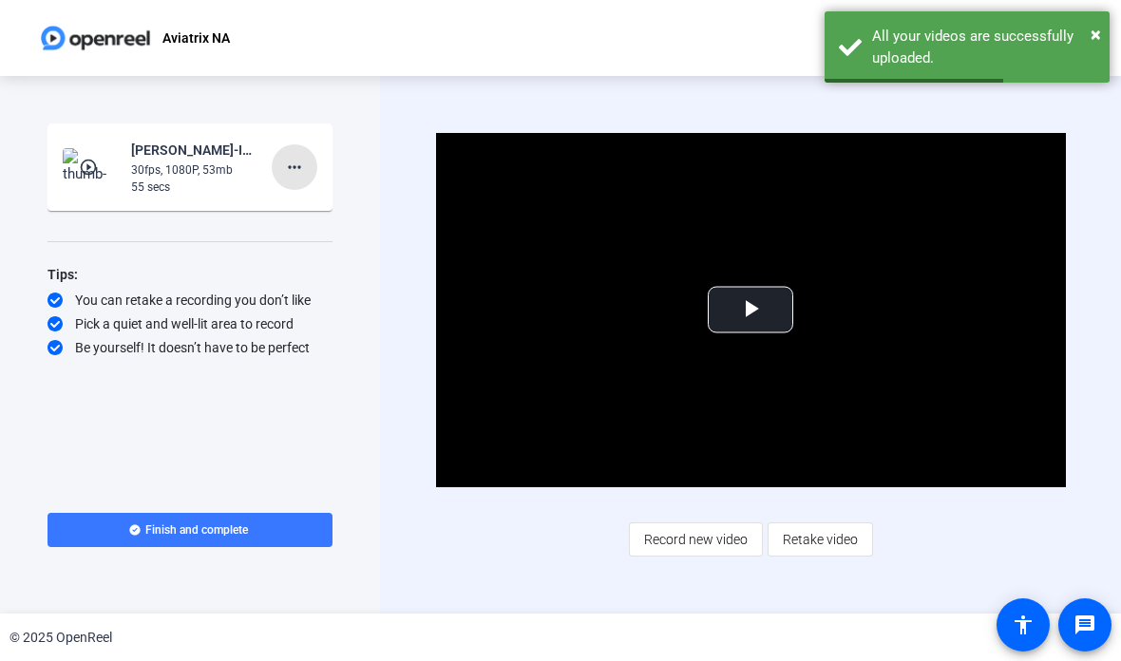
click at [295, 153] on span at bounding box center [295, 167] width 46 height 46
click at [330, 196] on span "Delete clip" at bounding box center [325, 207] width 76 height 23
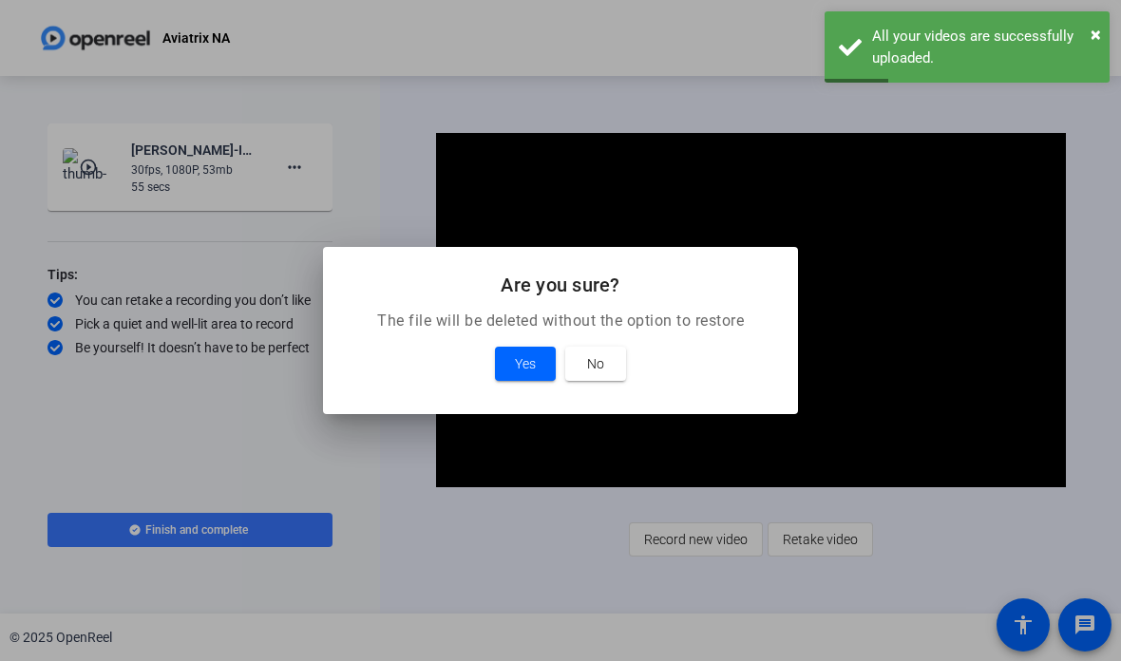
click at [528, 349] on span at bounding box center [525, 364] width 61 height 46
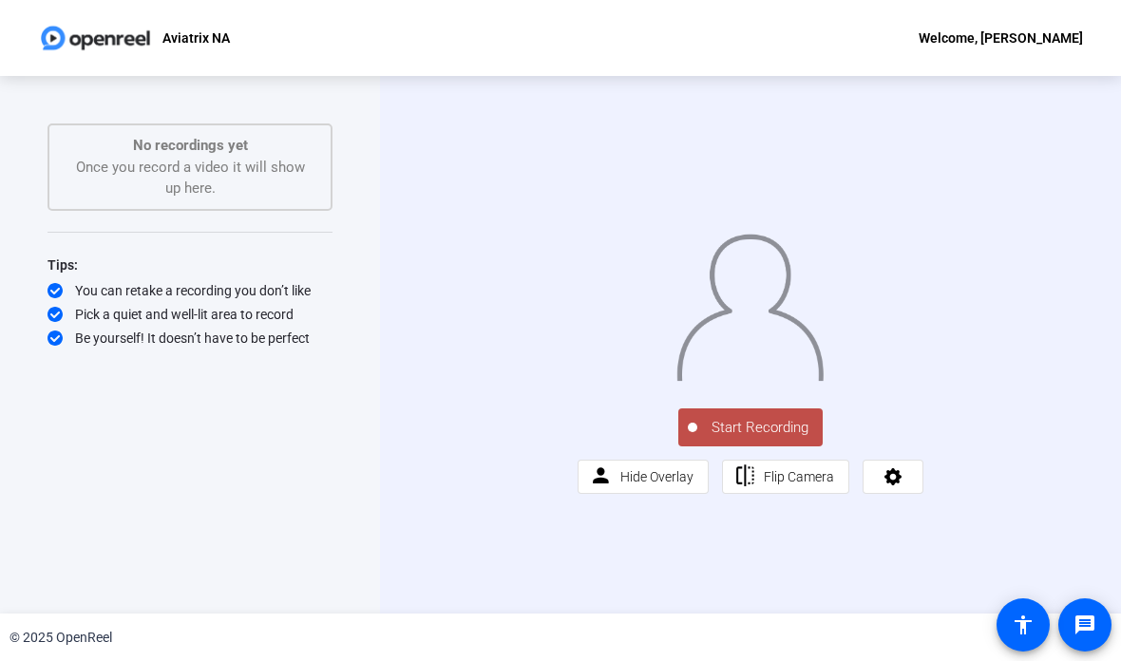
click at [744, 446] on button "Start Recording" at bounding box center [750, 427] width 144 height 38
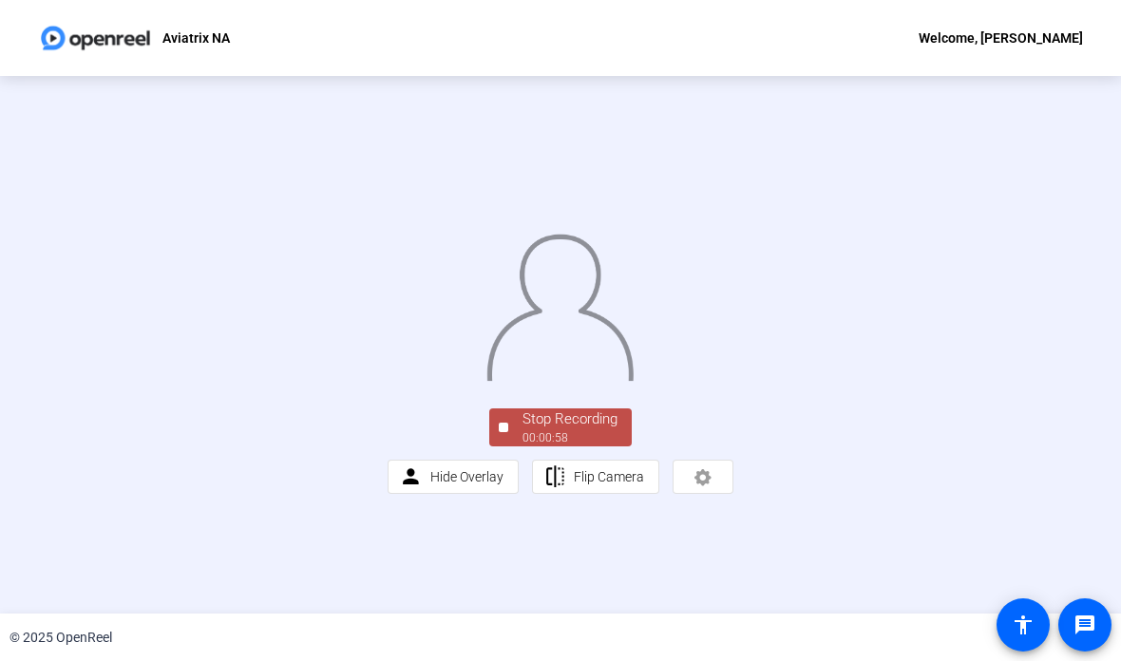
click at [556, 430] on div "Stop Recording" at bounding box center [569, 419] width 95 height 22
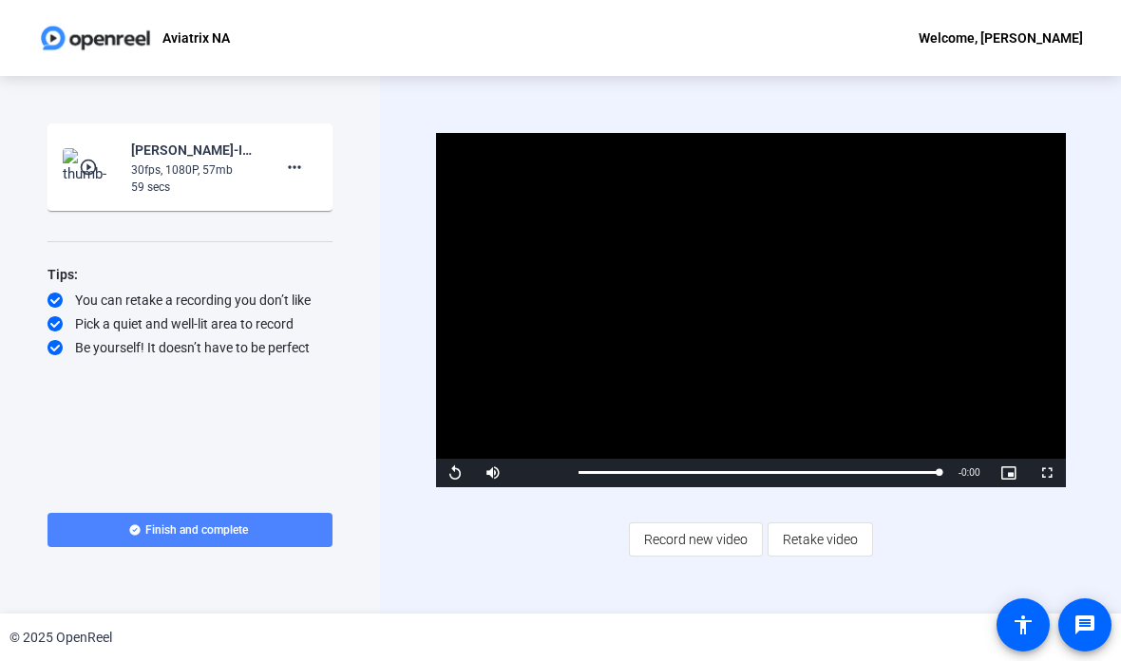
click at [197, 518] on span at bounding box center [189, 530] width 285 height 46
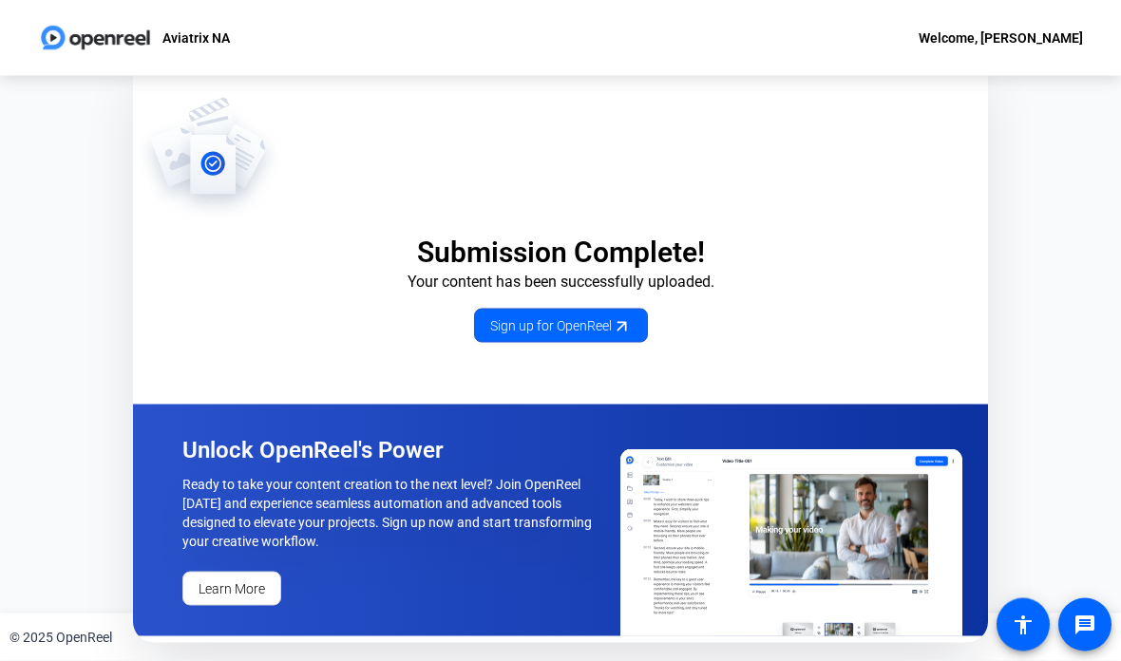
scroll to position [28, 0]
